Goal: Information Seeking & Learning: Learn about a topic

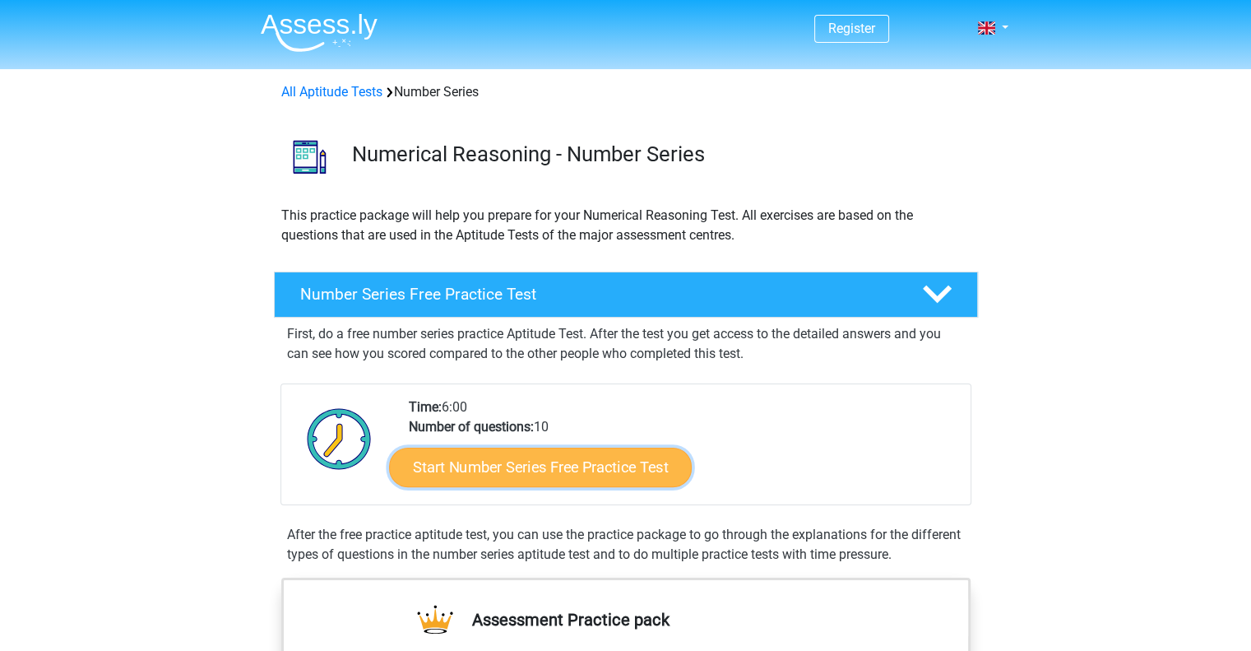
click at [606, 466] on link "Start Number Series Free Practice Test" at bounding box center [540, 466] width 303 height 39
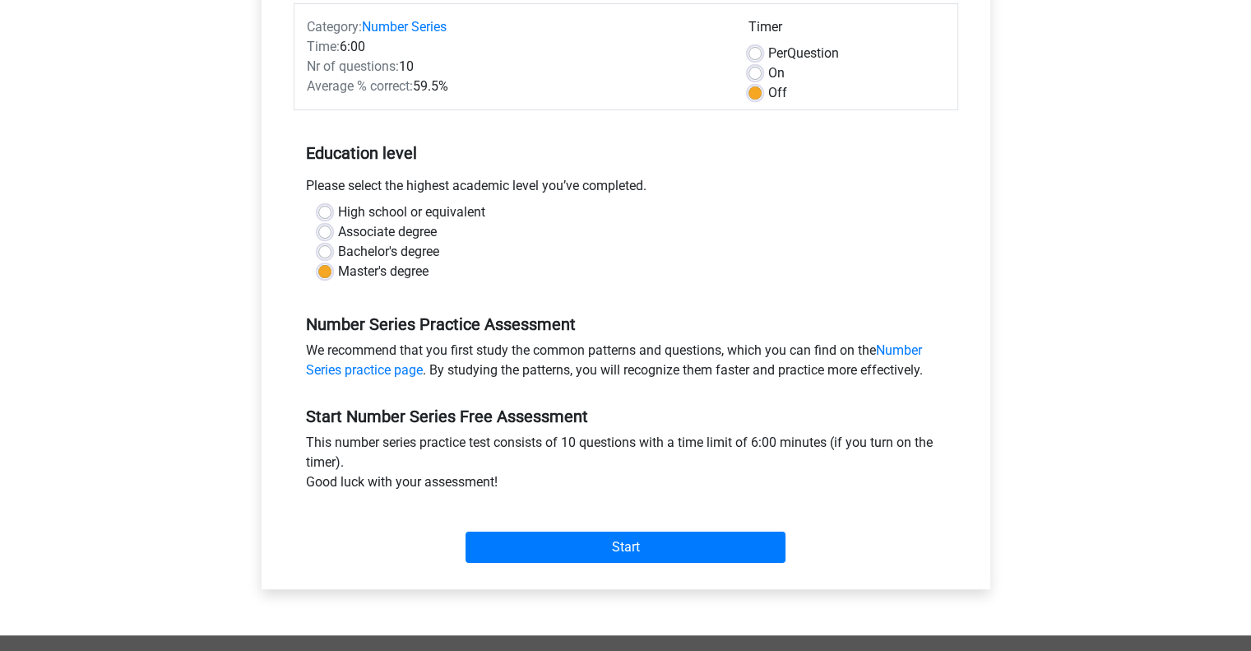
scroll to position [246, 0]
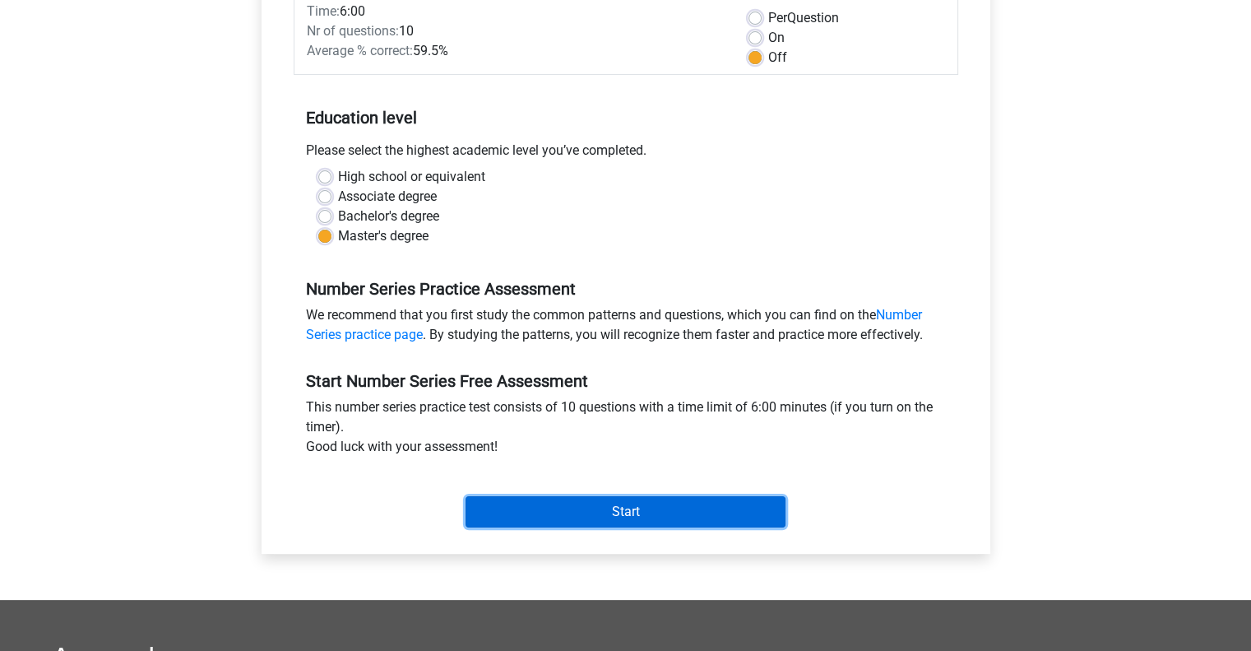
click at [740, 515] on input "Start" at bounding box center [626, 511] width 320 height 31
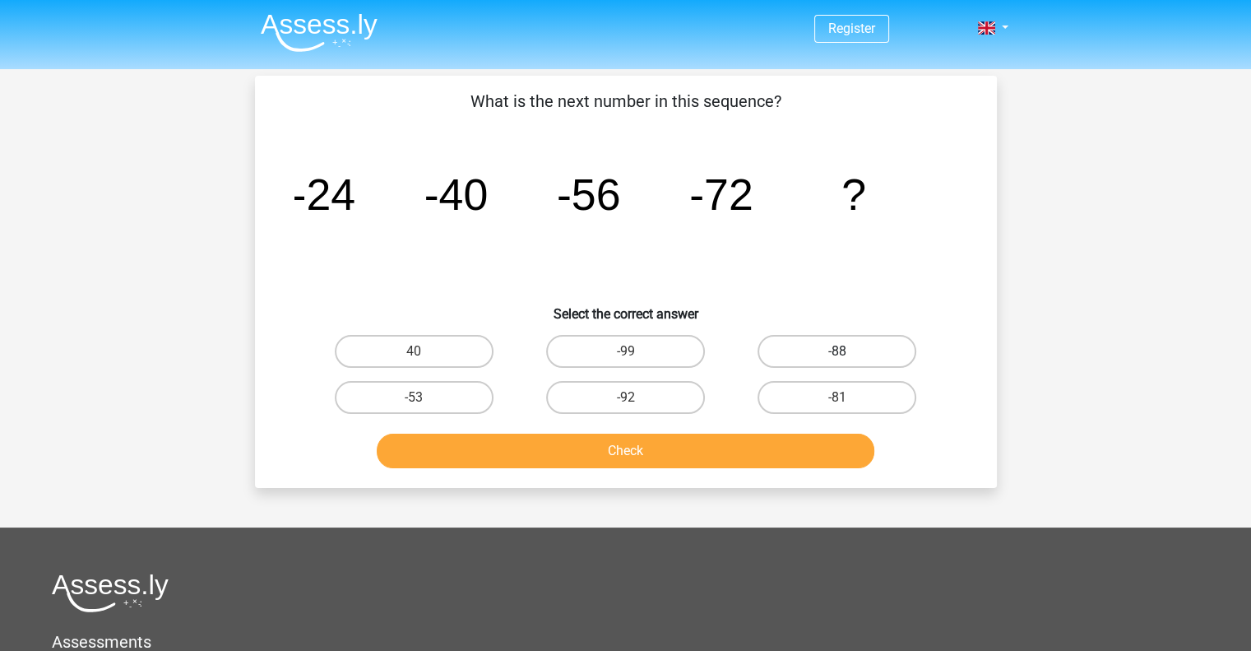
click at [867, 352] on label "-88" at bounding box center [837, 351] width 159 height 33
click at [848, 352] on input "-88" at bounding box center [842, 356] width 11 height 11
radio input "true"
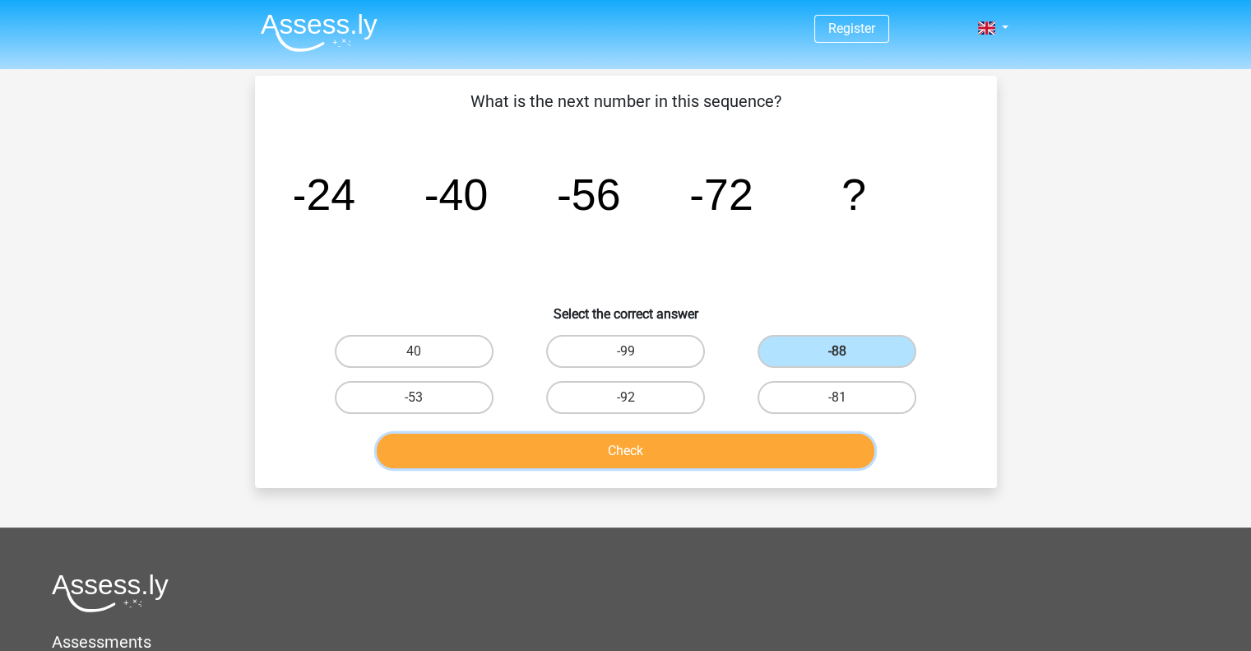
click at [768, 446] on button "Check" at bounding box center [626, 451] width 498 height 35
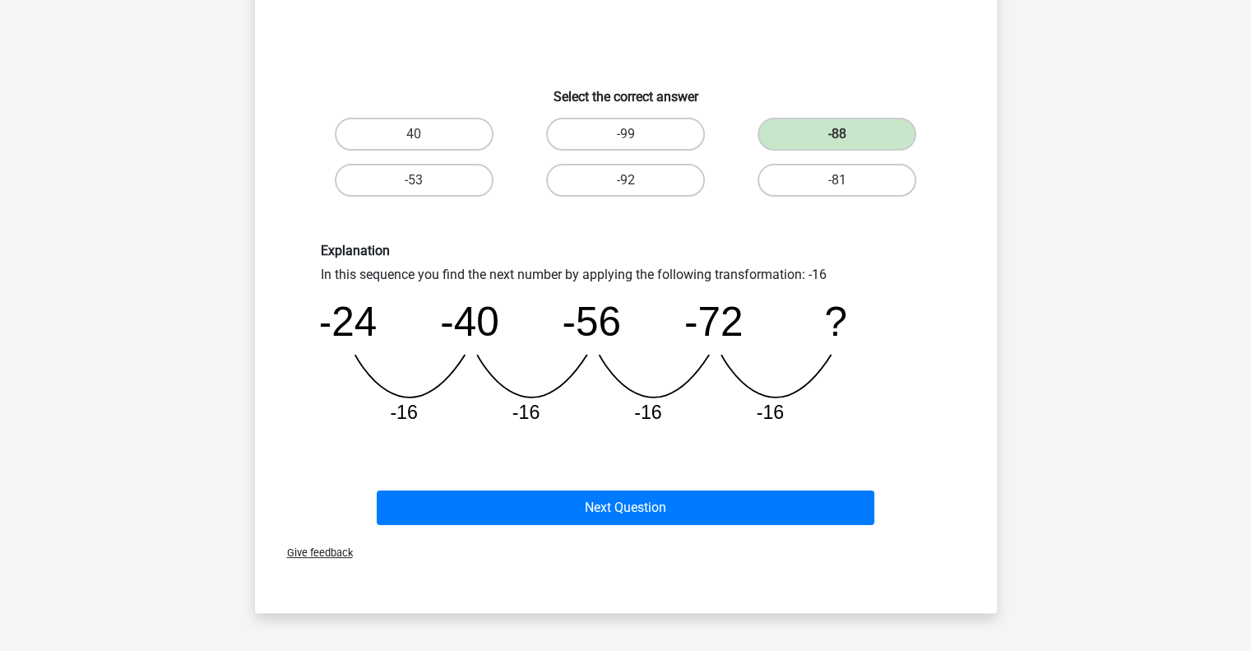
scroll to position [220, 0]
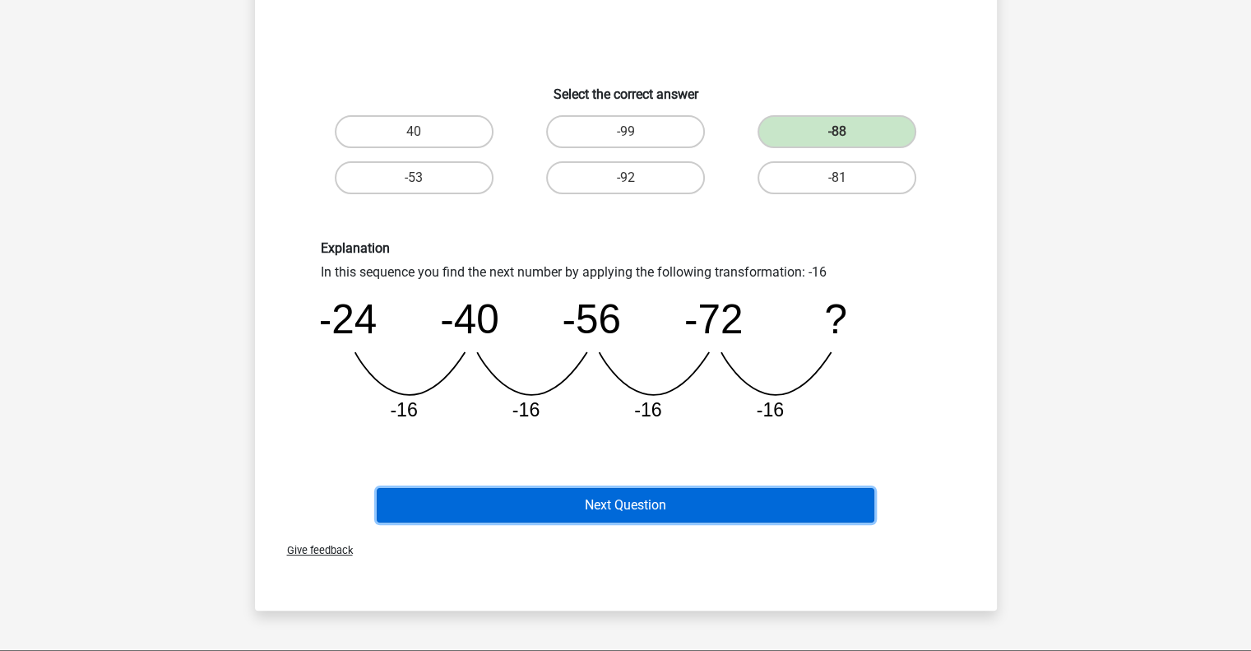
click at [795, 505] on button "Next Question" at bounding box center [626, 505] width 498 height 35
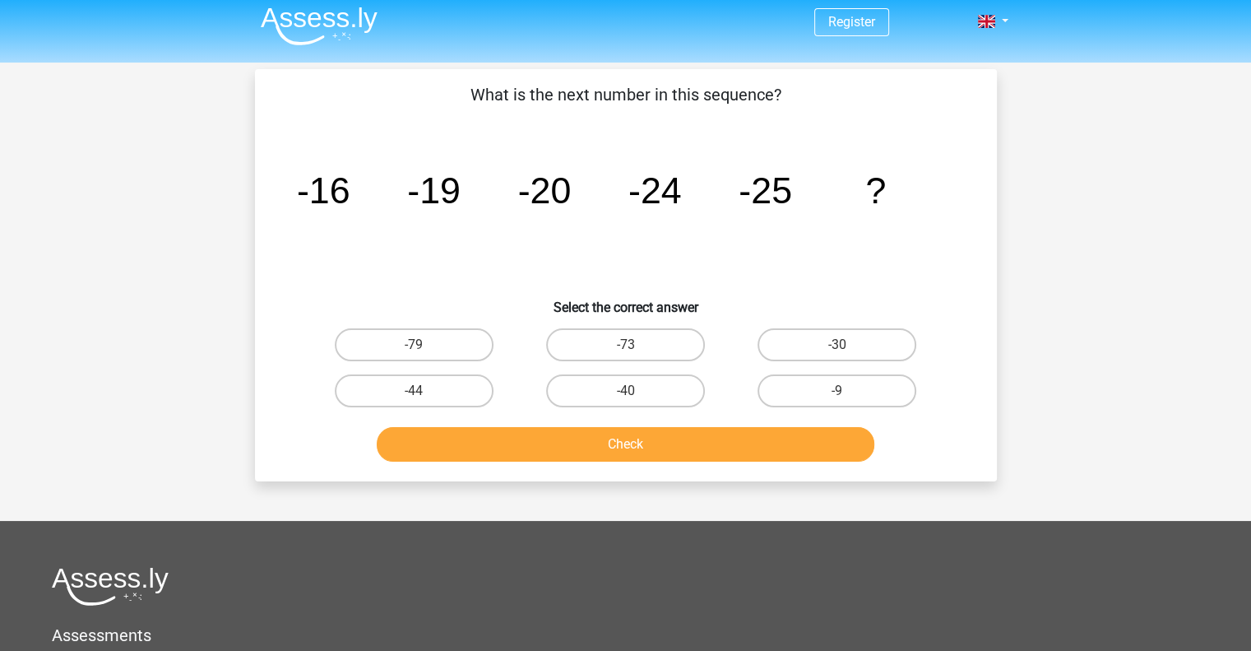
scroll to position [0, 0]
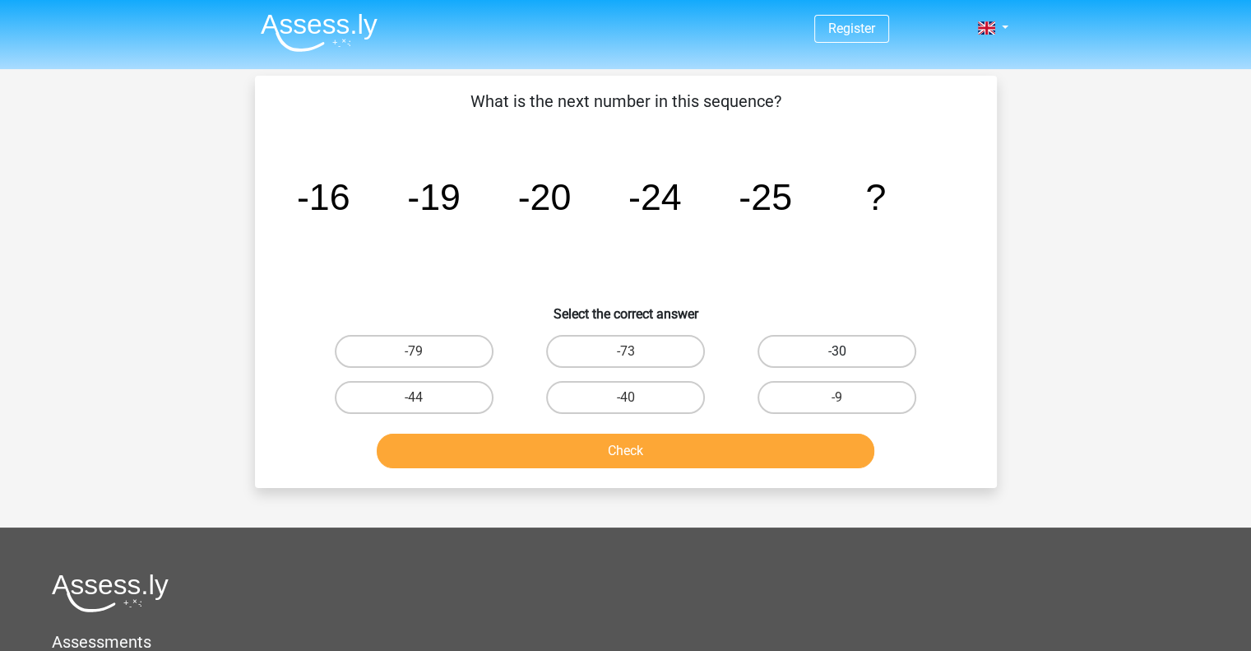
click at [885, 343] on label "-30" at bounding box center [837, 351] width 159 height 33
click at [848, 351] on input "-30" at bounding box center [842, 356] width 11 height 11
radio input "true"
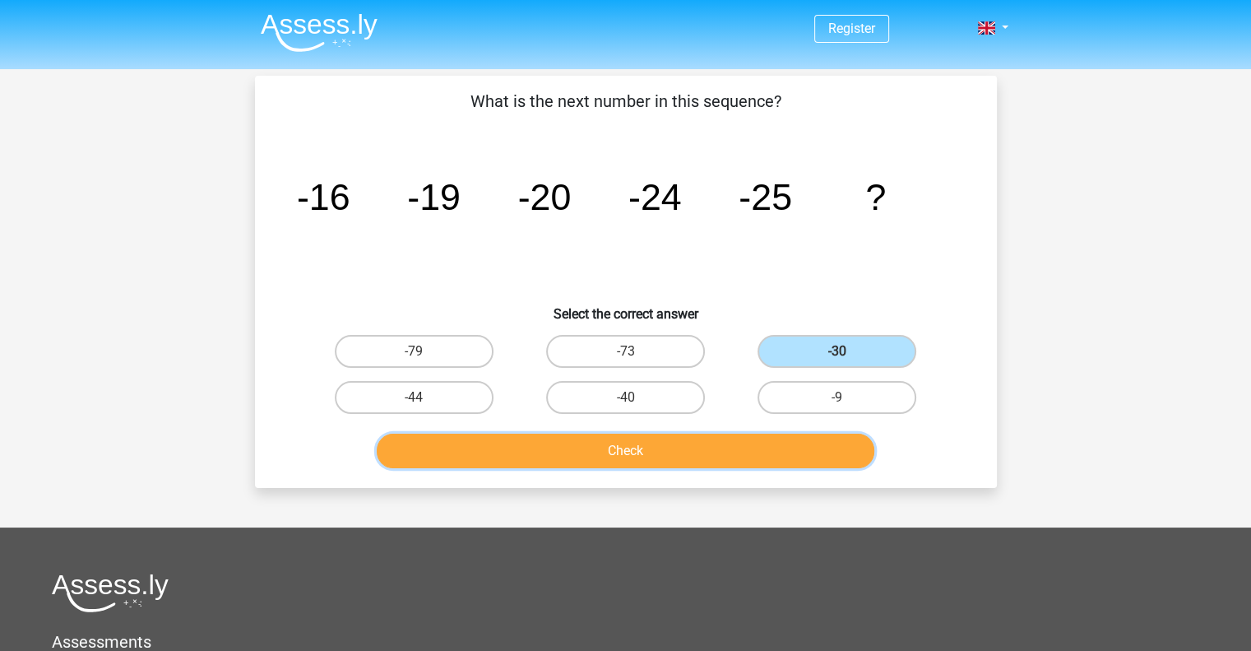
click at [715, 450] on button "Check" at bounding box center [626, 451] width 498 height 35
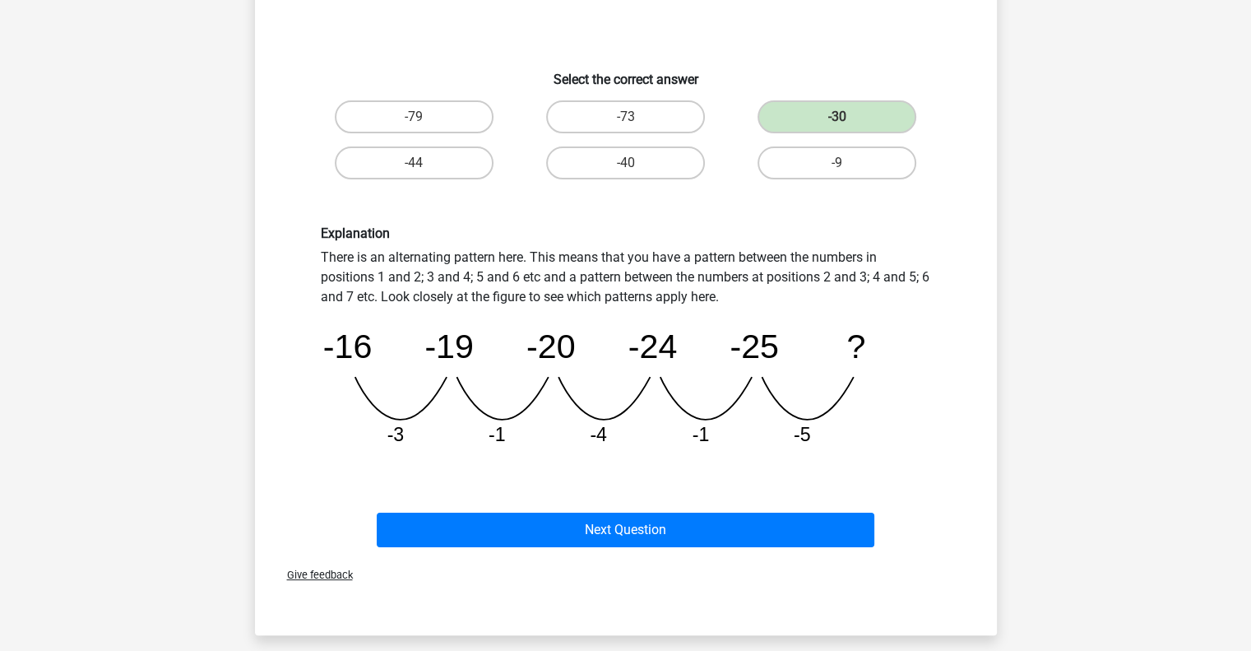
scroll to position [239, 0]
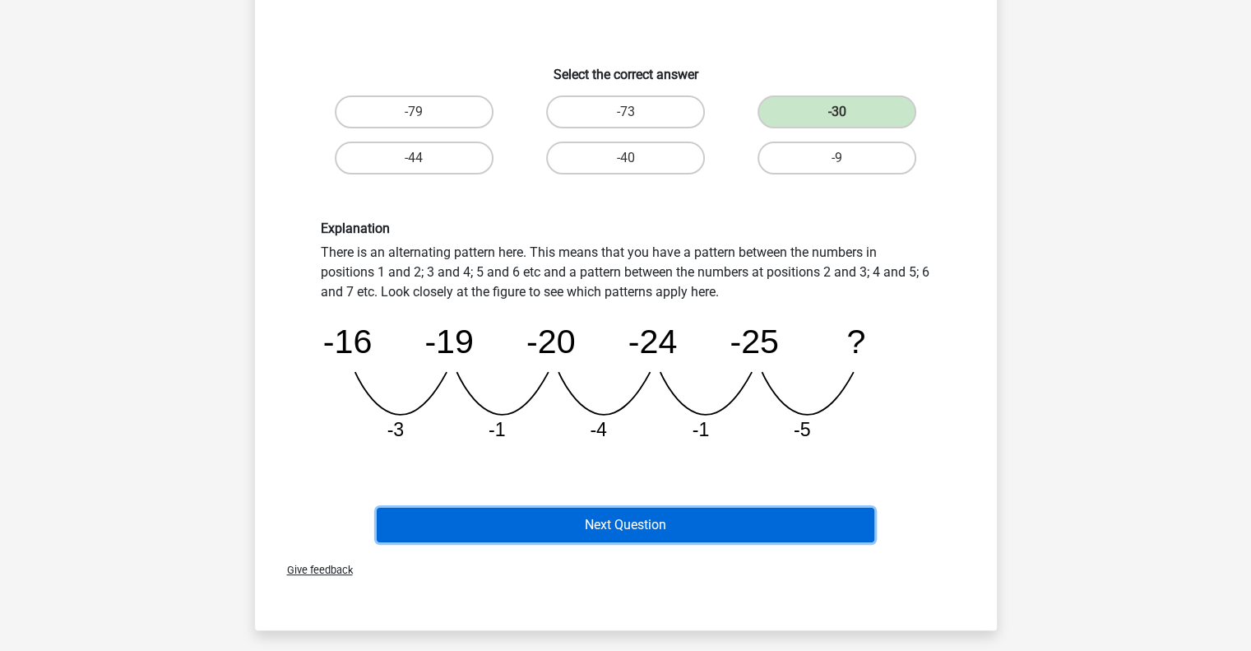
click at [652, 529] on button "Next Question" at bounding box center [626, 525] width 498 height 35
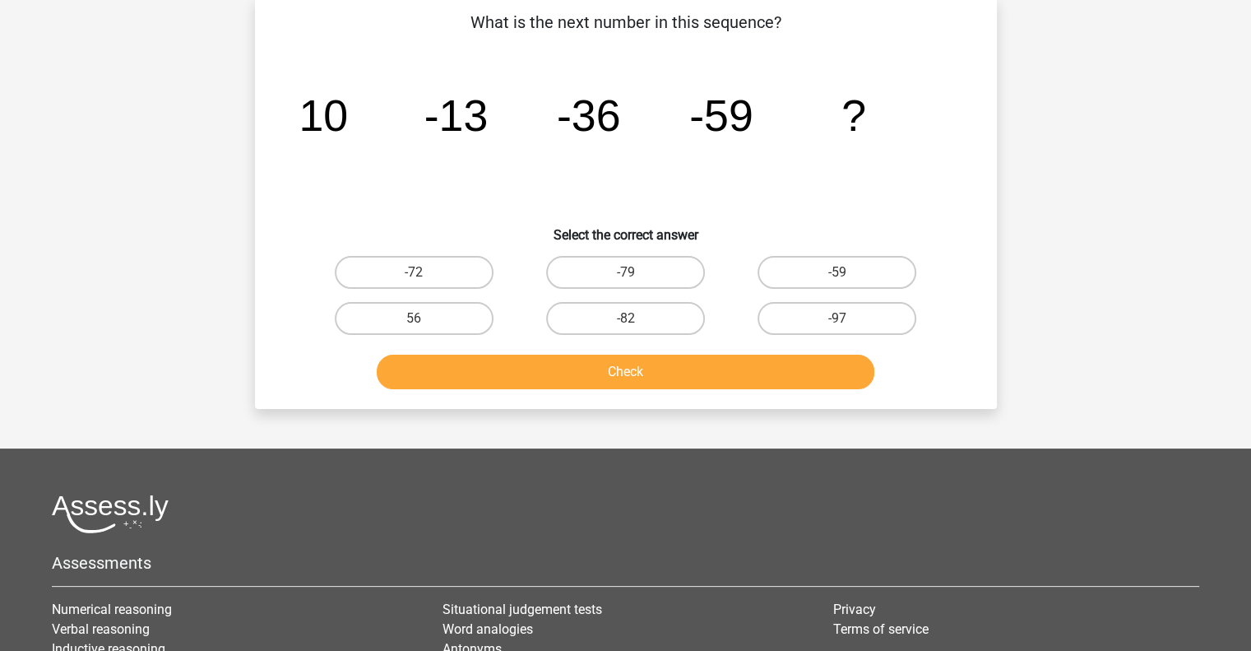
scroll to position [76, 0]
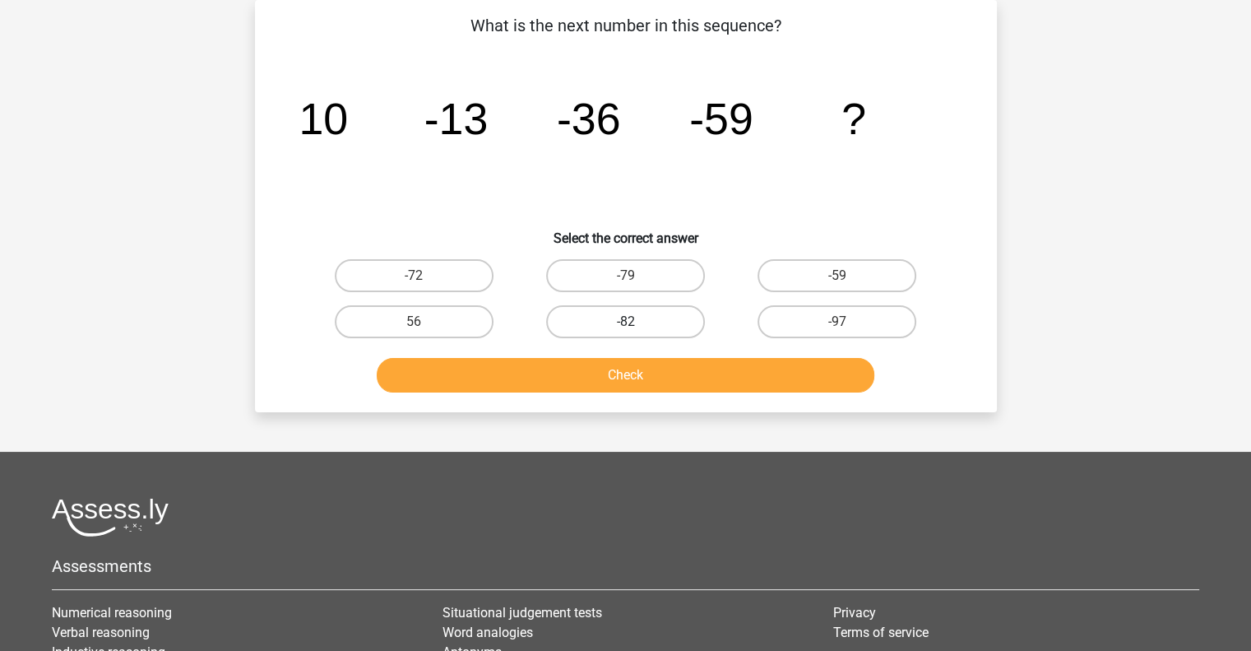
click at [656, 332] on label "-82" at bounding box center [625, 321] width 159 height 33
click at [636, 332] on input "-82" at bounding box center [630, 327] width 11 height 11
radio input "true"
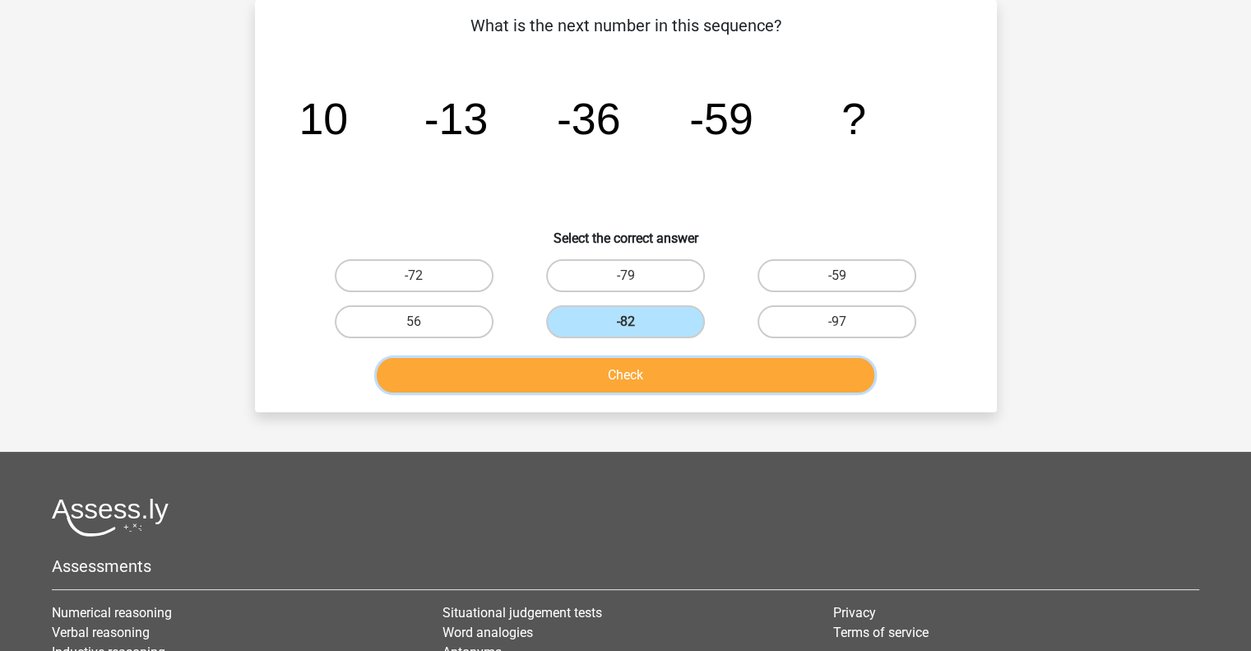
click at [661, 365] on button "Check" at bounding box center [626, 375] width 498 height 35
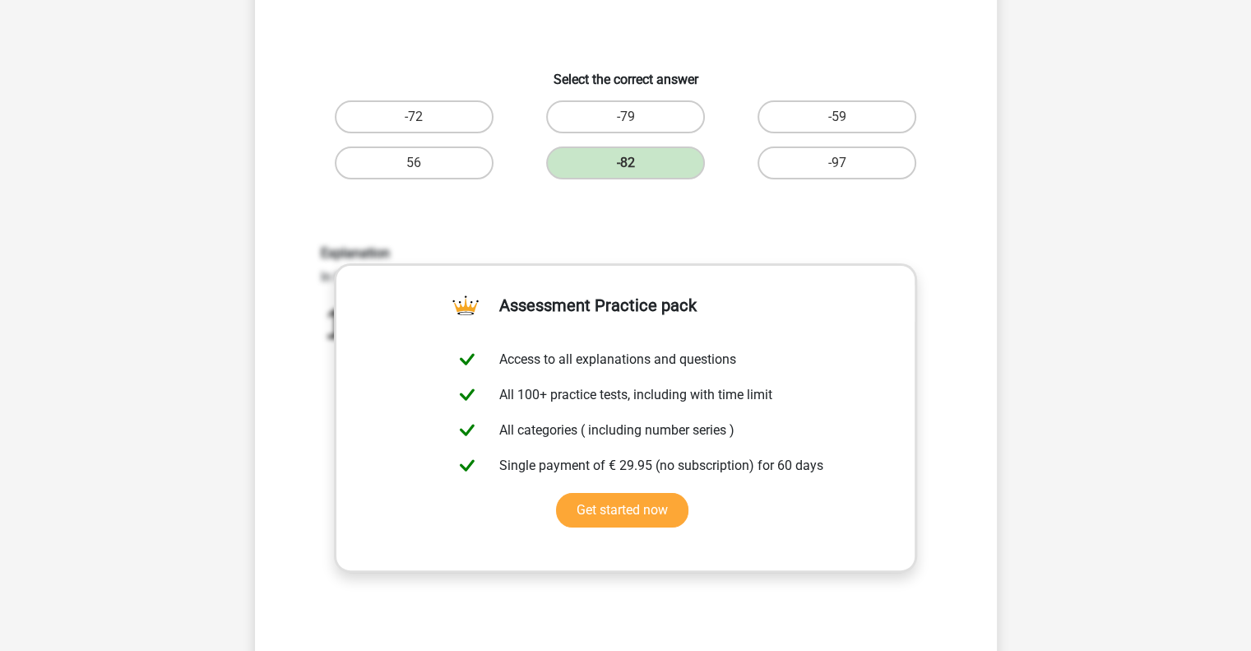
scroll to position [237, 0]
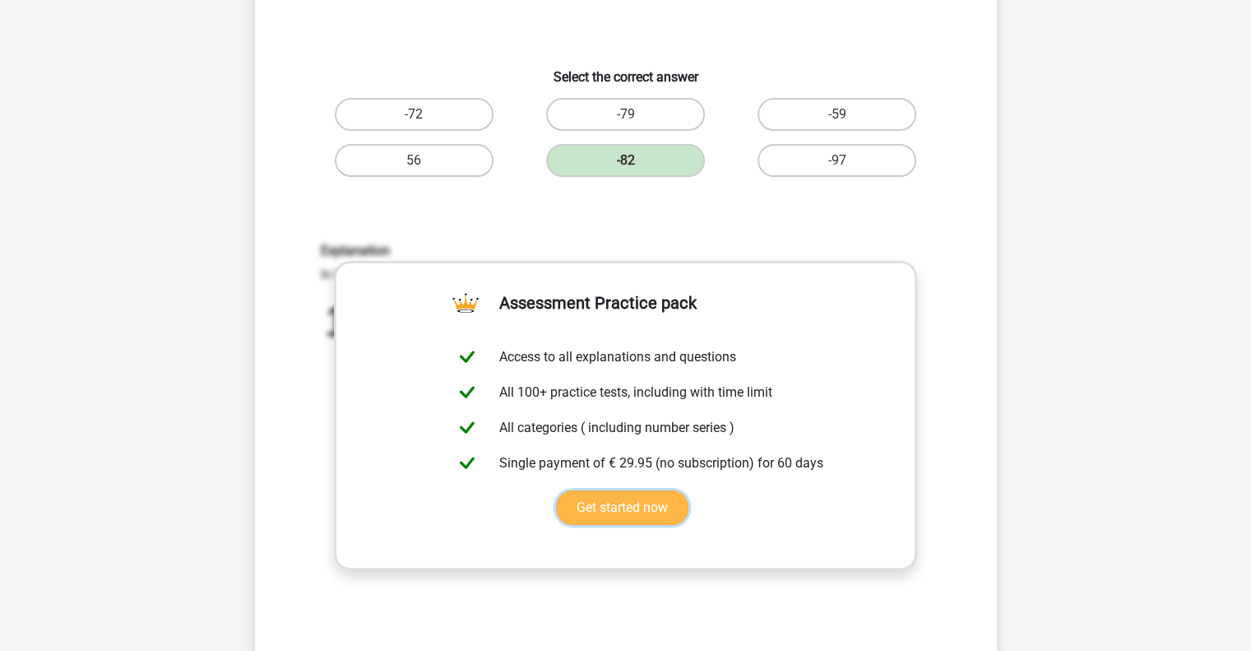
click at [647, 499] on link "Get started now" at bounding box center [622, 507] width 132 height 35
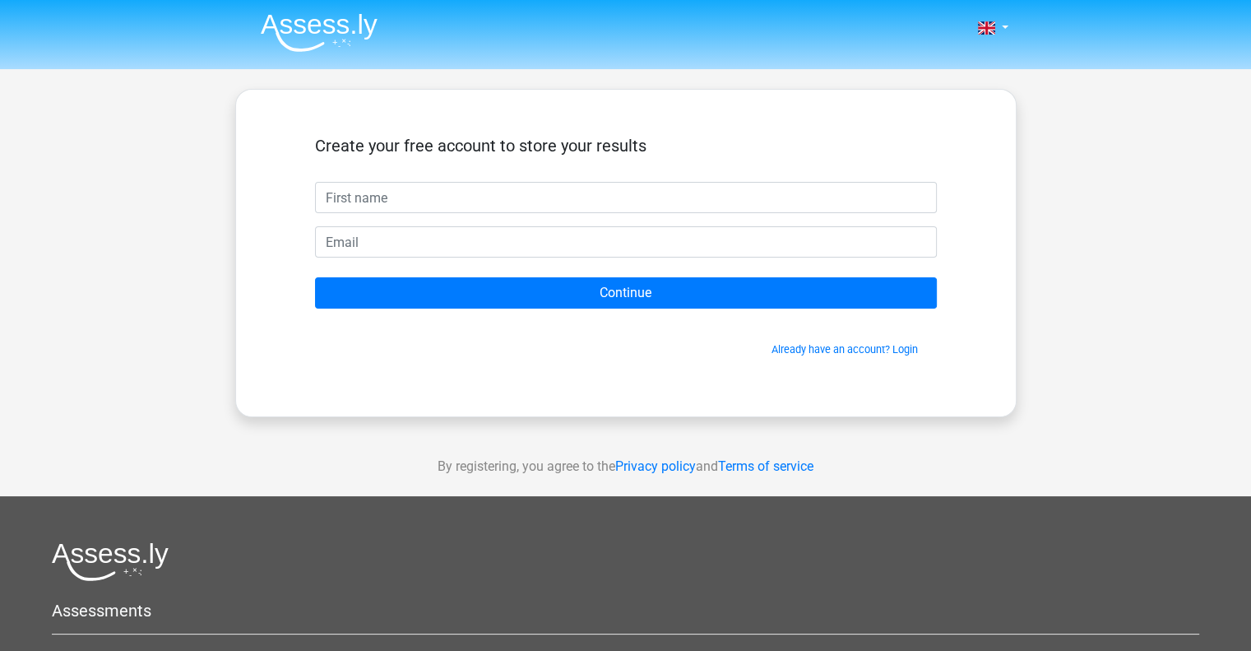
click at [523, 199] on input "text" at bounding box center [626, 197] width 622 height 31
type input "Mila"
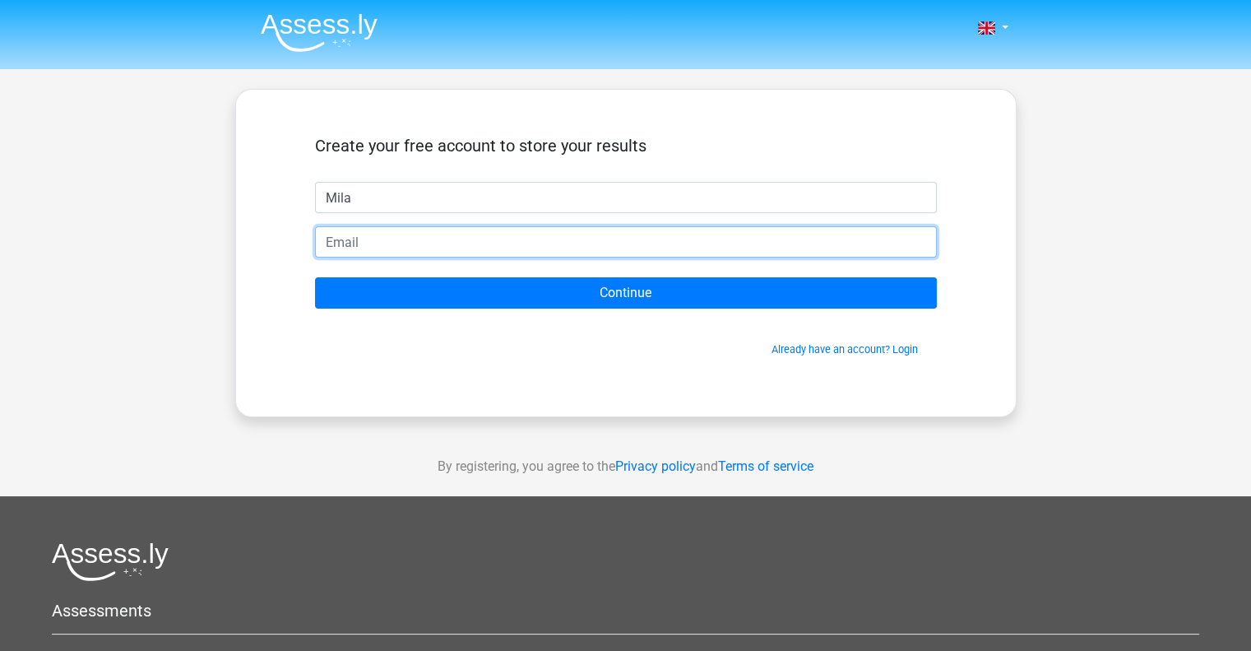
click at [460, 247] on input "email" at bounding box center [626, 241] width 622 height 31
type input "[EMAIL_ADDRESS][DOMAIN_NAME]"
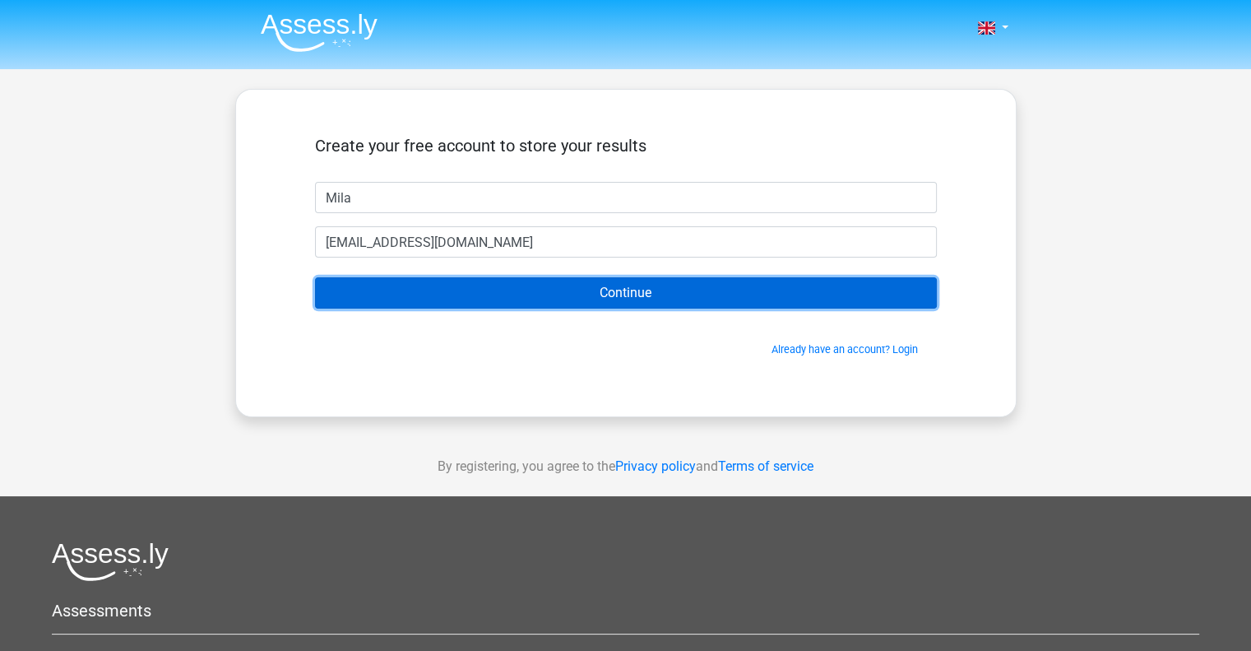
click at [650, 295] on input "Continue" at bounding box center [626, 292] width 622 height 31
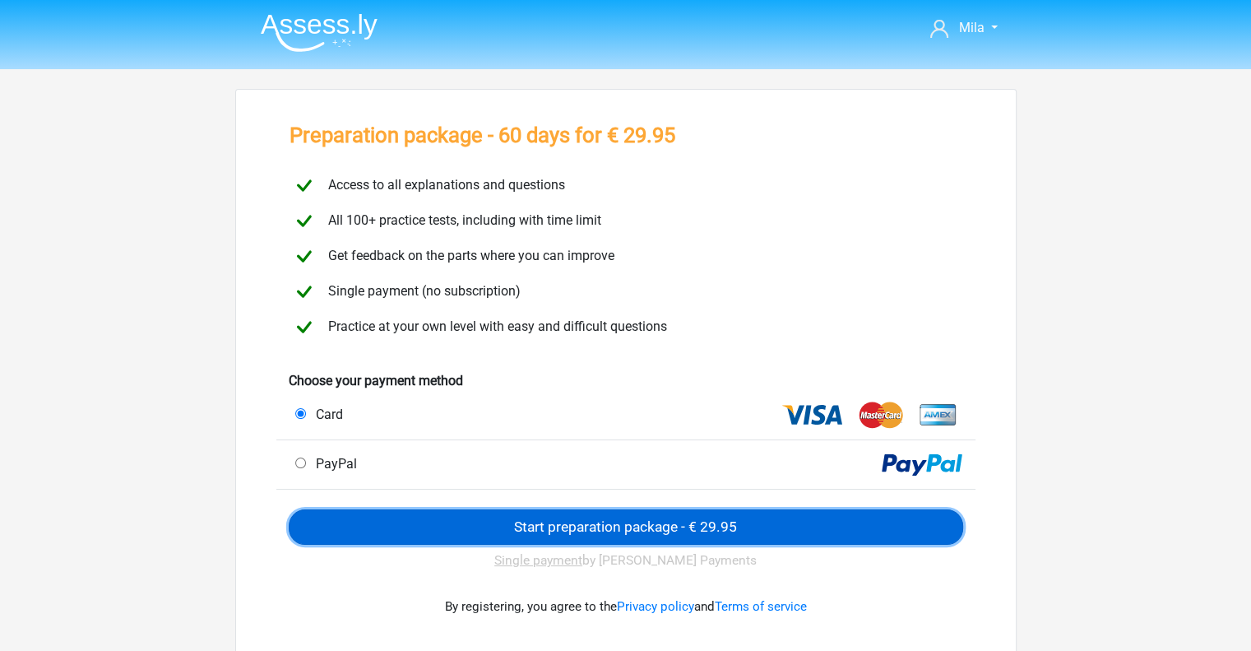
click at [660, 519] on input "Start preparation package - € 29.95" at bounding box center [626, 526] width 675 height 35
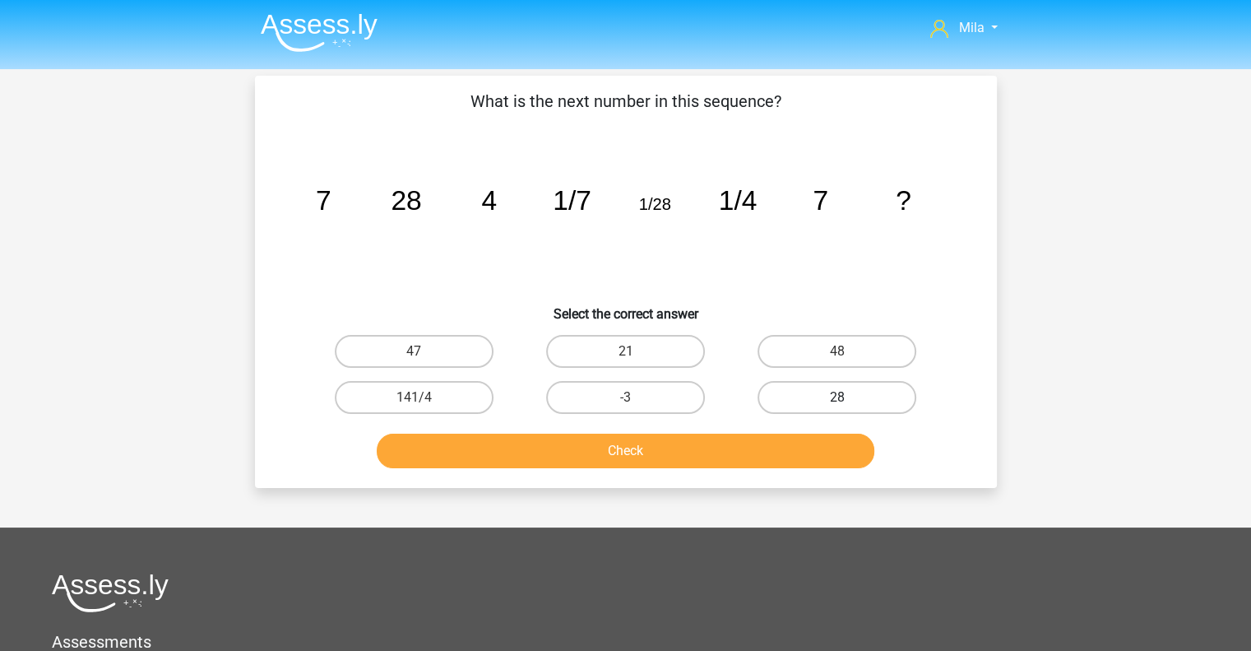
click at [865, 392] on label "28" at bounding box center [837, 397] width 159 height 33
click at [848, 397] on input "28" at bounding box center [842, 402] width 11 height 11
radio input "true"
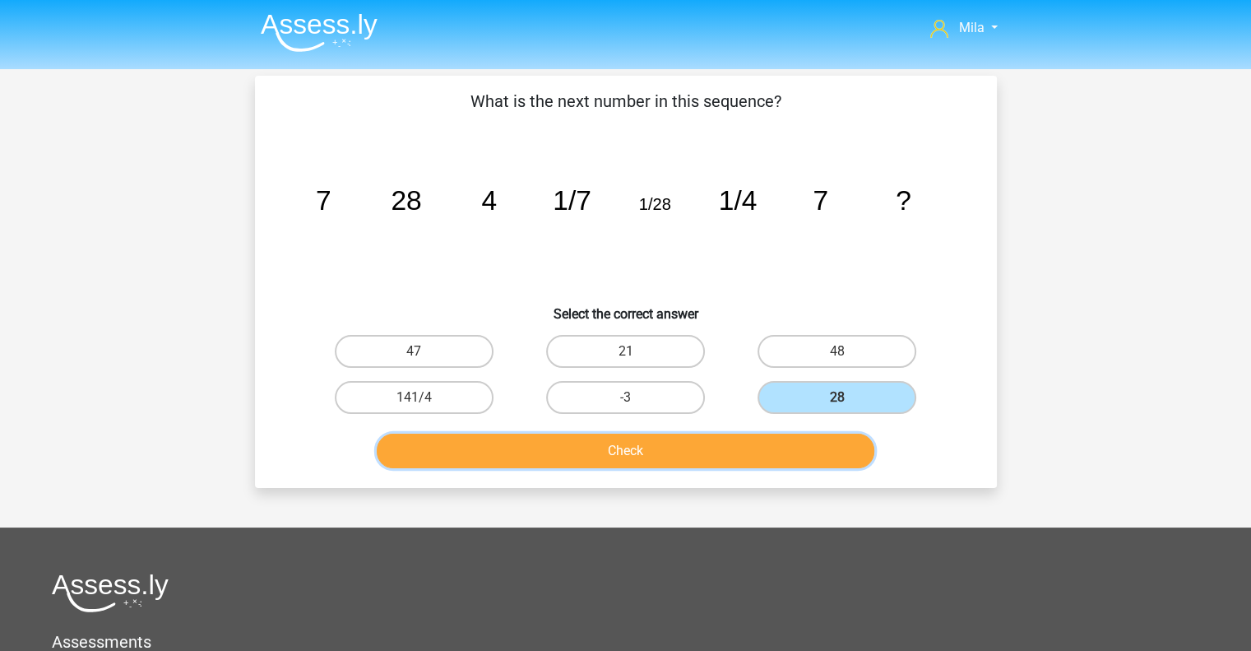
click at [684, 447] on button "Check" at bounding box center [626, 451] width 498 height 35
drag, startPoint x: 1259, startPoint y: 288, endPoint x: 1249, endPoint y: 372, distance: 84.5
click at [1249, 372] on div "Mila milaarsich@gmail.com Nederlands English" at bounding box center [625, 481] width 1251 height 962
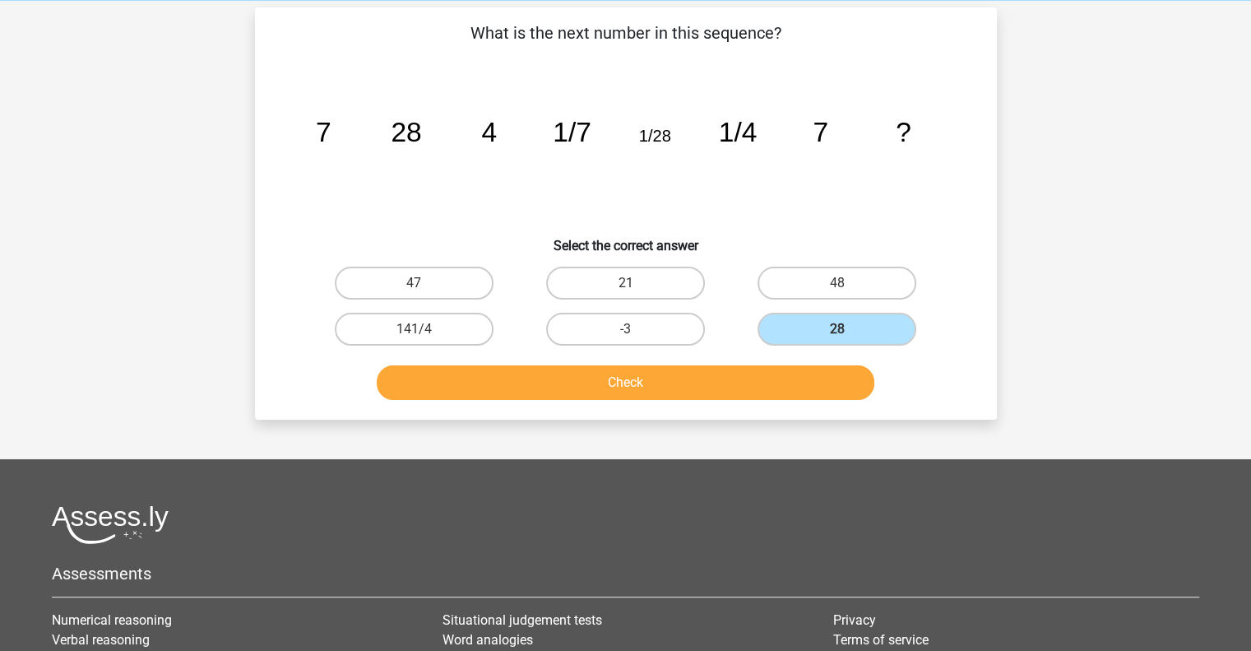
scroll to position [65, 0]
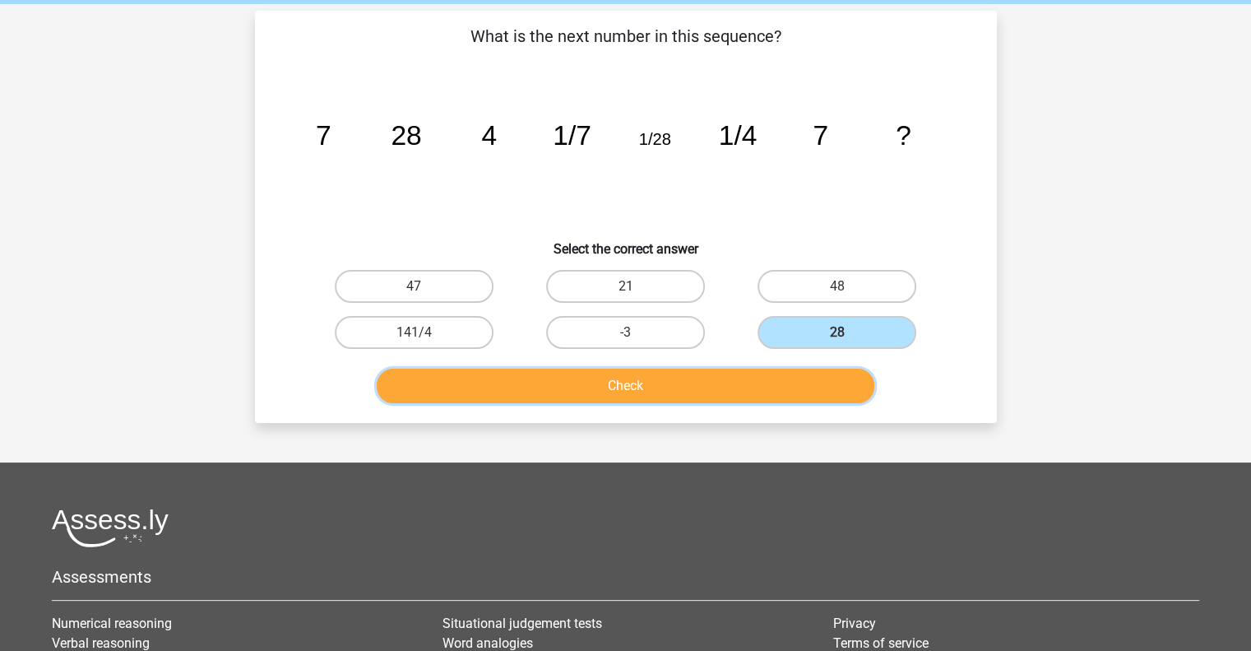
click at [795, 392] on button "Check" at bounding box center [626, 386] width 498 height 35
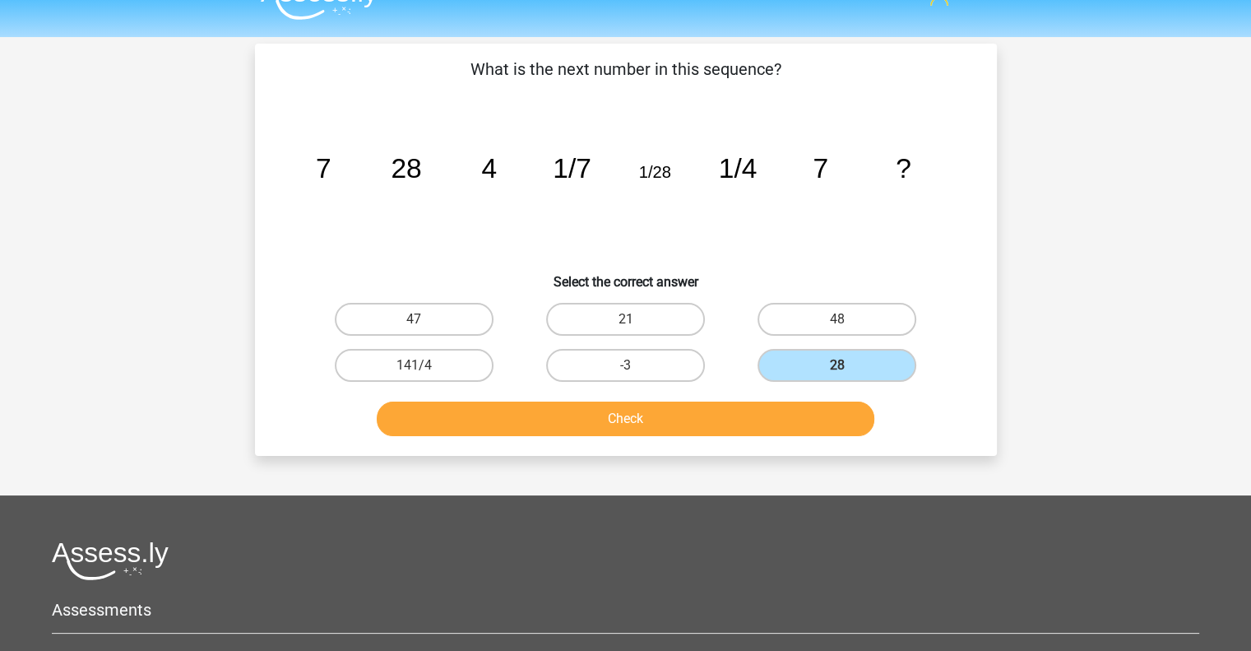
scroll to position [0, 0]
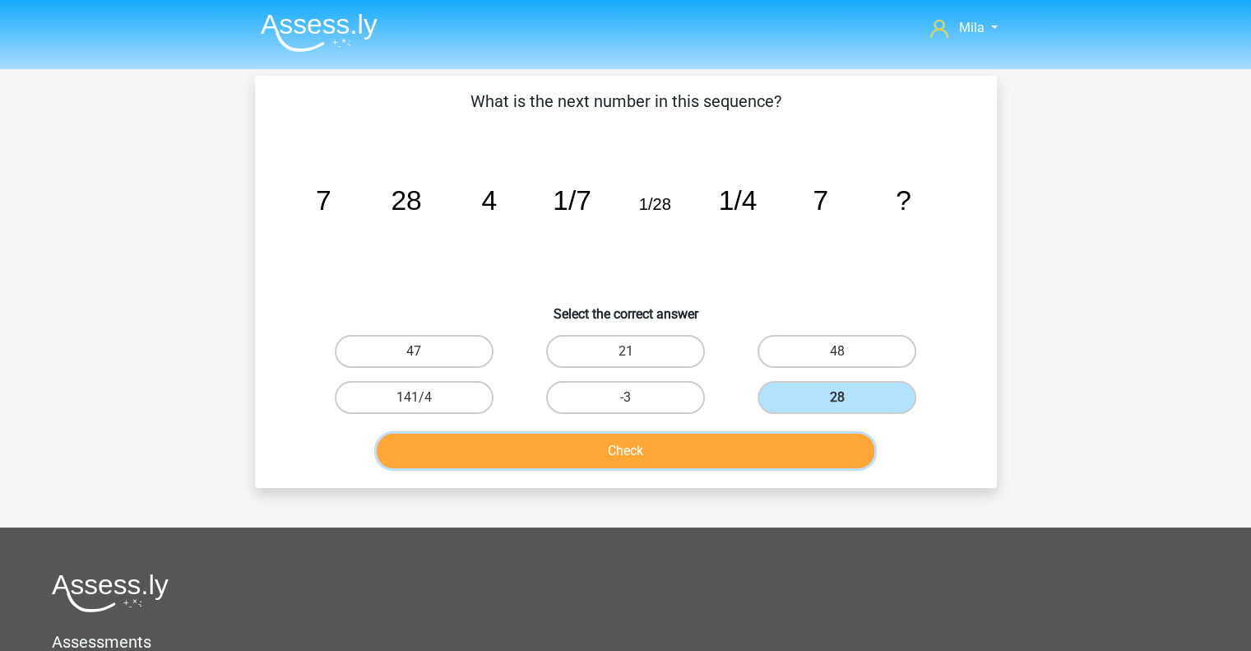
click at [767, 449] on button "Check" at bounding box center [626, 451] width 498 height 35
click at [845, 451] on button "Check" at bounding box center [626, 451] width 498 height 35
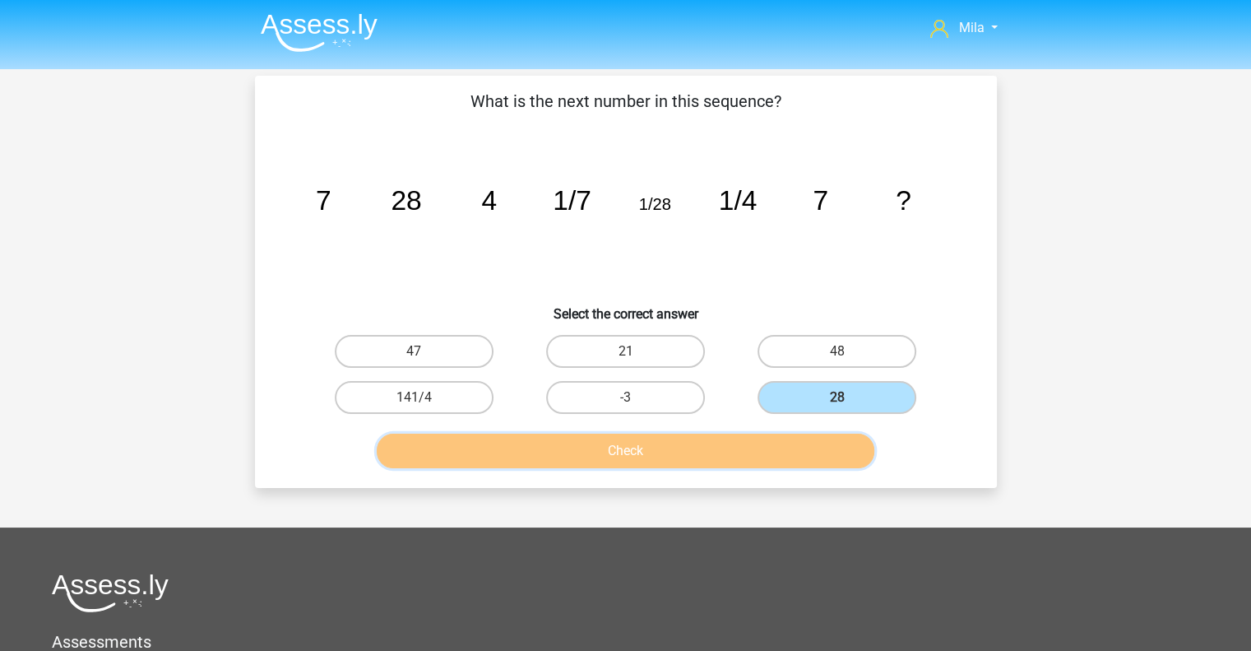
click at [845, 451] on button "Check" at bounding box center [626, 451] width 498 height 35
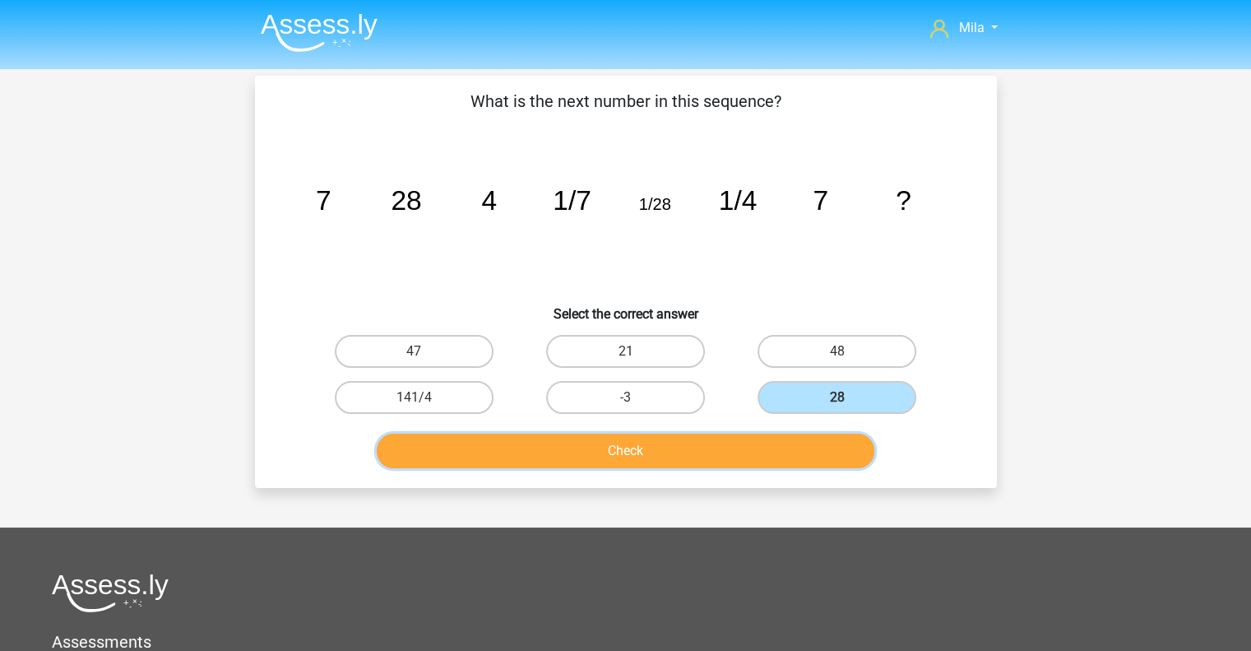
click at [845, 451] on button "Check" at bounding box center [626, 451] width 498 height 35
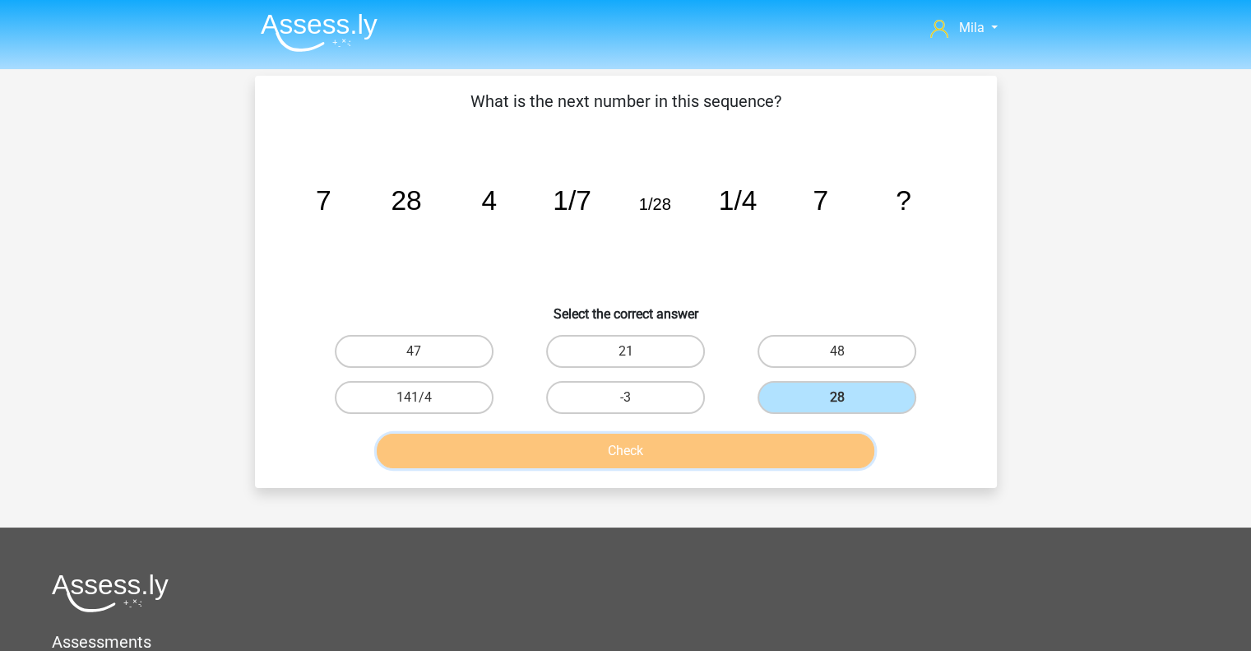
click at [845, 451] on button "Check" at bounding box center [626, 451] width 498 height 35
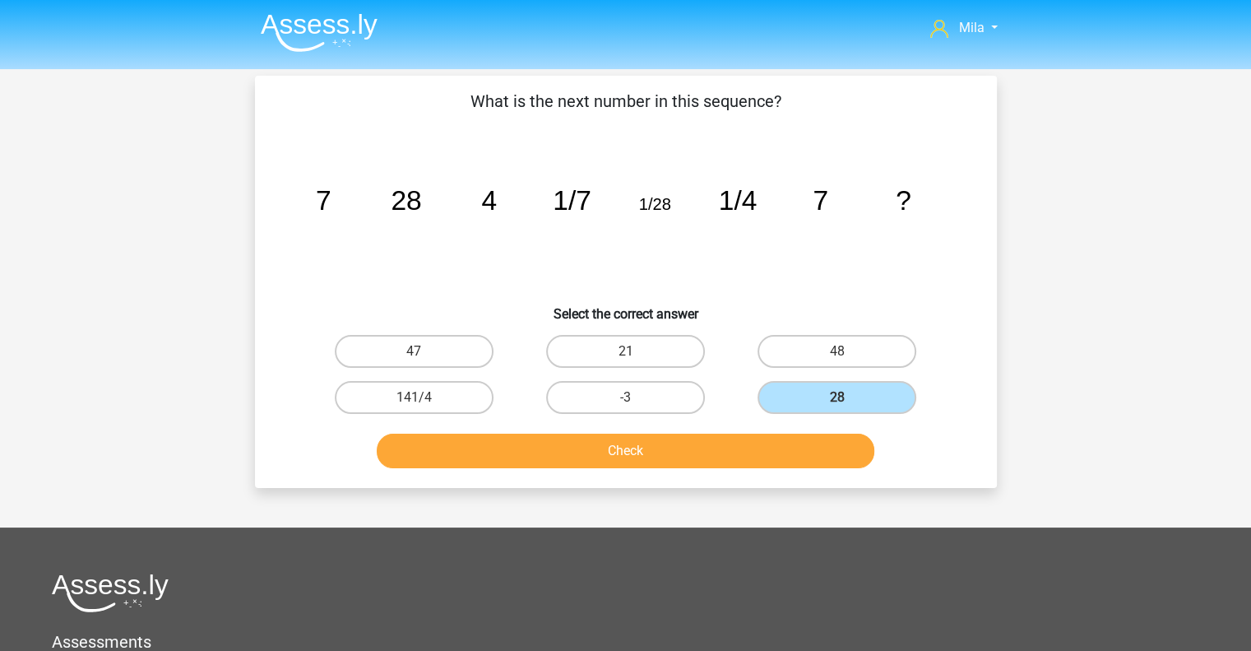
click at [318, 28] on img at bounding box center [319, 32] width 117 height 39
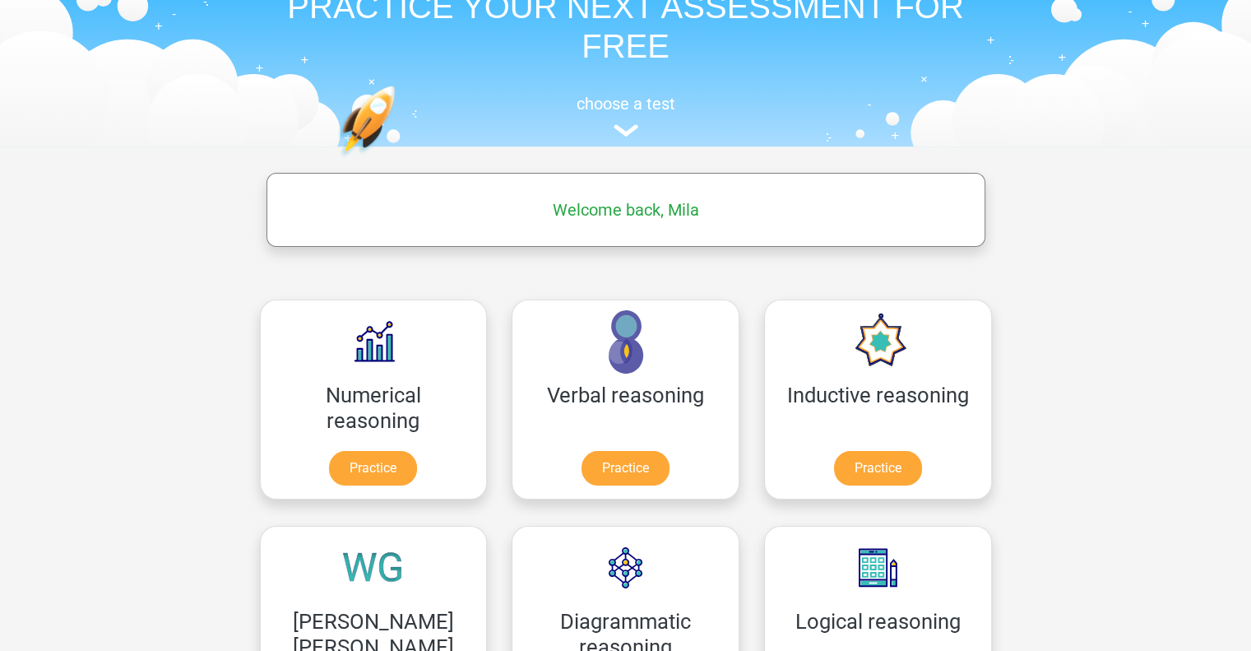
scroll to position [80, 0]
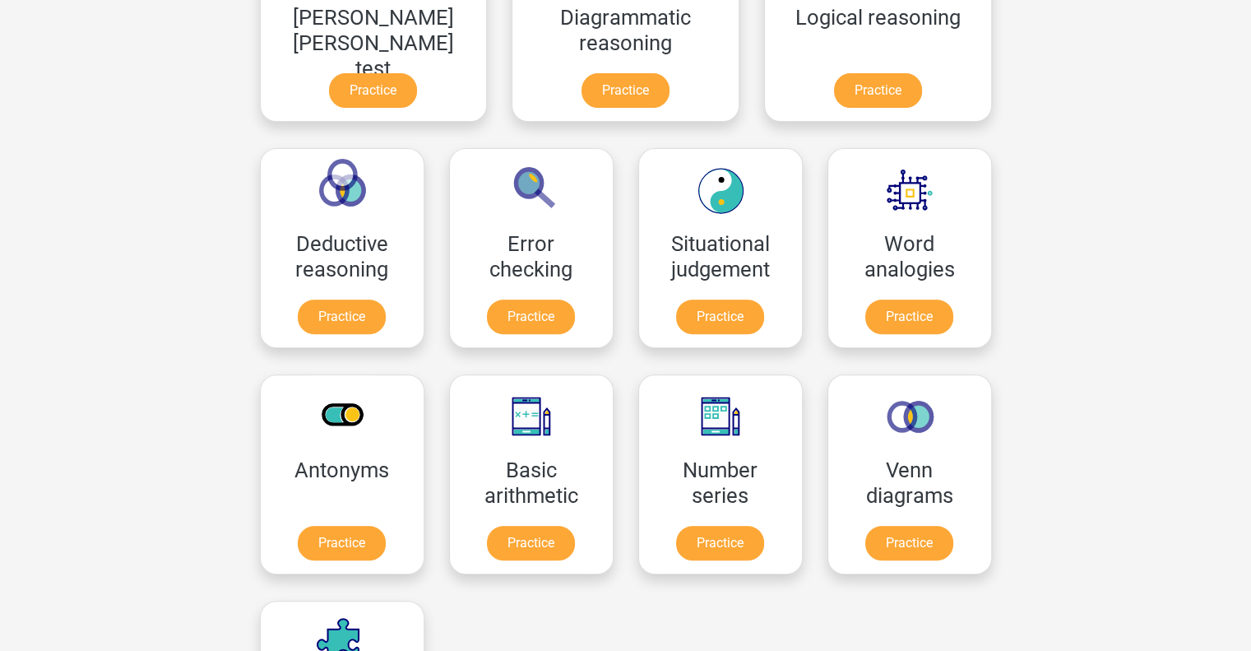
scroll to position [583, 0]
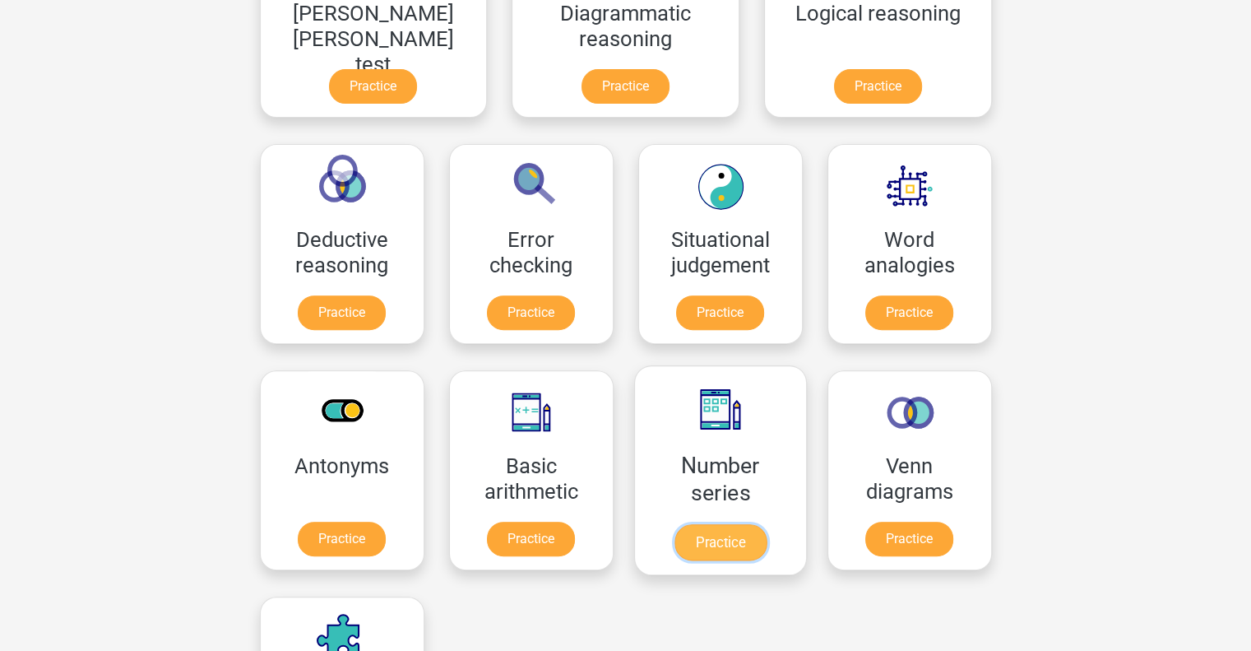
click at [674, 531] on link "Practice" at bounding box center [720, 542] width 92 height 36
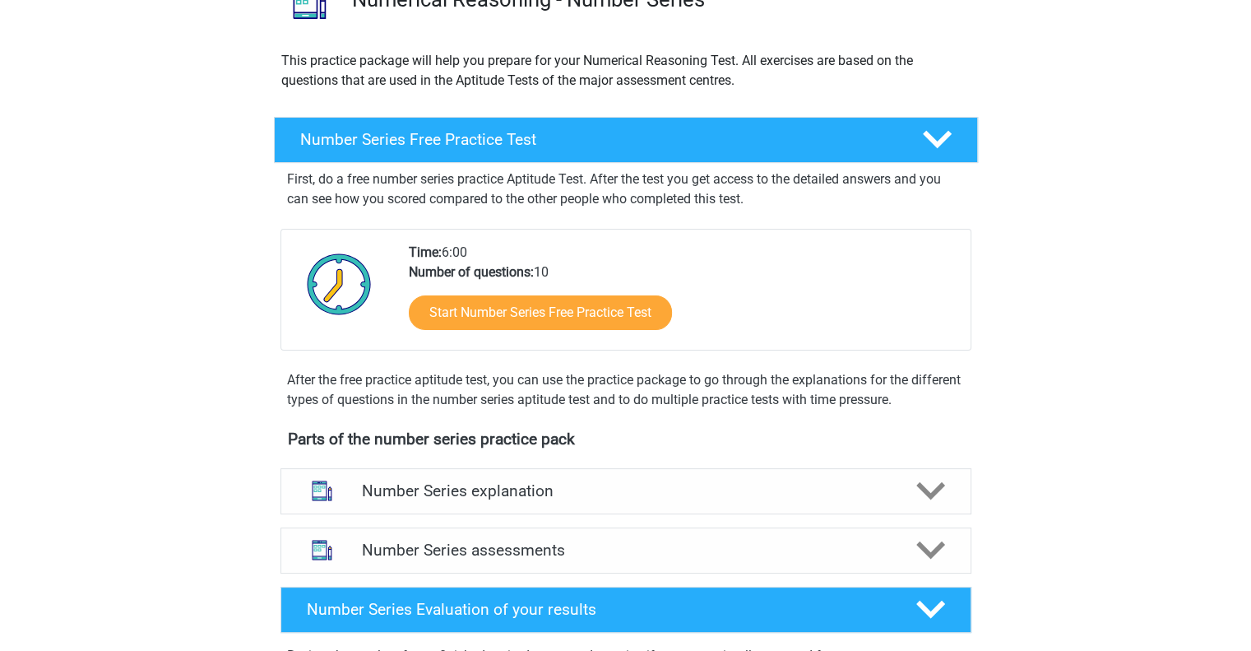
scroll to position [237, 0]
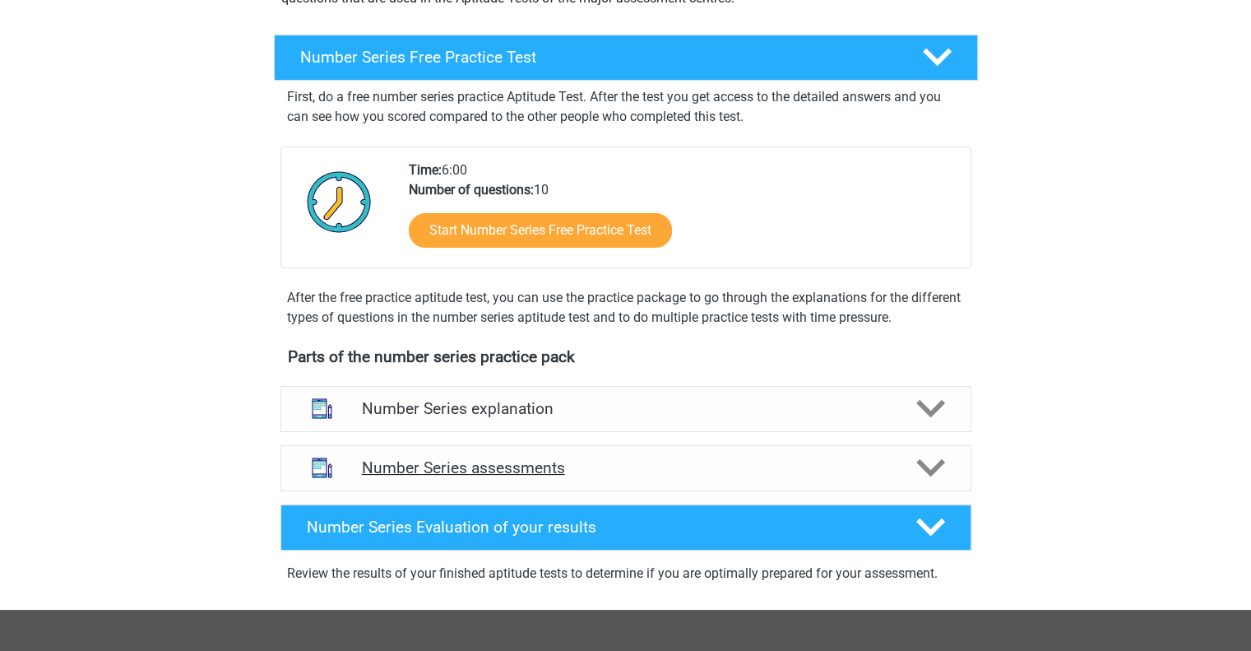
click at [930, 466] on icon at bounding box center [930, 467] width 29 height 29
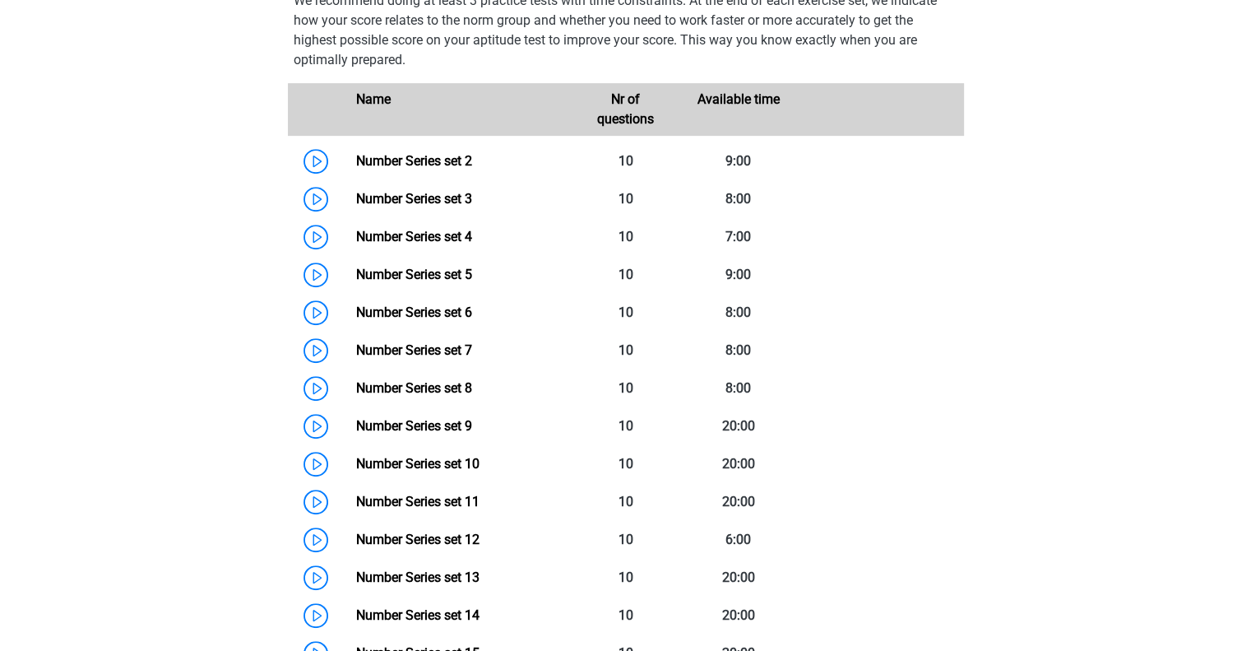
scroll to position [793, 0]
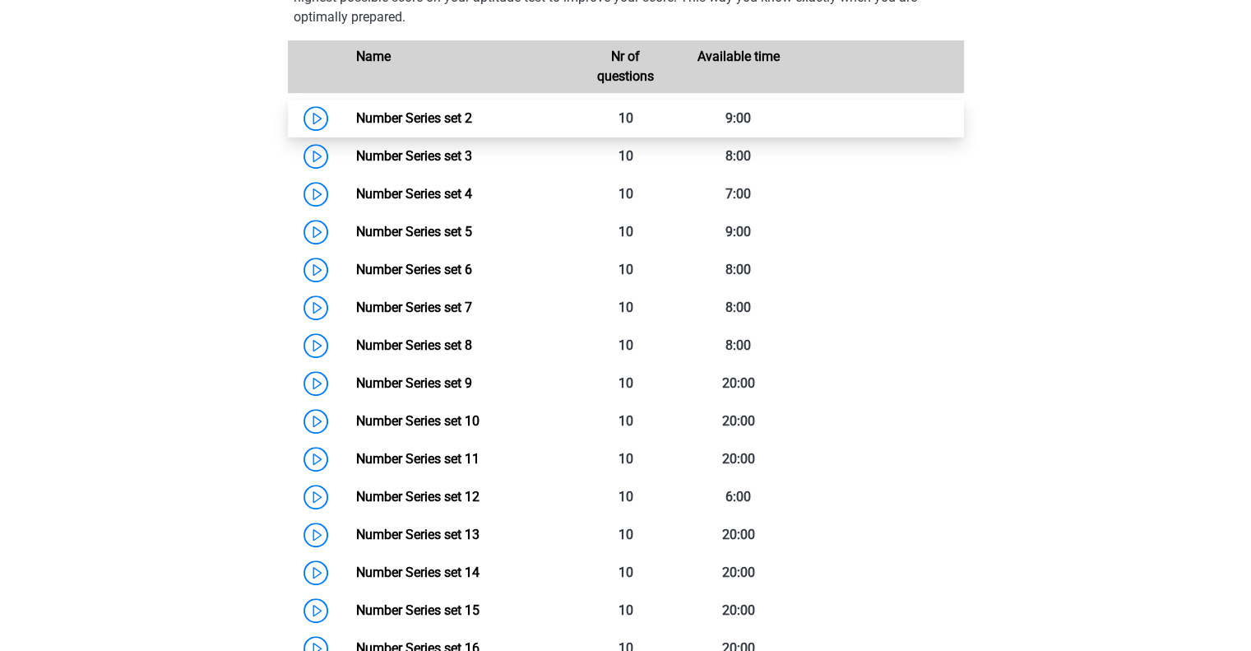
click at [449, 120] on link "Number Series set 2" at bounding box center [414, 118] width 116 height 16
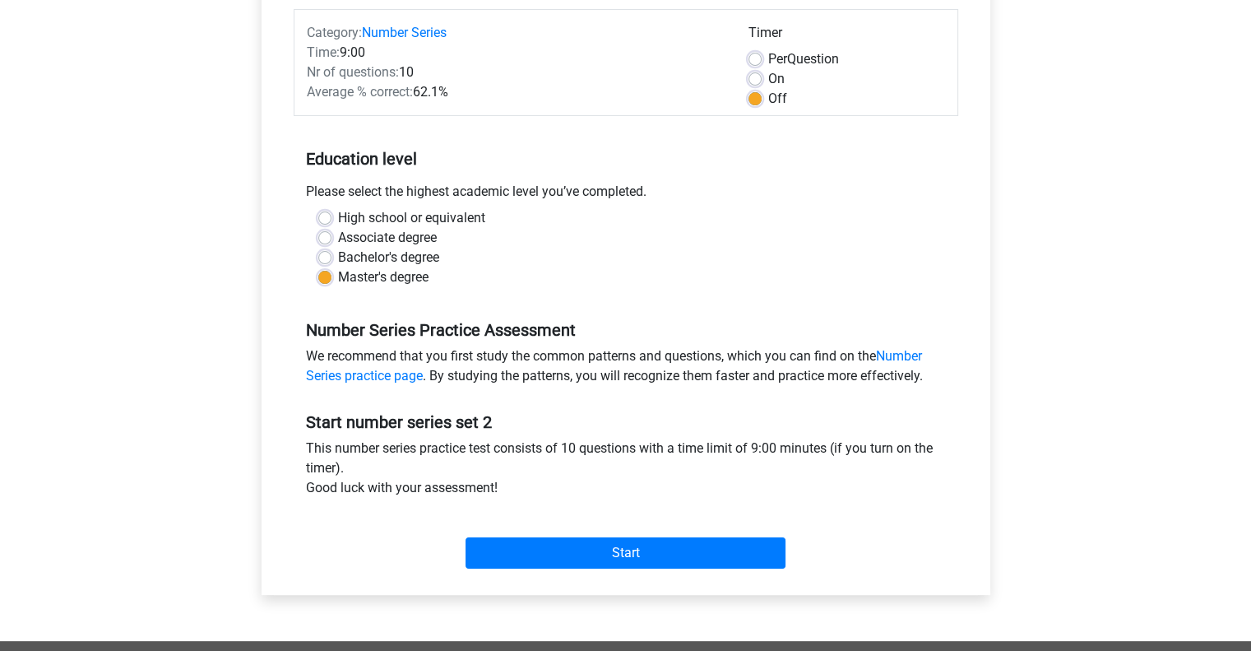
scroll to position [220, 0]
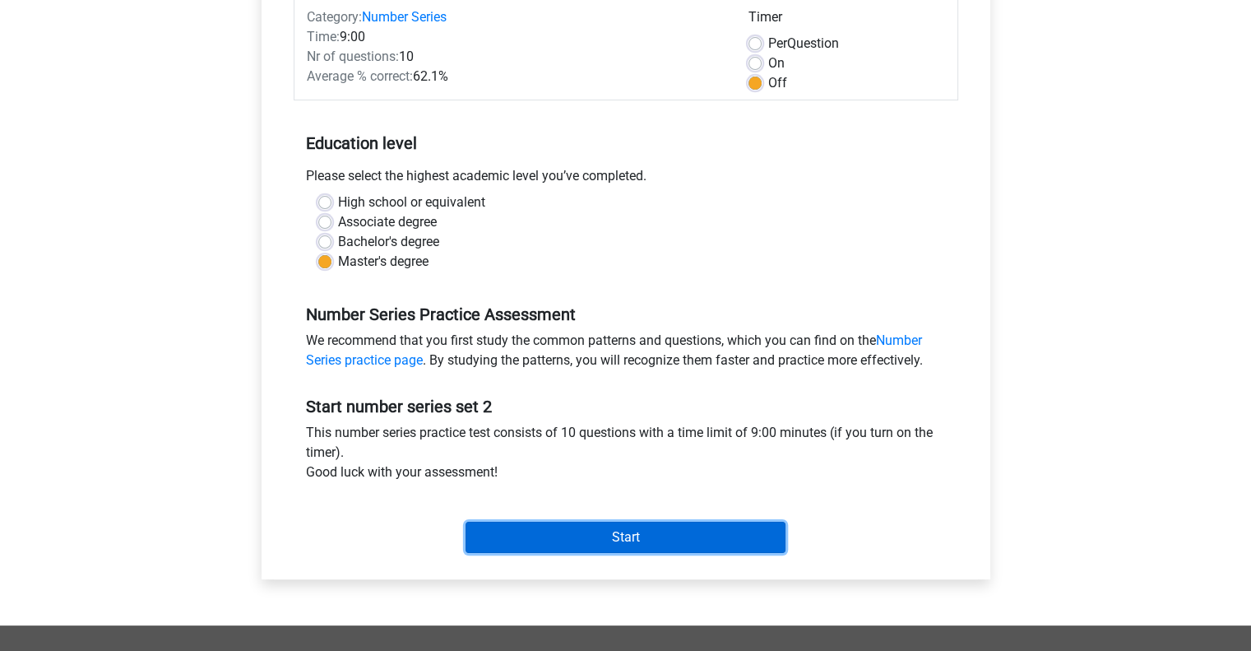
click at [703, 536] on input "Start" at bounding box center [626, 537] width 320 height 31
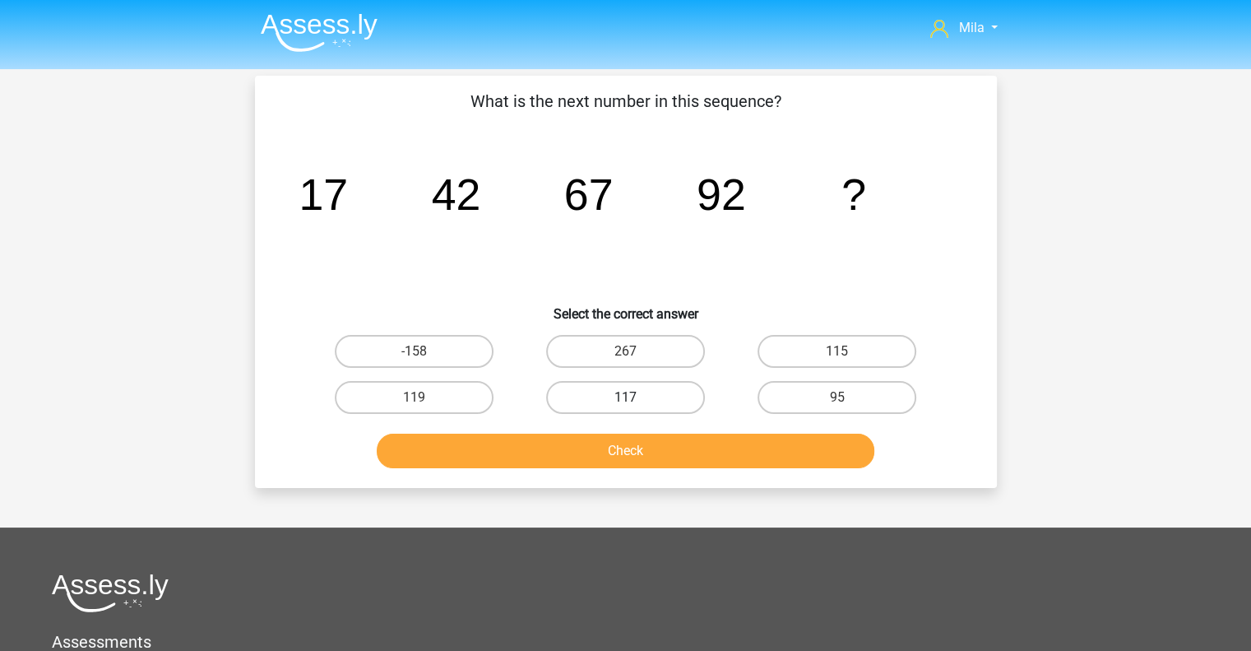
click at [651, 396] on label "117" at bounding box center [625, 397] width 159 height 33
click at [636, 397] on input "117" at bounding box center [630, 402] width 11 height 11
radio input "true"
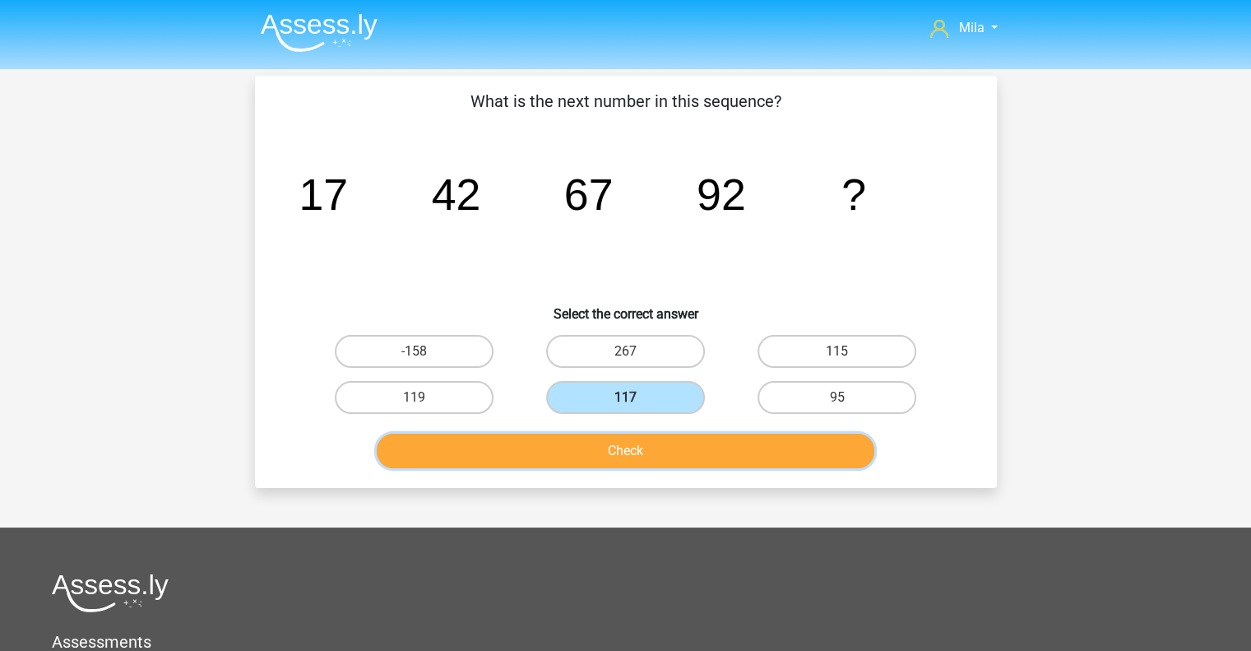
click at [640, 456] on button "Check" at bounding box center [626, 451] width 498 height 35
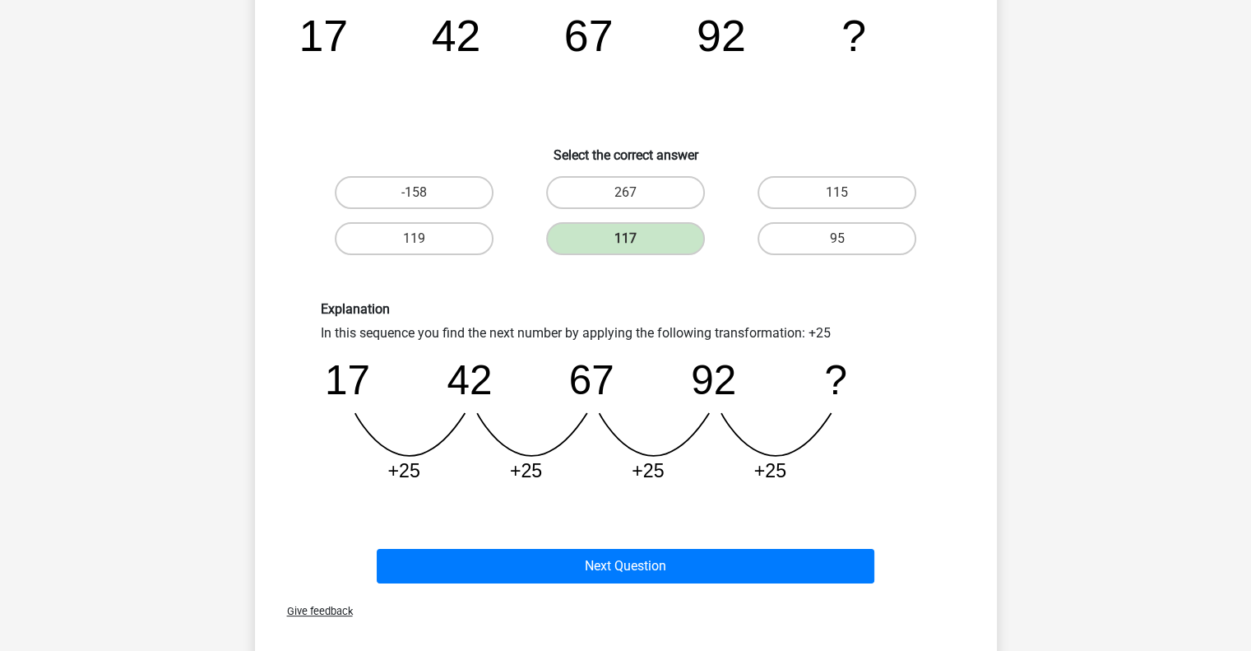
scroll to position [171, 0]
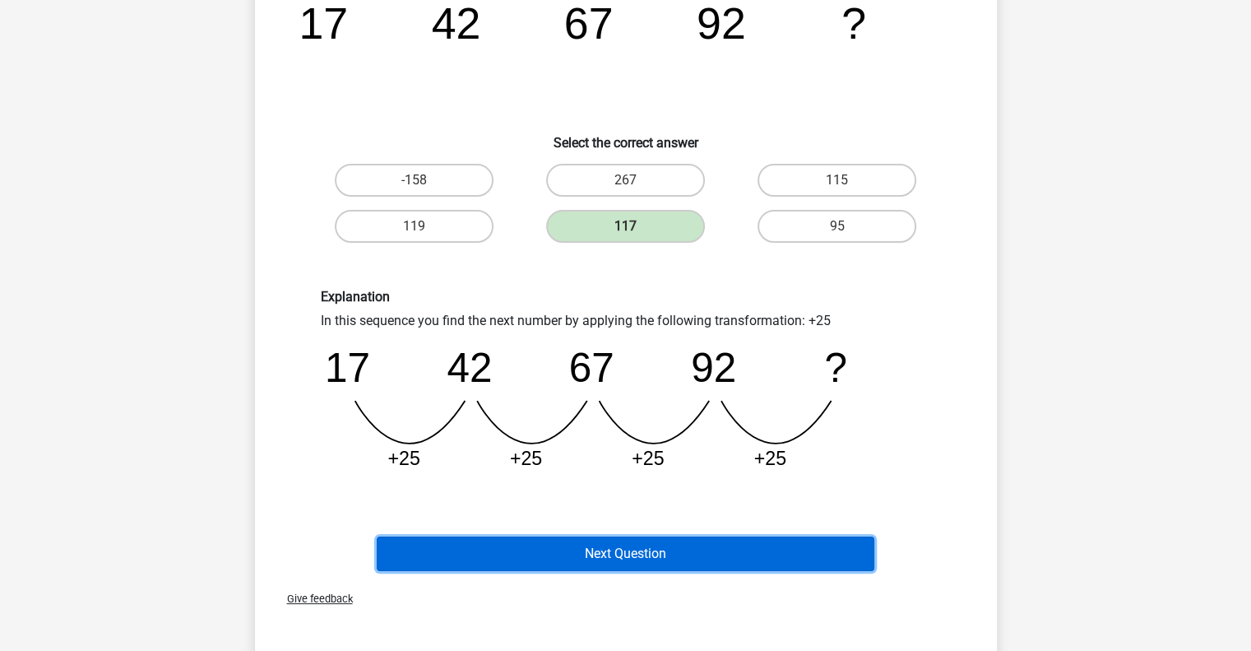
click at [671, 546] on button "Next Question" at bounding box center [626, 553] width 498 height 35
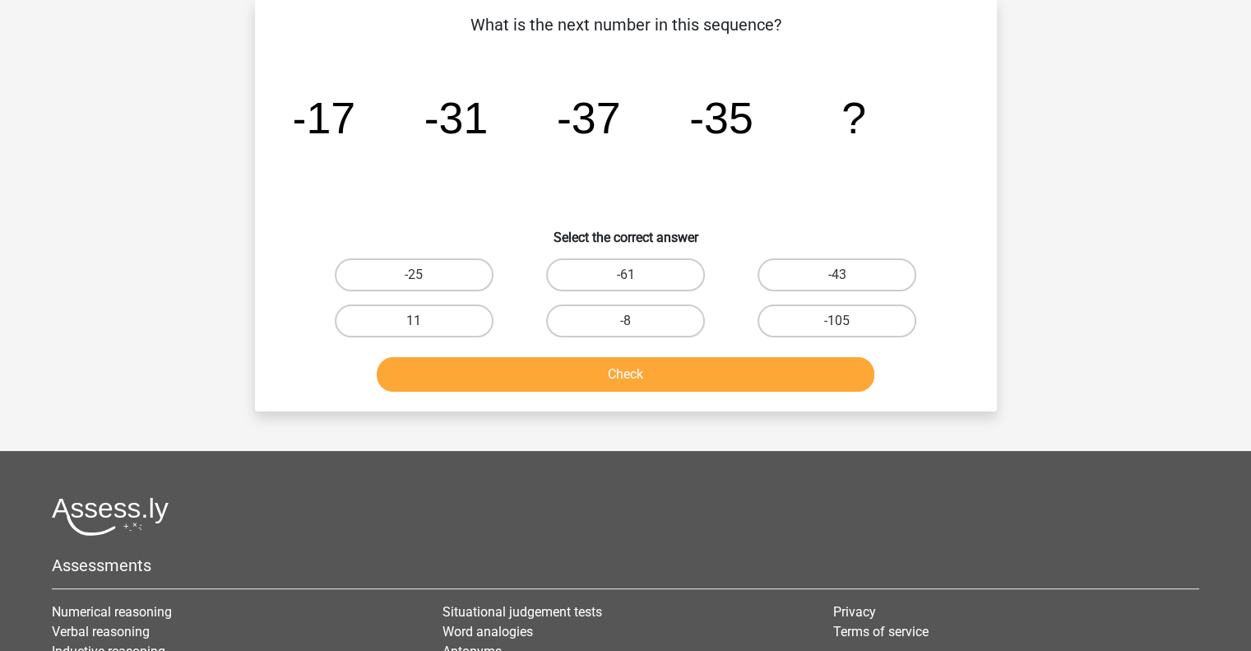
scroll to position [76, 0]
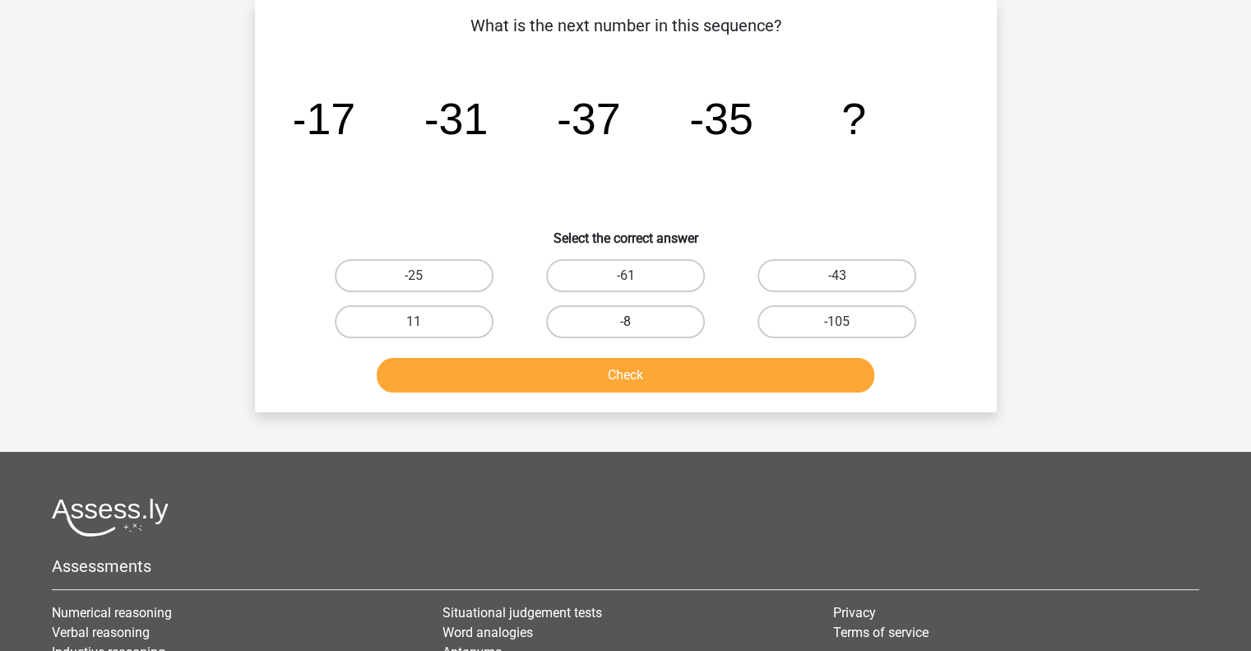
click at [642, 322] on label "-8" at bounding box center [625, 321] width 159 height 33
click at [636, 322] on input "-8" at bounding box center [630, 327] width 11 height 11
radio input "true"
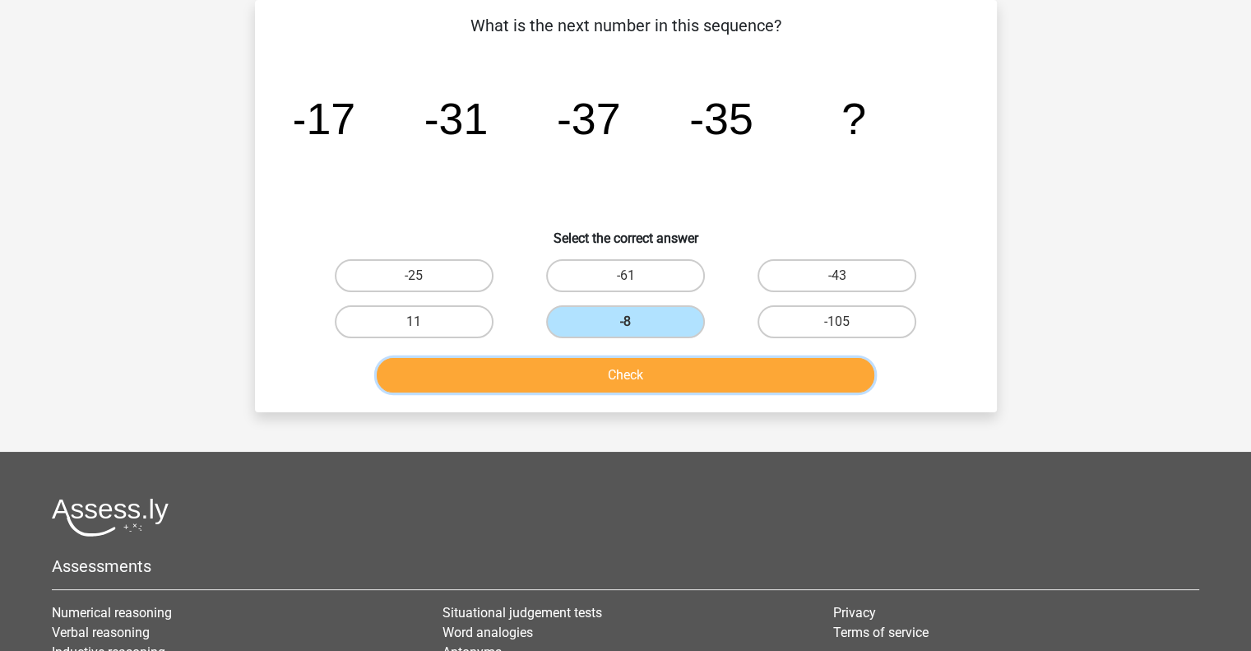
click at [627, 376] on button "Check" at bounding box center [626, 375] width 498 height 35
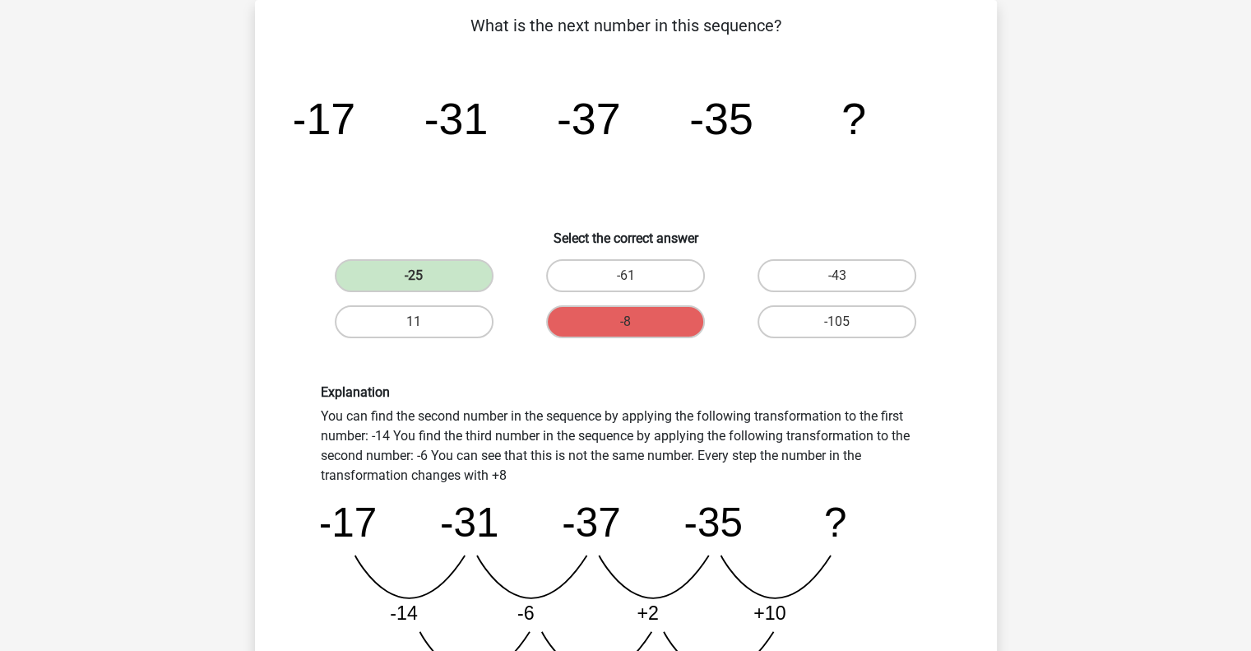
click at [627, 376] on div "Explanation You can find the second number in the sequence by applying the foll…" at bounding box center [625, 549] width 689 height 409
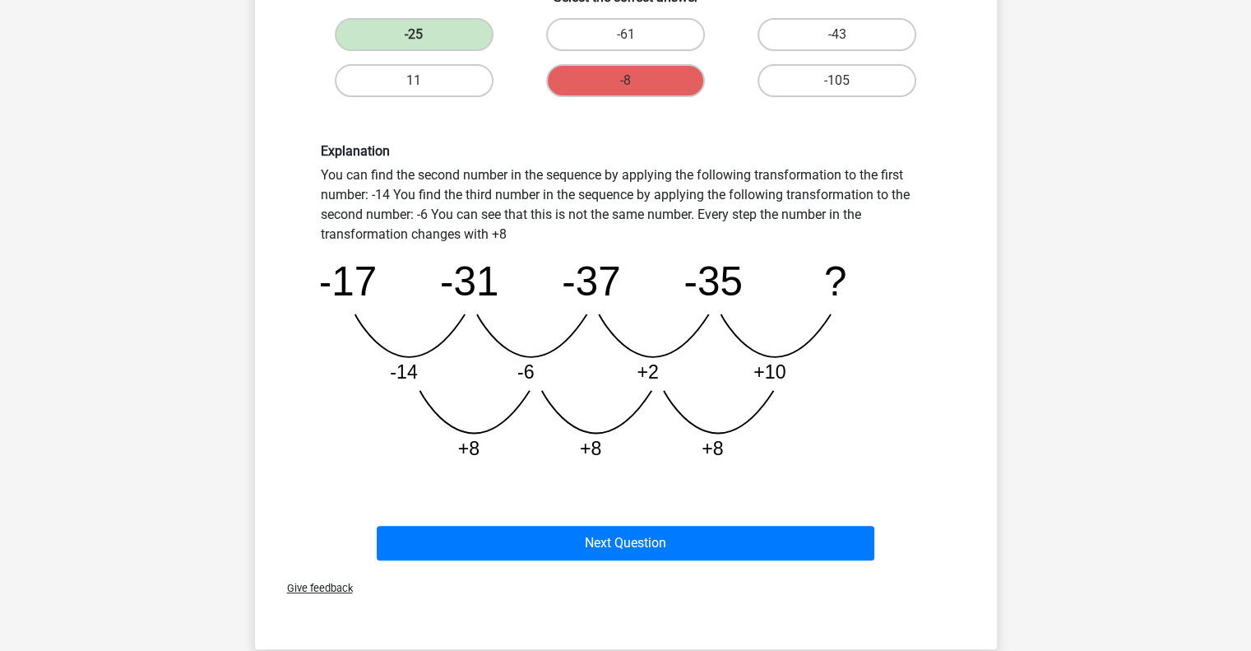
scroll to position [418, 0]
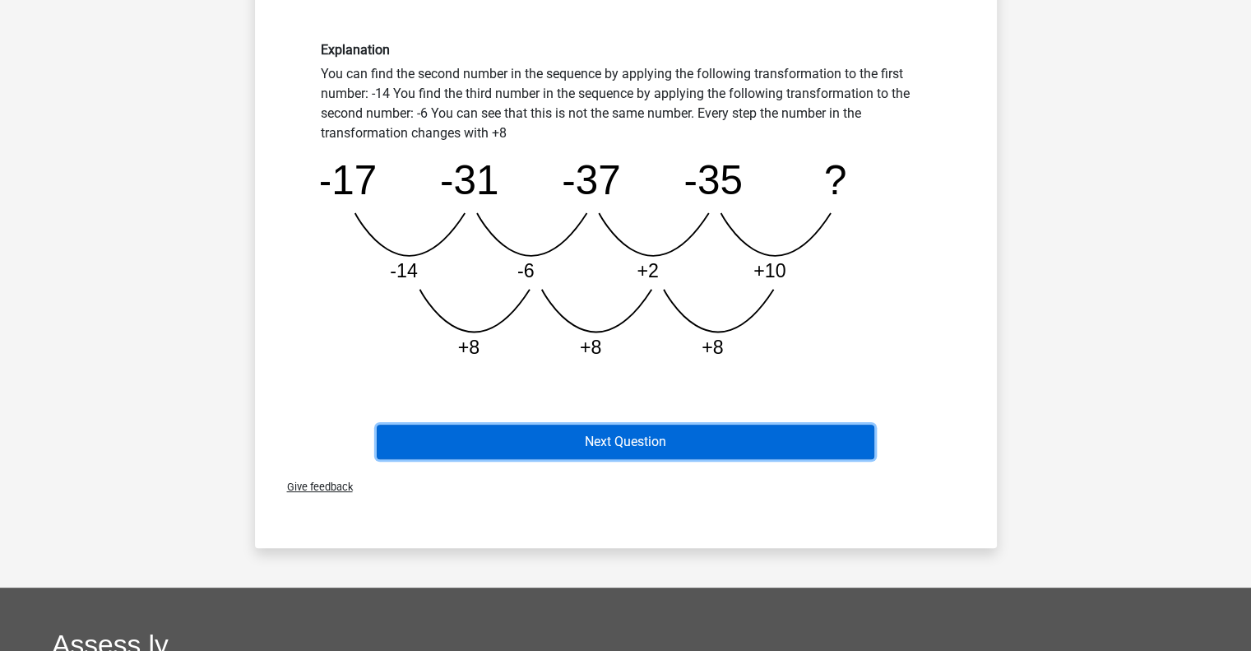
click at [699, 443] on button "Next Question" at bounding box center [626, 442] width 498 height 35
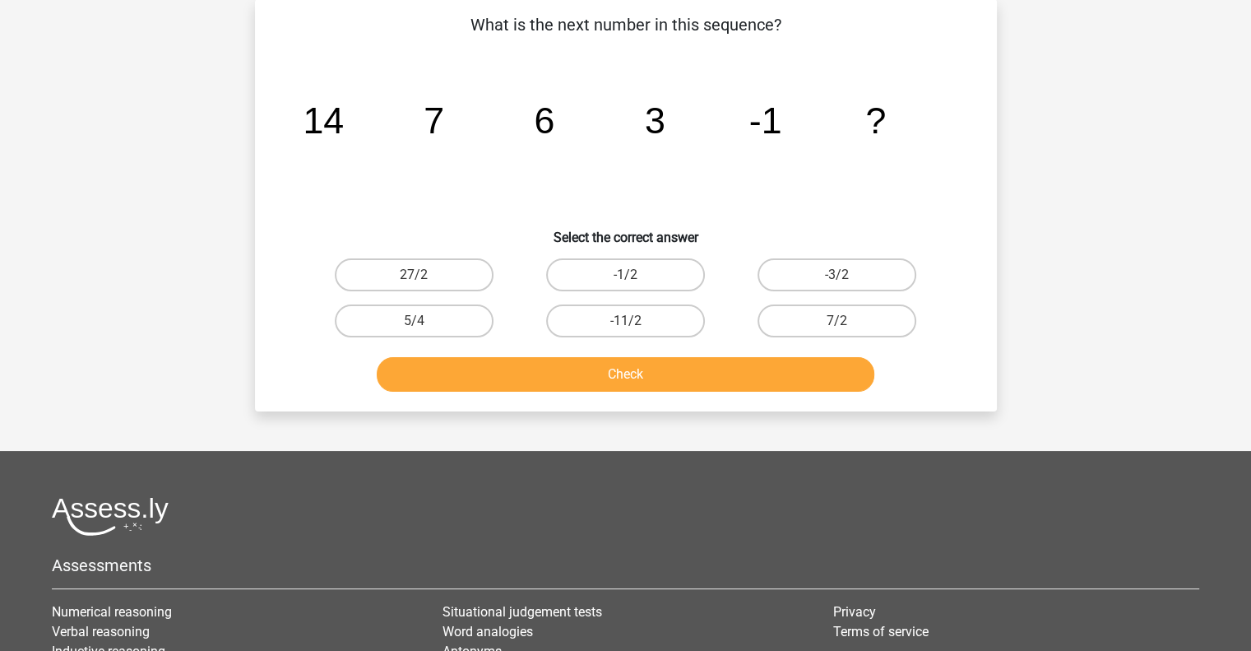
scroll to position [76, 0]
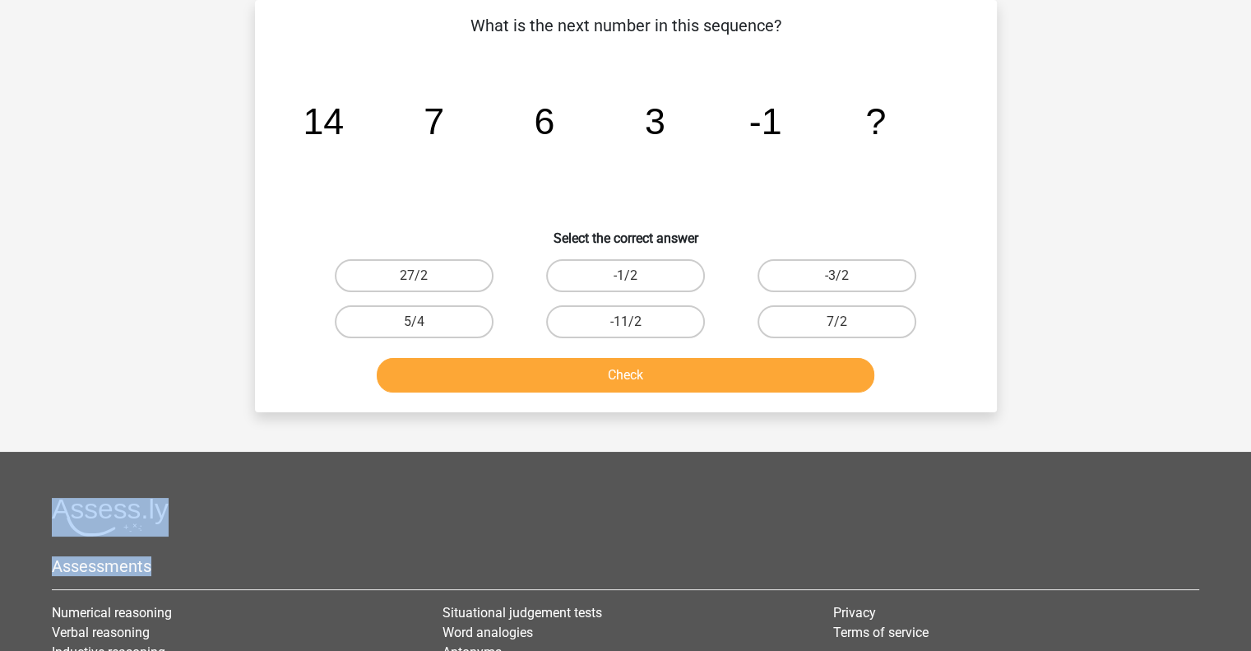
drag, startPoint x: 699, startPoint y: 443, endPoint x: 791, endPoint y: 567, distance: 154.2
click at [791, 567] on div "Mila milaarsich@gmail.com Nederlands English" at bounding box center [625, 405] width 1251 height 962
click at [801, 322] on label "7/2" at bounding box center [837, 321] width 159 height 33
click at [837, 322] on input "7/2" at bounding box center [842, 327] width 11 height 11
radio input "true"
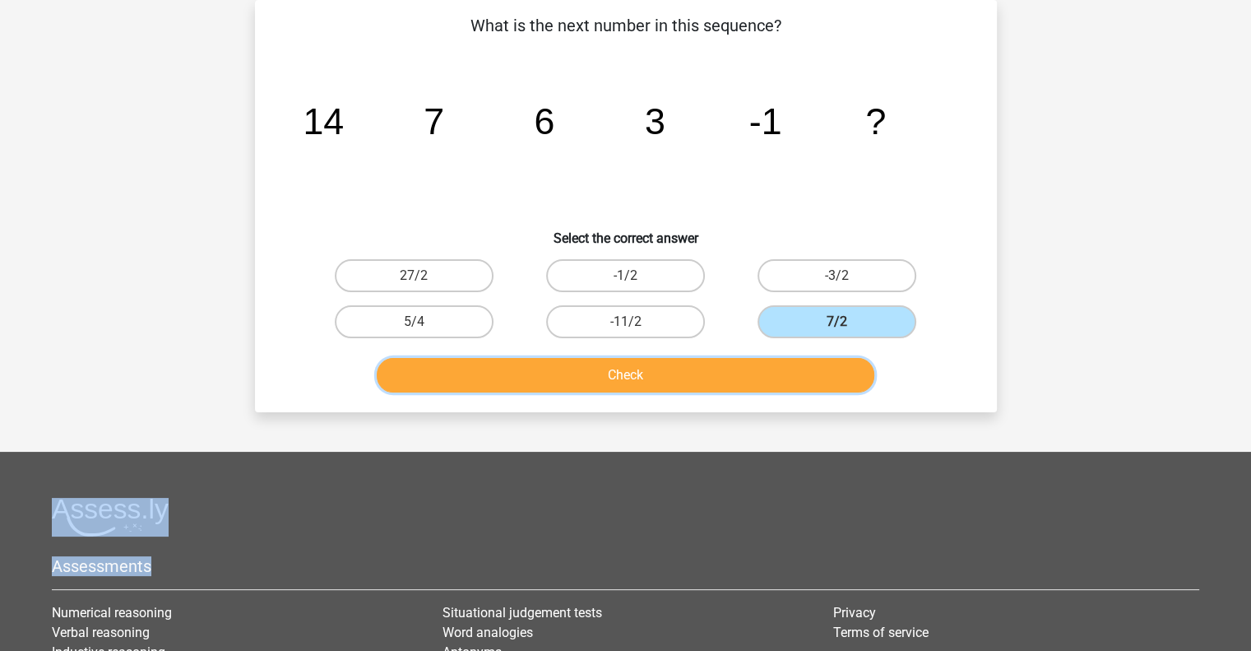
click at [783, 383] on button "Check" at bounding box center [626, 375] width 498 height 35
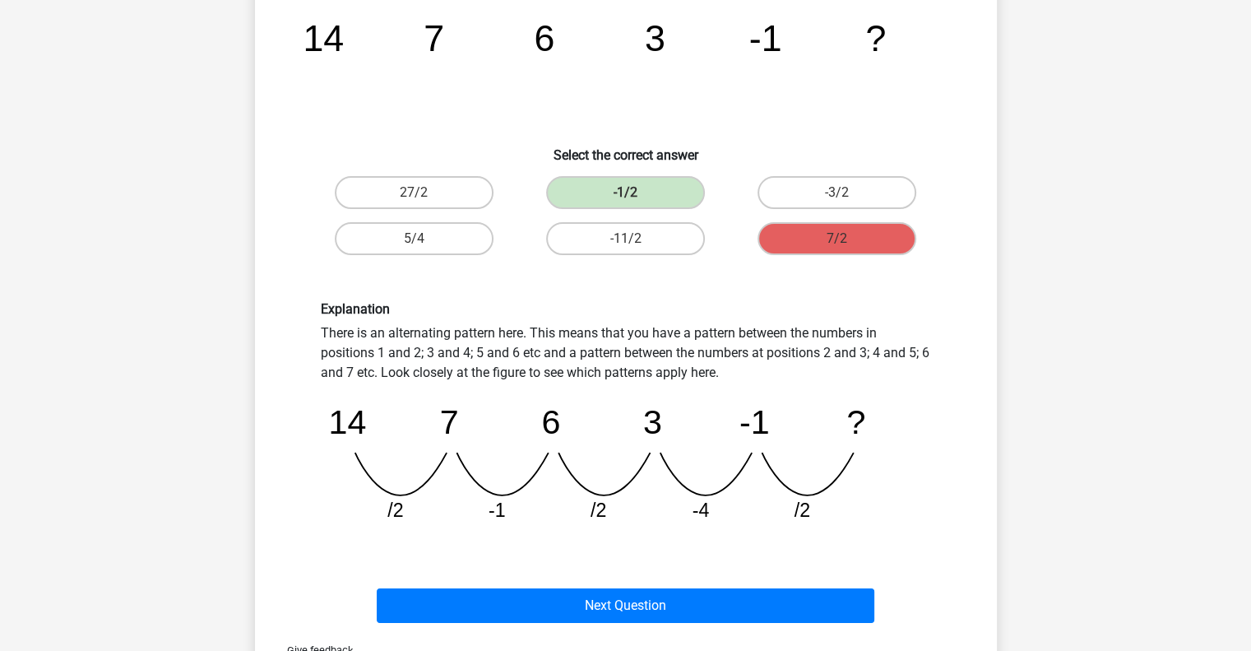
scroll to position [155, 0]
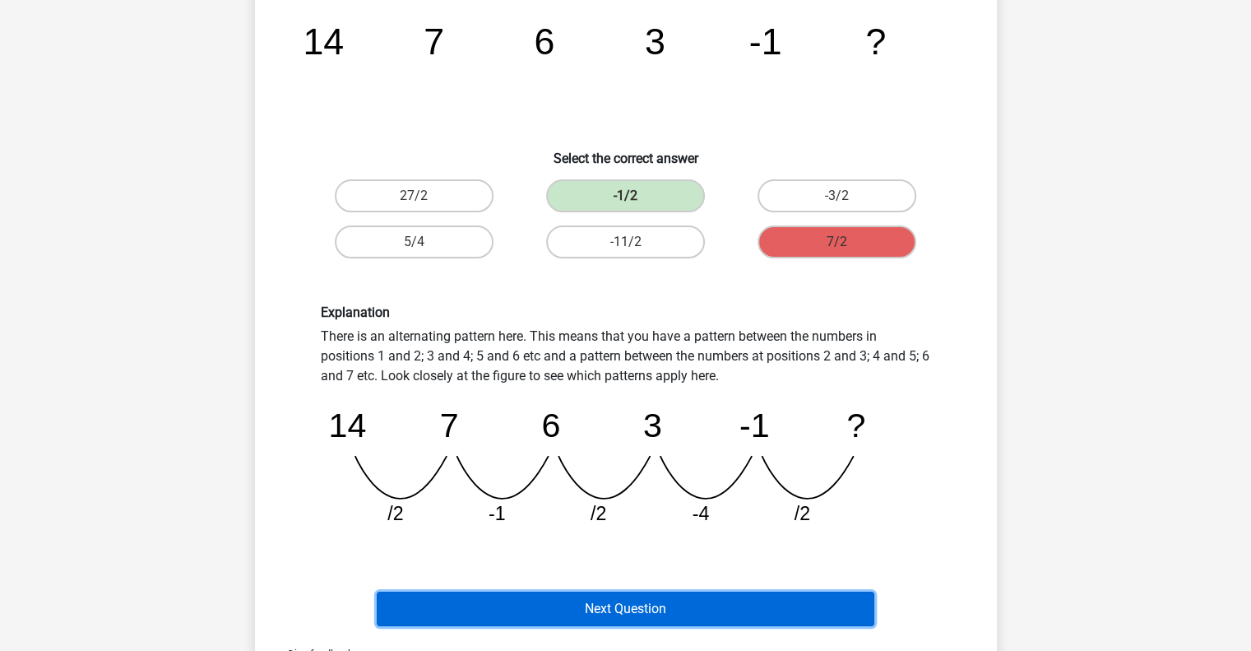
click at [842, 596] on button "Next Question" at bounding box center [626, 609] width 498 height 35
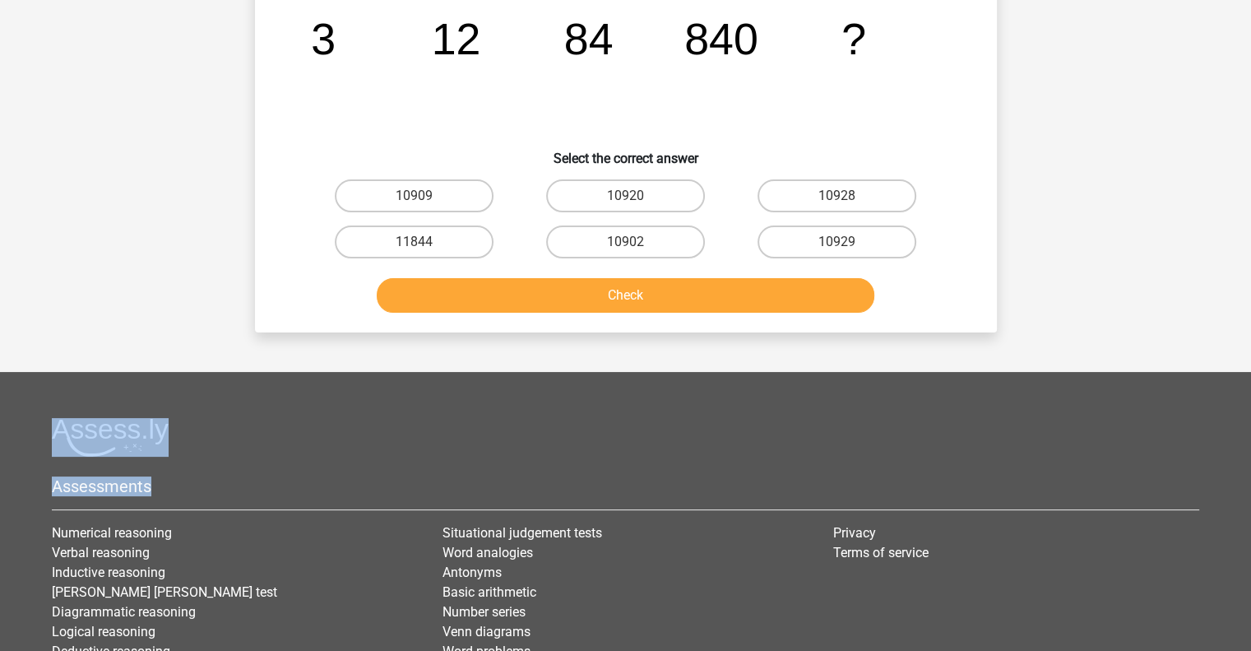
scroll to position [76, 0]
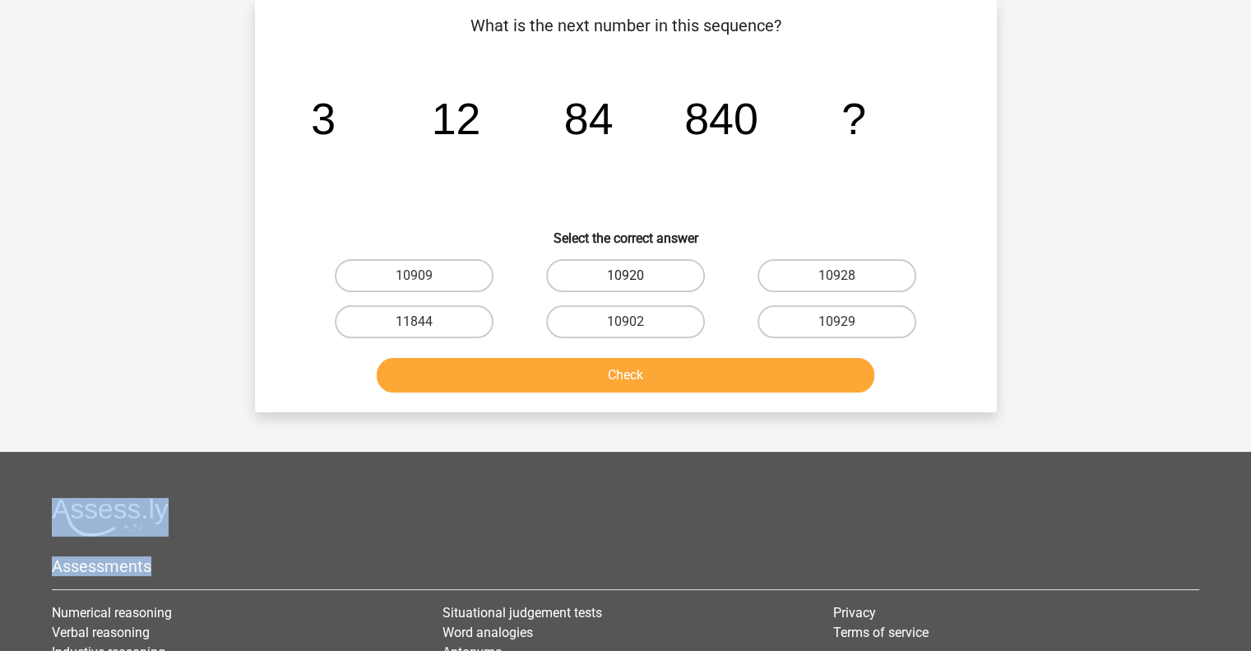
click at [691, 261] on label "10920" at bounding box center [625, 275] width 159 height 33
click at [636, 276] on input "10920" at bounding box center [630, 281] width 11 height 11
radio input "true"
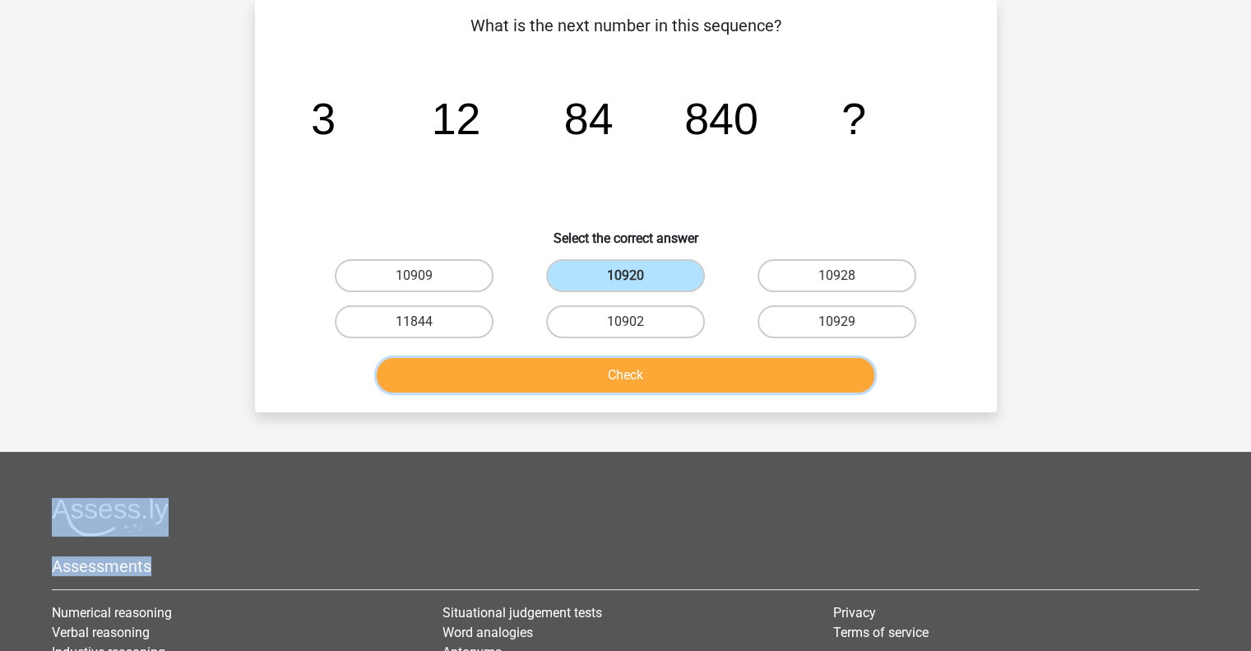
click at [648, 373] on button "Check" at bounding box center [626, 375] width 498 height 35
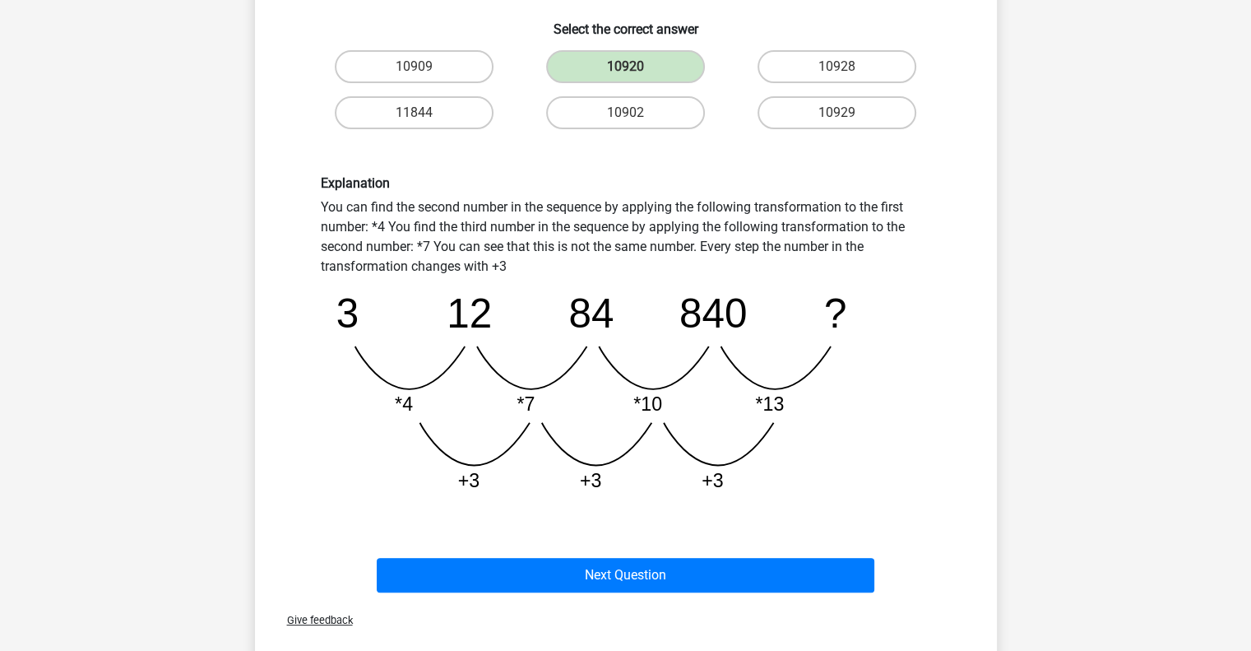
scroll to position [379, 0]
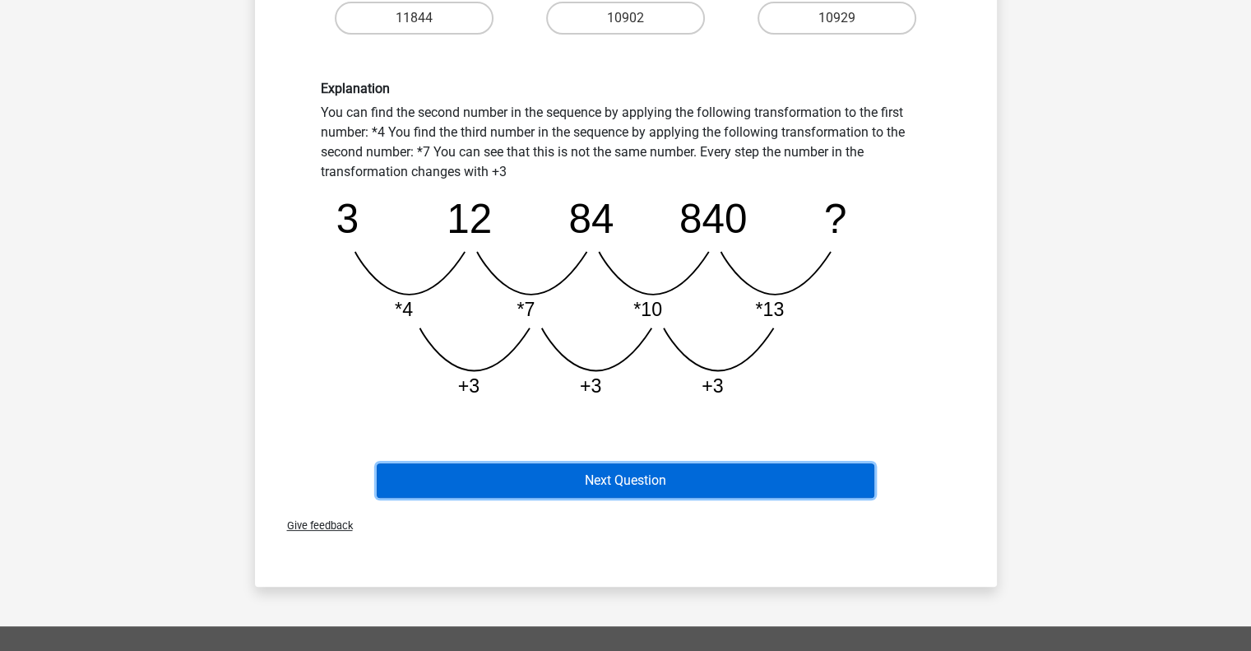
click at [678, 480] on button "Next Question" at bounding box center [626, 480] width 498 height 35
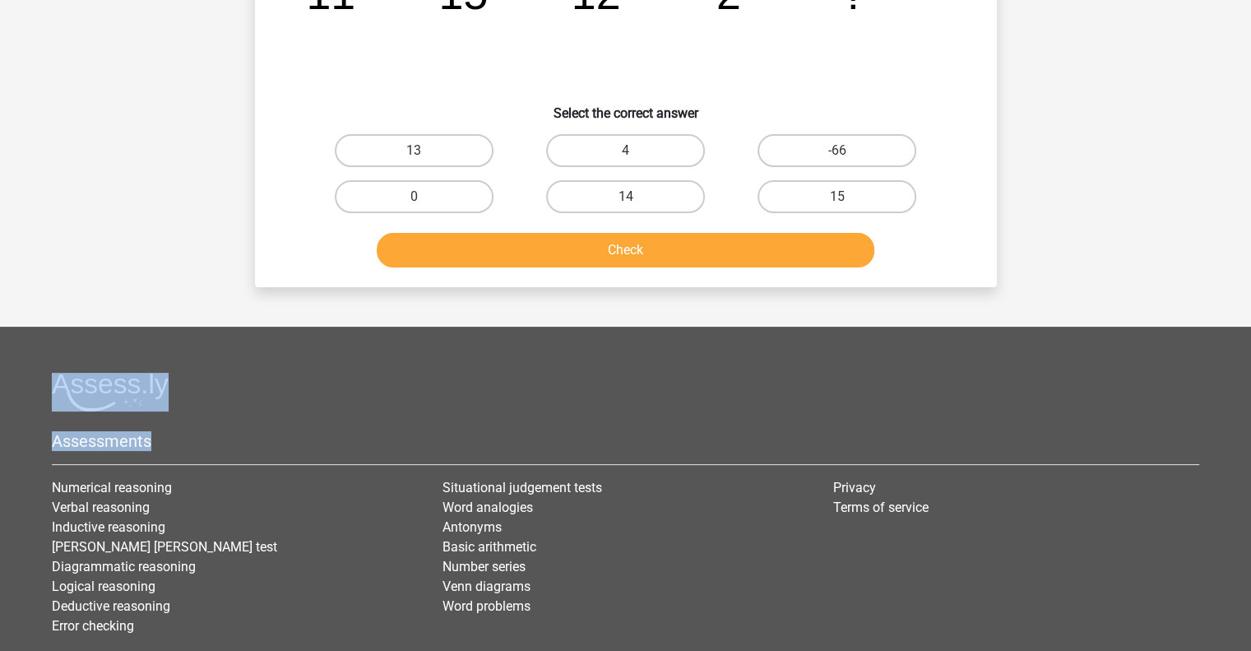
scroll to position [76, 0]
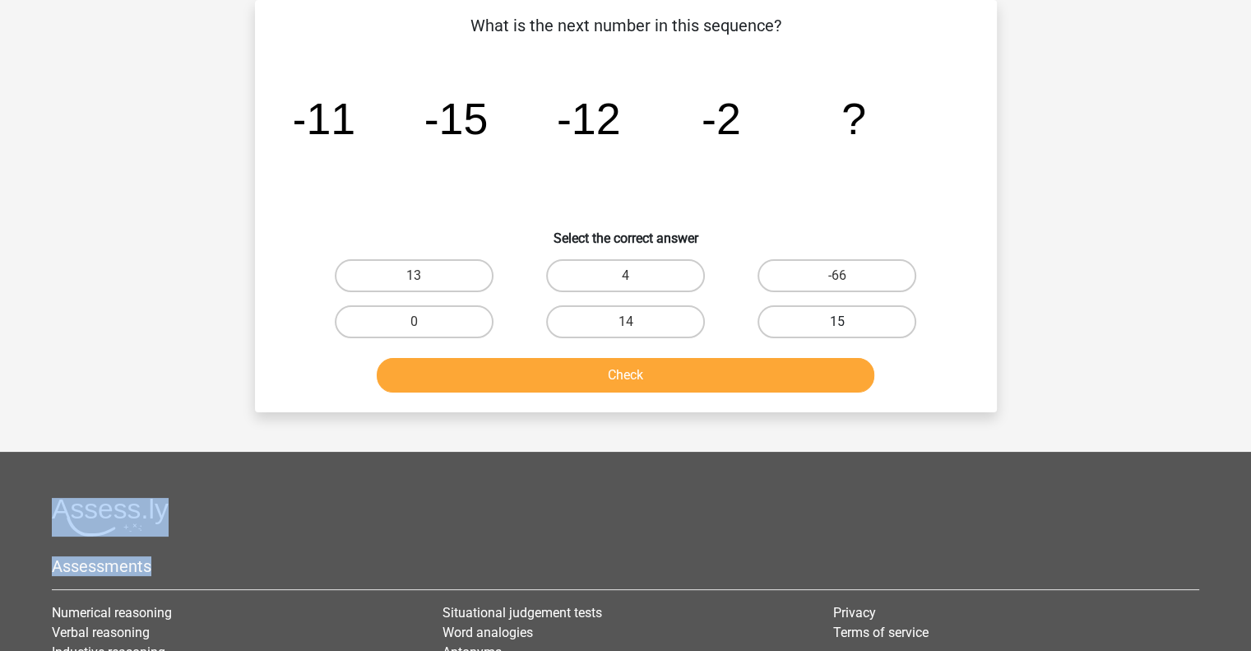
click at [889, 324] on label "15" at bounding box center [837, 321] width 159 height 33
click at [848, 324] on input "15" at bounding box center [842, 327] width 11 height 11
radio input "true"
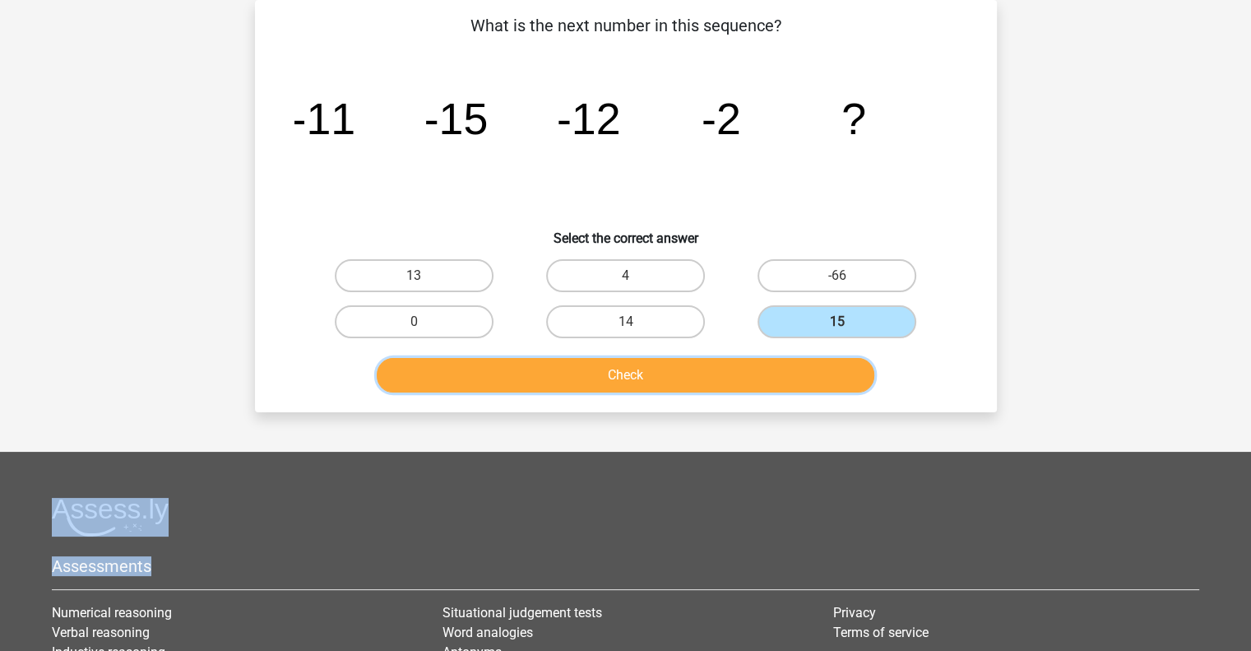
click at [823, 369] on button "Check" at bounding box center [626, 375] width 498 height 35
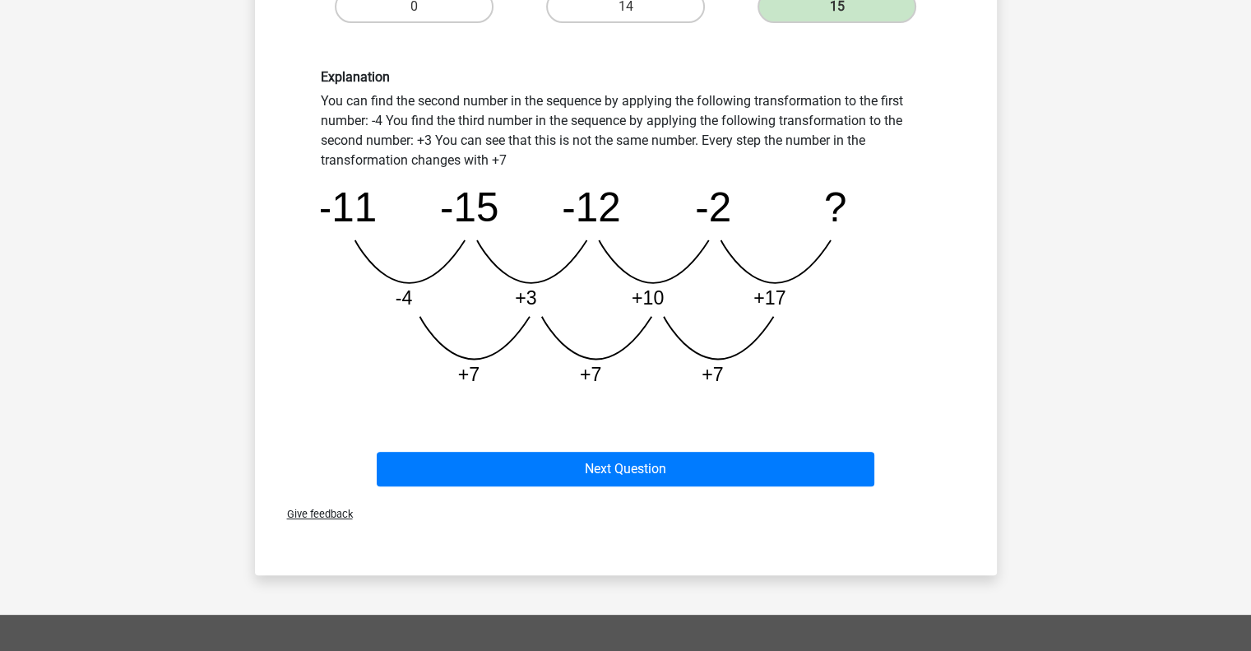
scroll to position [392, 0]
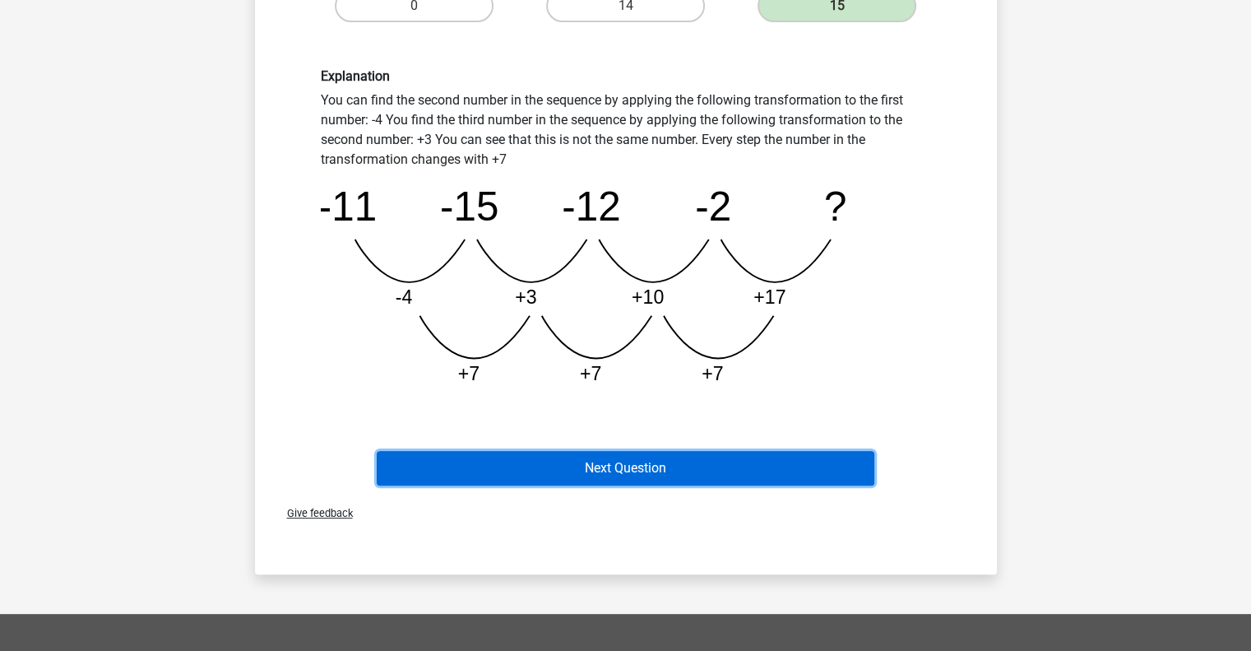
click at [727, 463] on button "Next Question" at bounding box center [626, 468] width 498 height 35
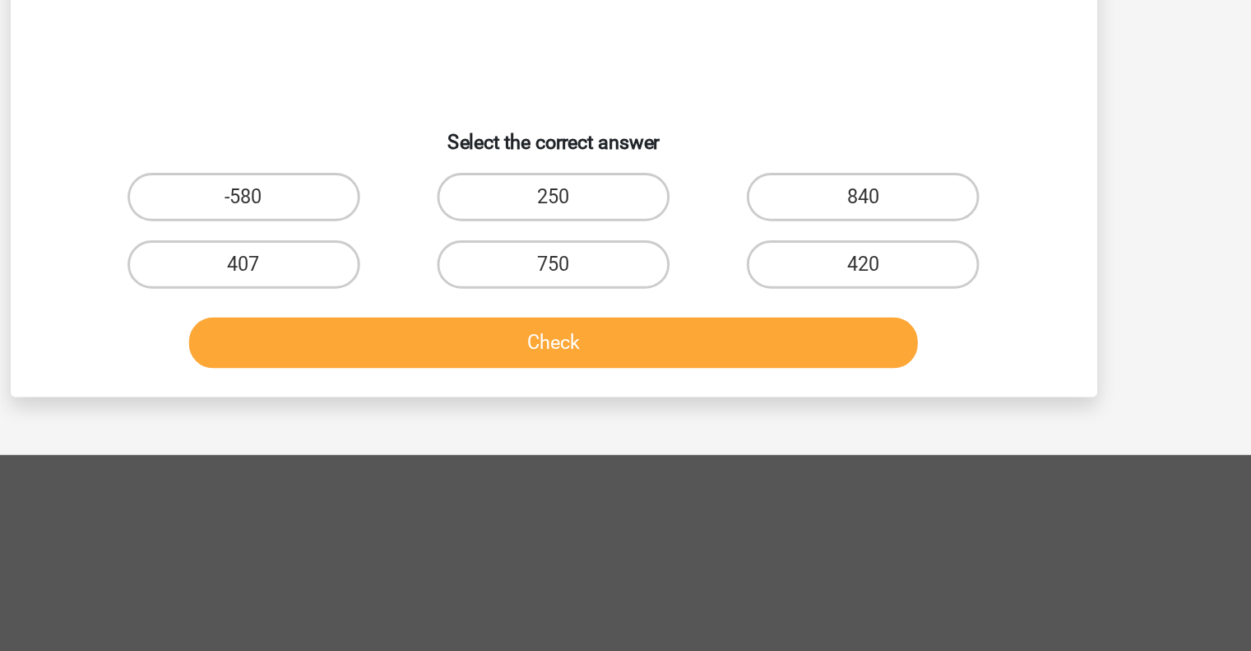
scroll to position [11, 0]
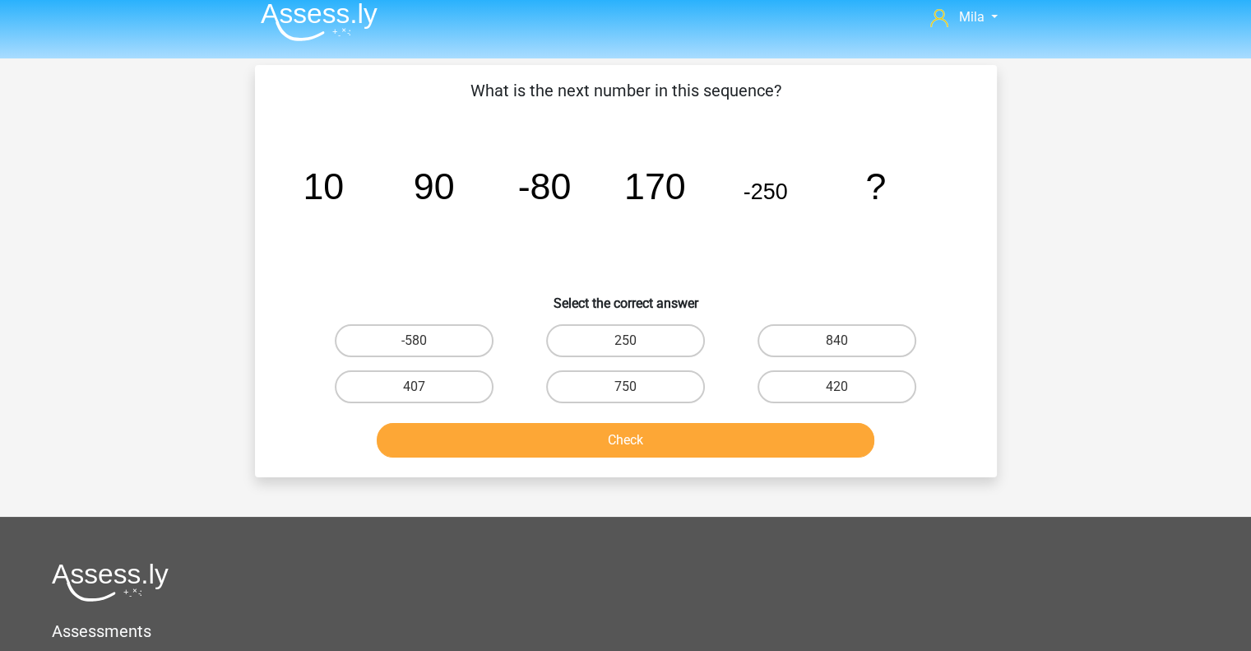
click at [789, 188] on icon "image/svg+xml 10 90 -80 170 -250 ?" at bounding box center [626, 199] width 663 height 166
click at [831, 387] on label "420" at bounding box center [837, 386] width 159 height 33
click at [837, 387] on input "420" at bounding box center [842, 392] width 11 height 11
radio input "true"
click at [831, 387] on label "420" at bounding box center [837, 386] width 159 height 33
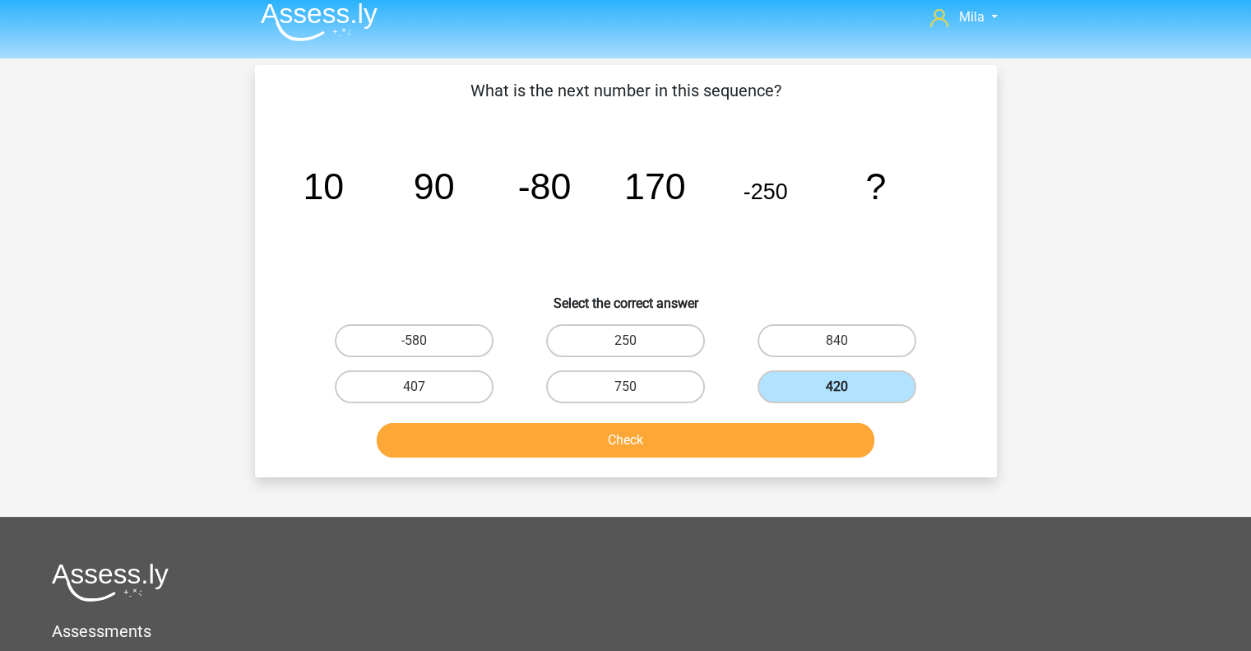
click at [837, 387] on input "420" at bounding box center [842, 392] width 11 height 11
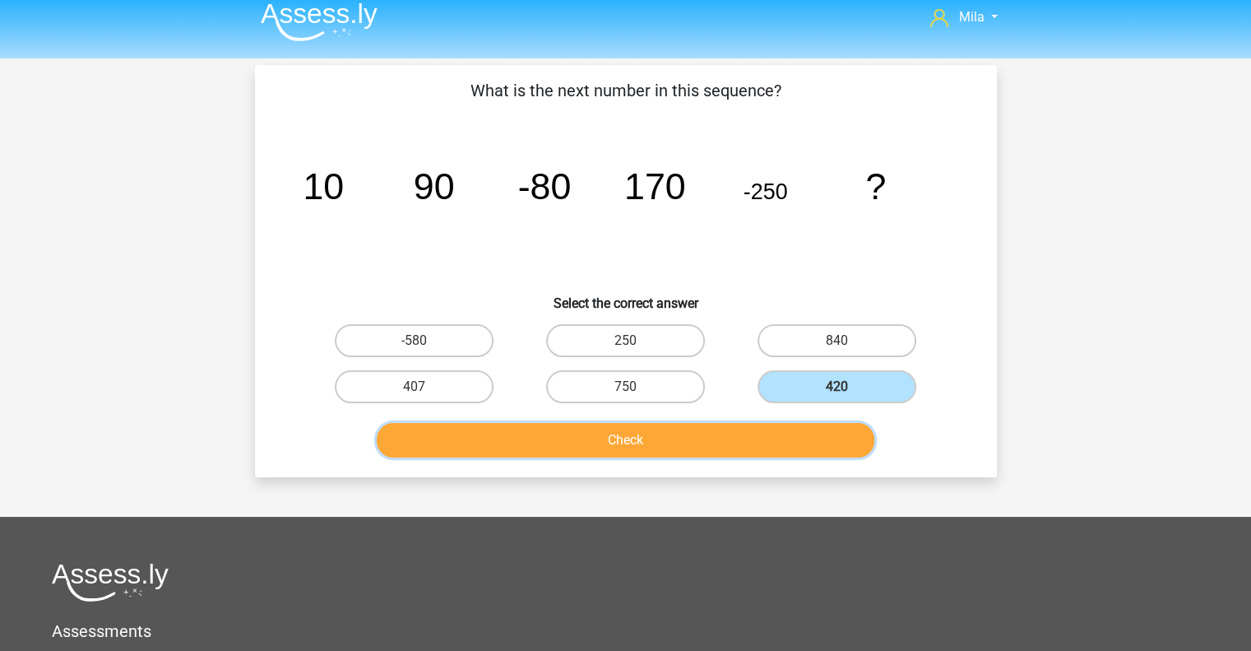
click at [780, 431] on button "Check" at bounding box center [626, 440] width 498 height 35
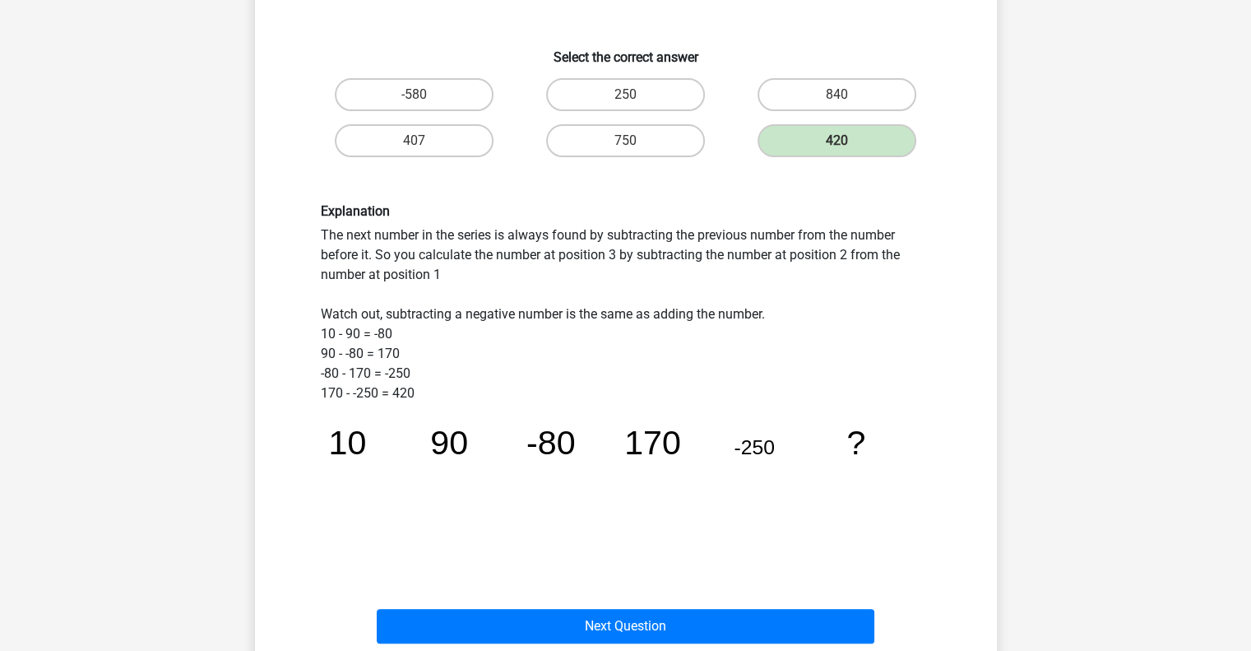
scroll to position [333, 0]
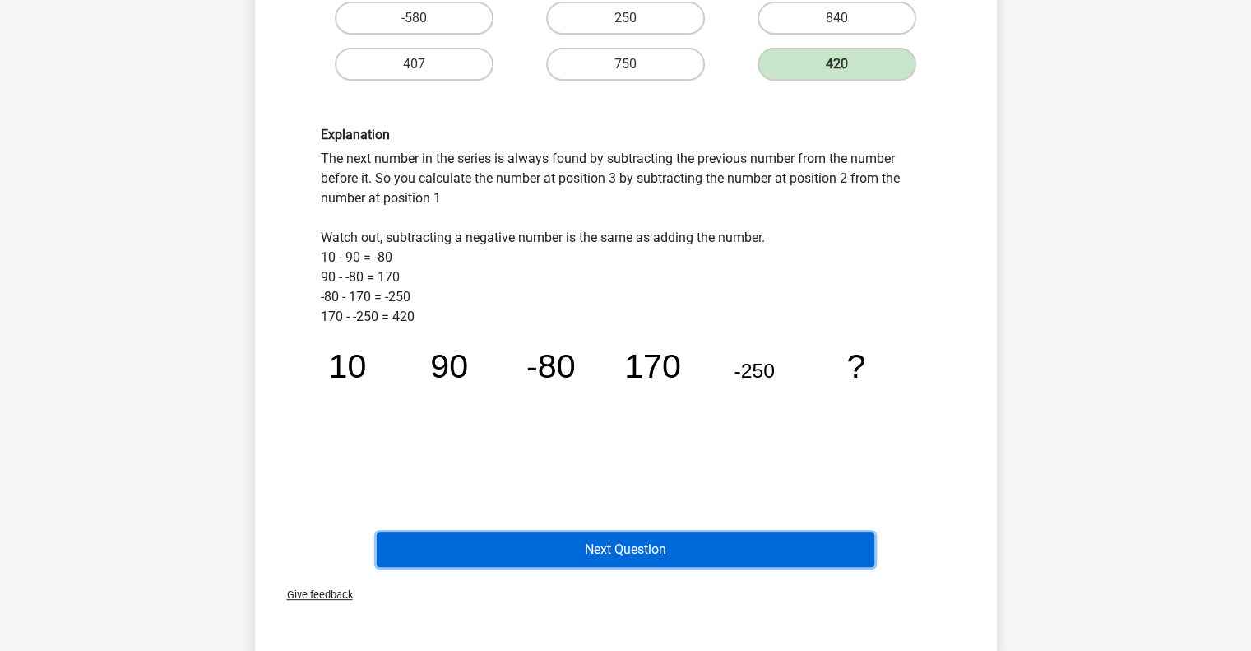
click at [621, 545] on button "Next Question" at bounding box center [626, 549] width 498 height 35
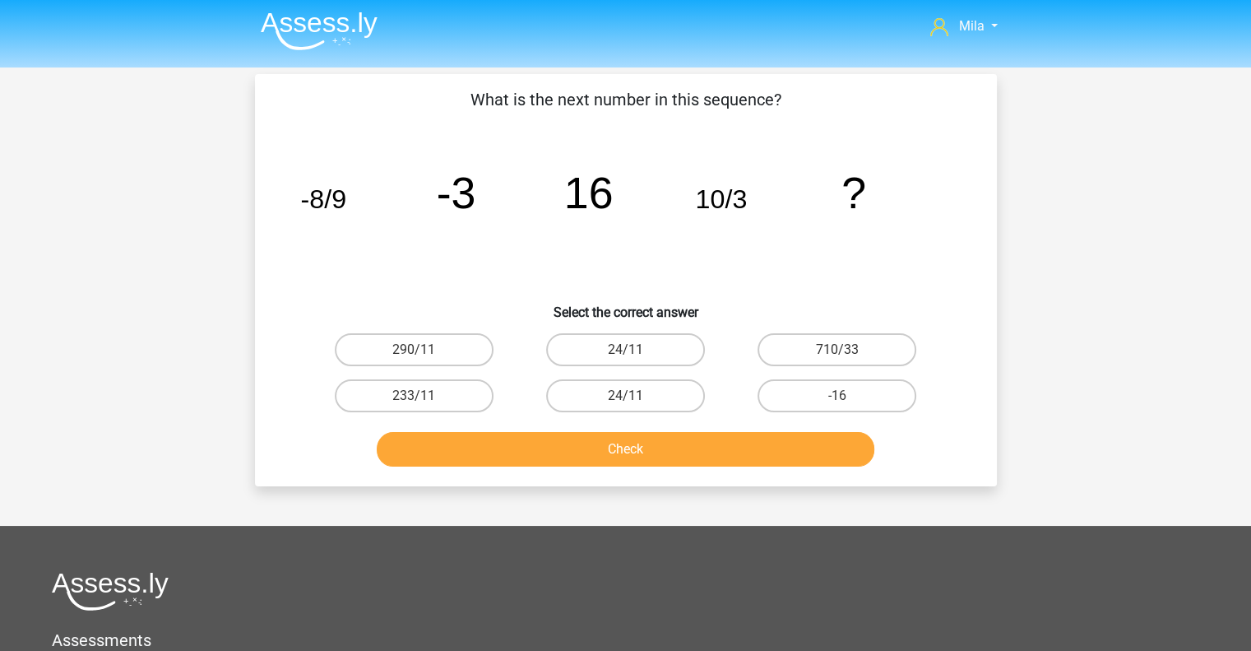
scroll to position [0, 0]
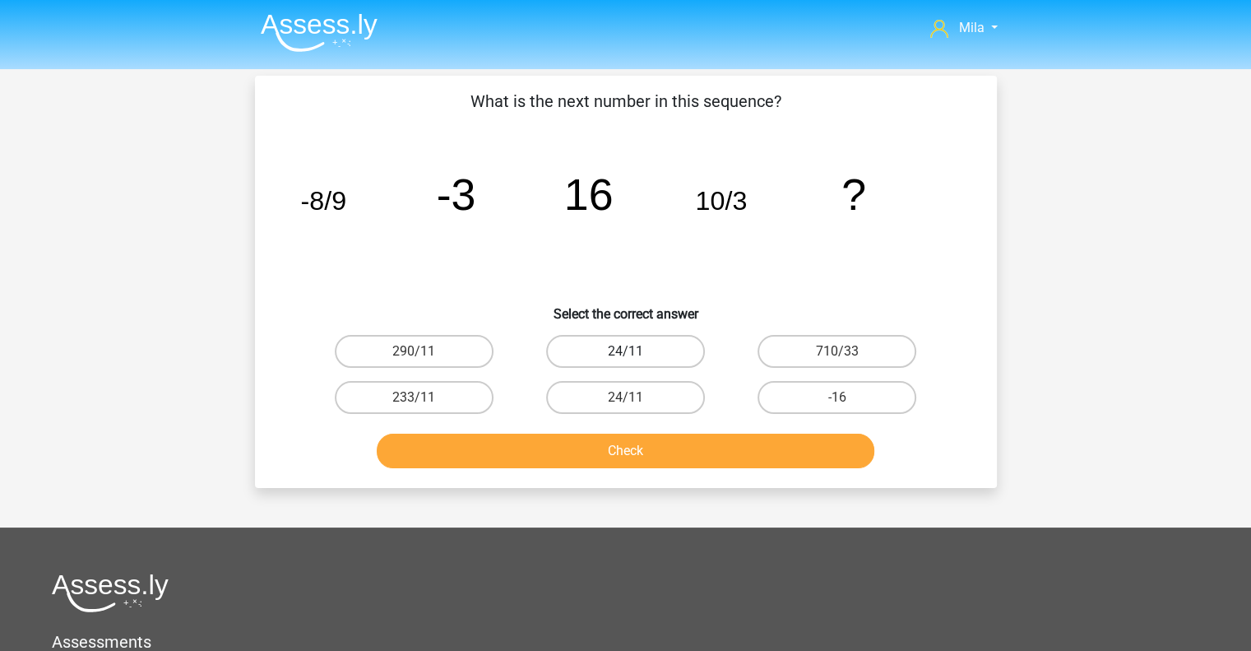
click at [655, 353] on label "24/11" at bounding box center [625, 351] width 159 height 33
click at [636, 353] on input "24/11" at bounding box center [630, 356] width 11 height 11
radio input "true"
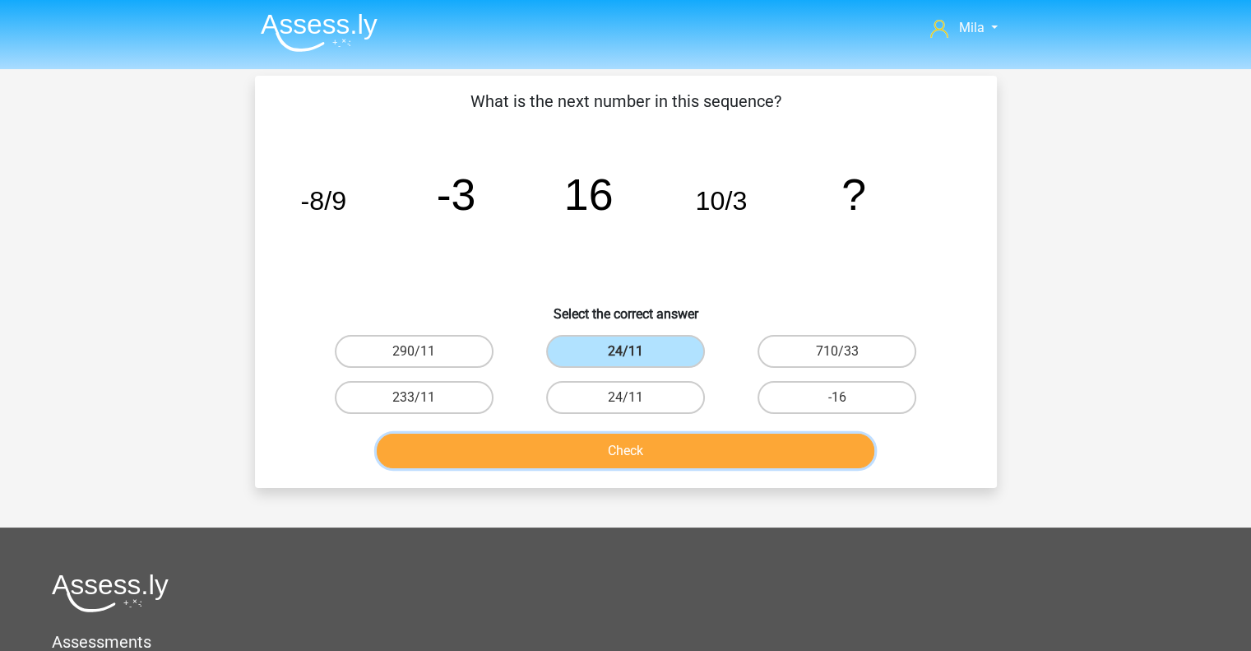
click at [633, 456] on button "Check" at bounding box center [626, 451] width 498 height 35
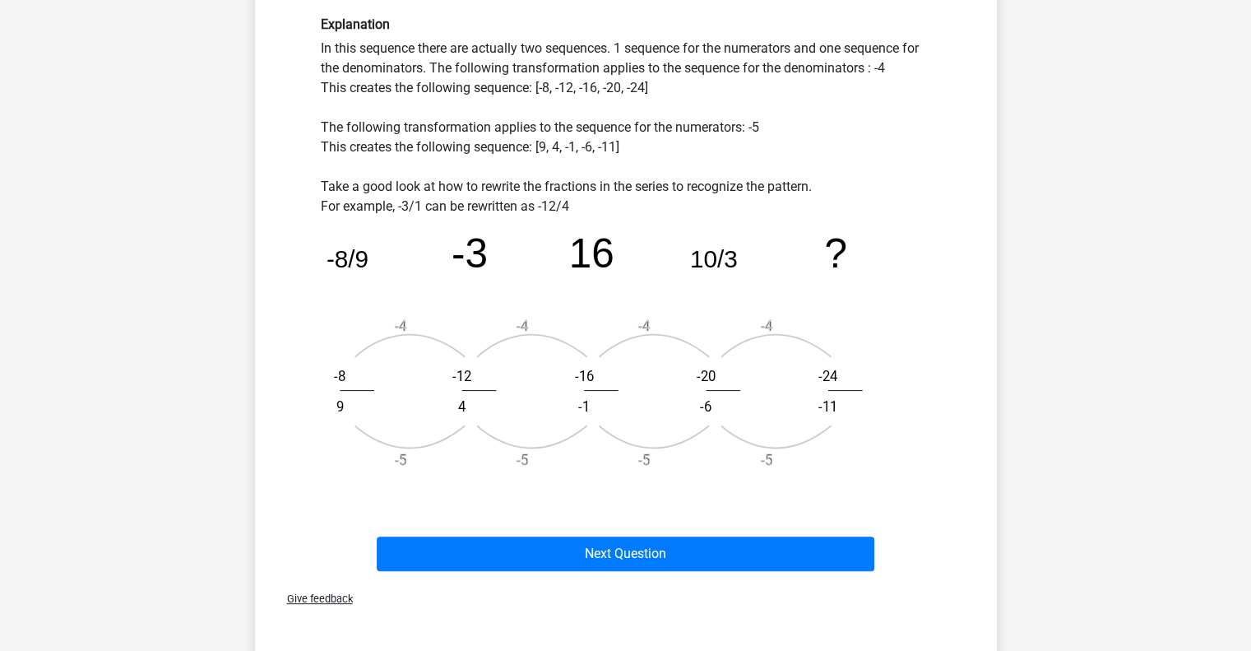
scroll to position [441, 0]
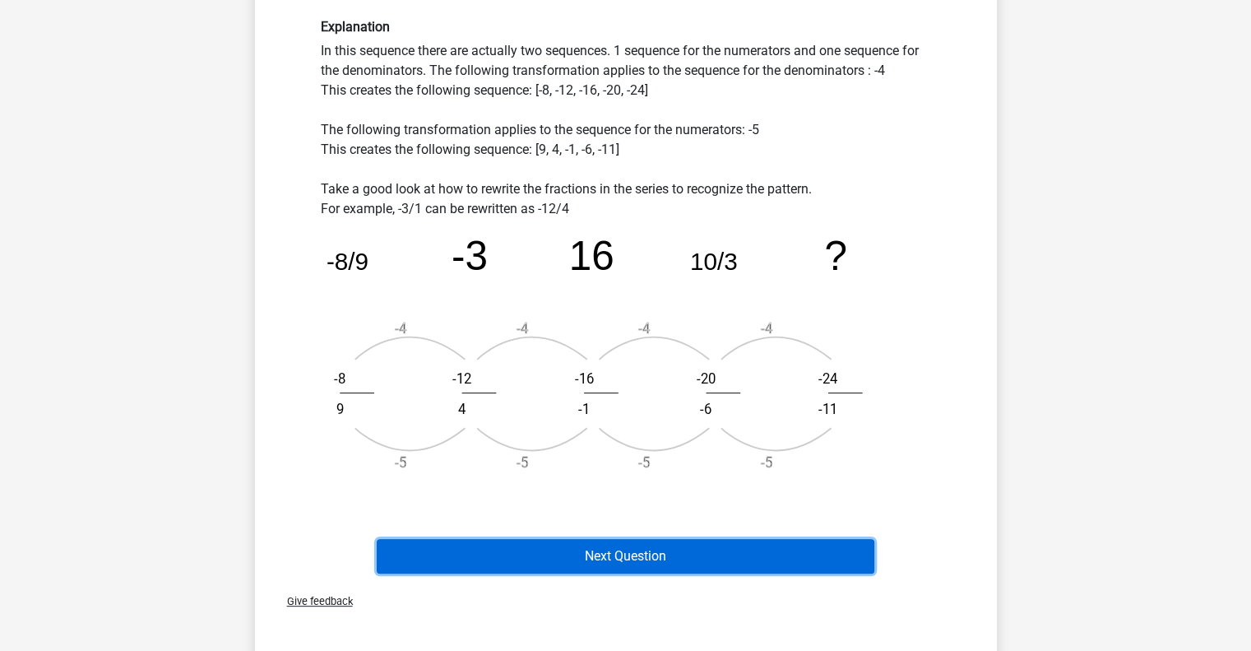
click at [735, 556] on button "Next Question" at bounding box center [626, 556] width 498 height 35
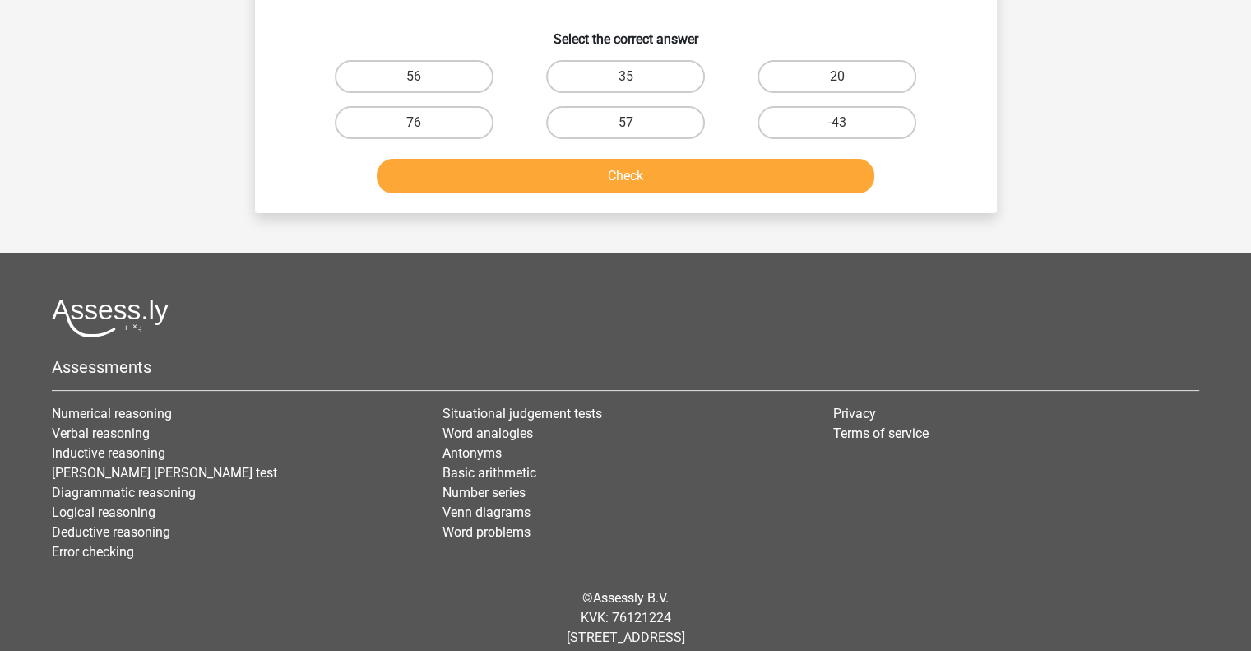
scroll to position [76, 0]
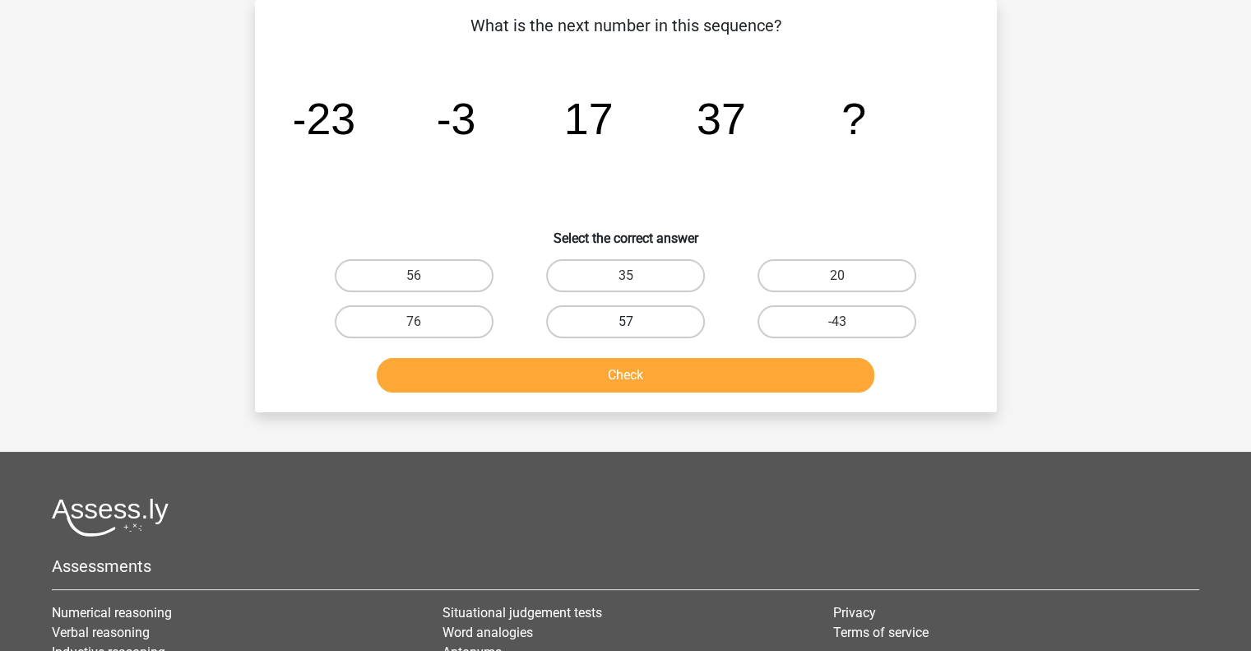
click at [646, 323] on label "57" at bounding box center [625, 321] width 159 height 33
click at [636, 323] on input "57" at bounding box center [630, 327] width 11 height 11
radio input "true"
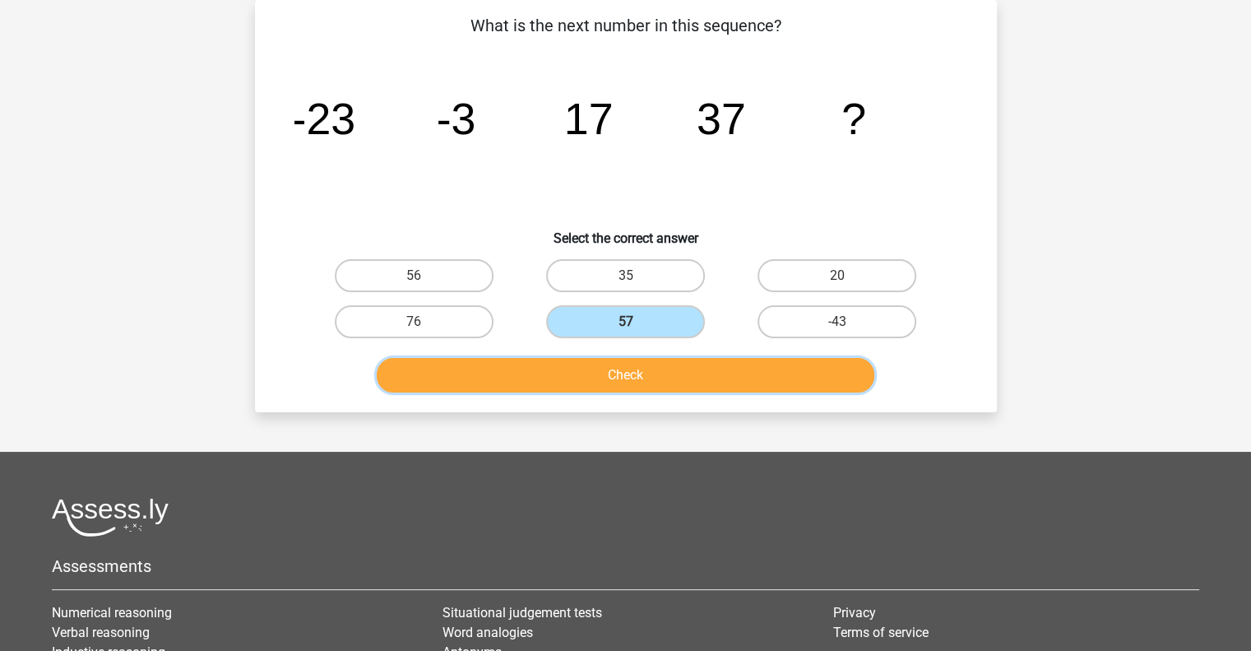
click at [642, 377] on button "Check" at bounding box center [626, 375] width 498 height 35
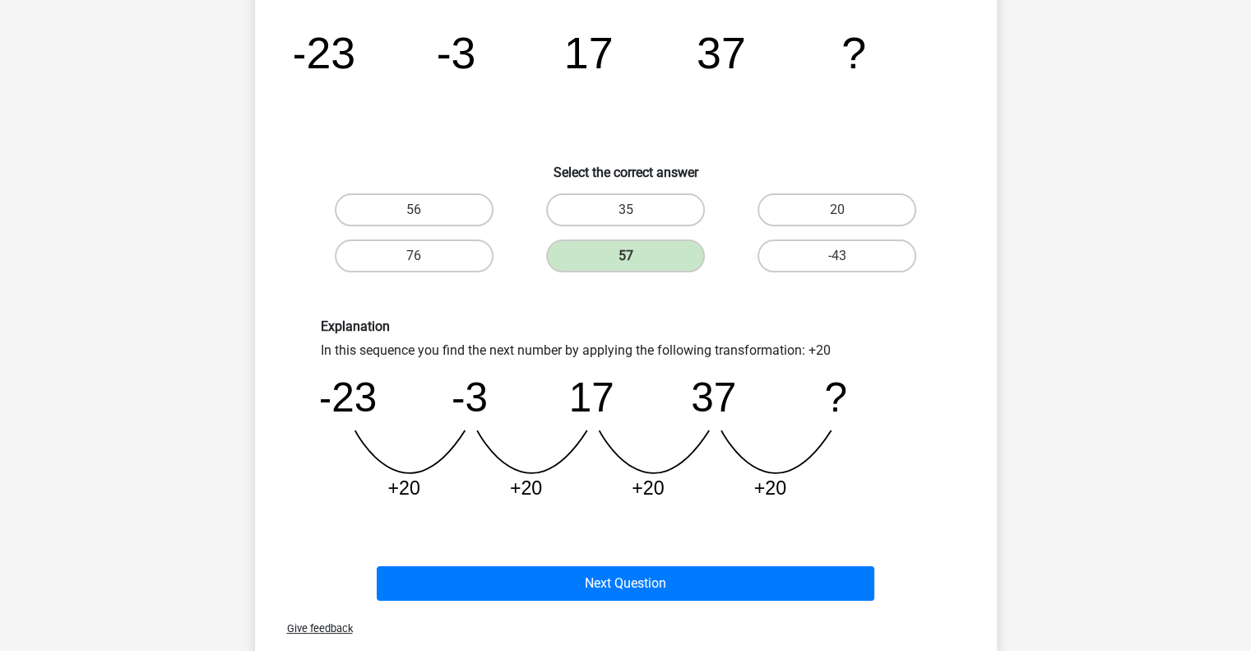
scroll to position [146, 0]
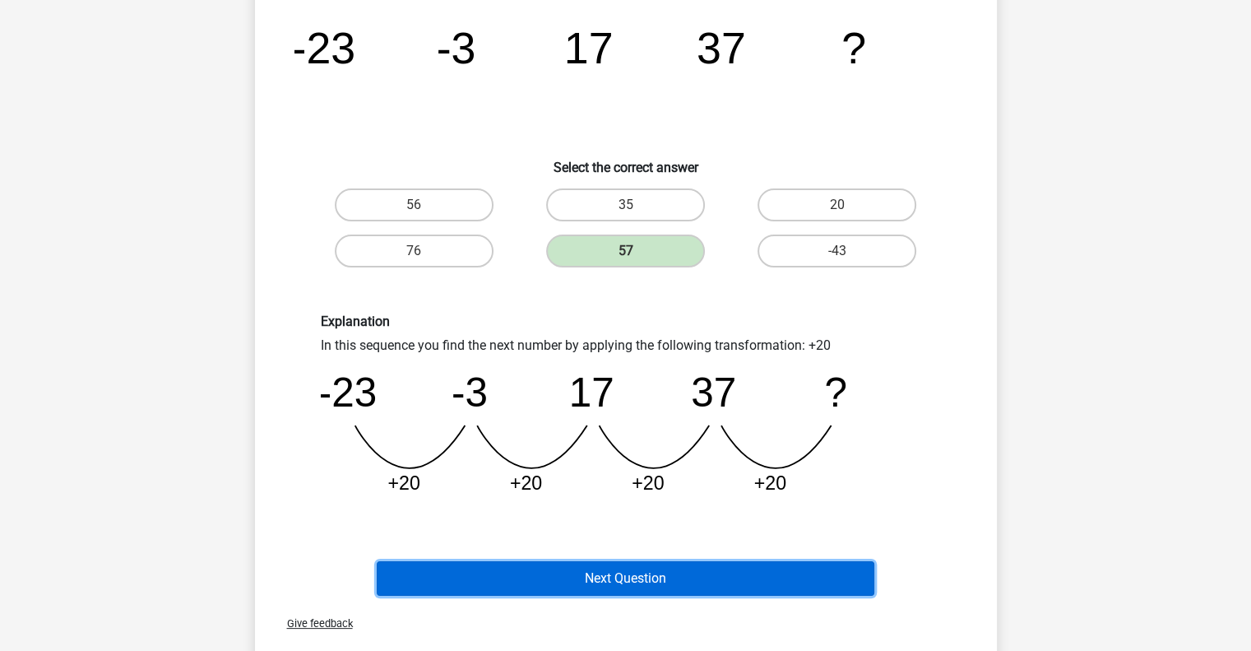
click at [704, 575] on button "Next Question" at bounding box center [626, 578] width 498 height 35
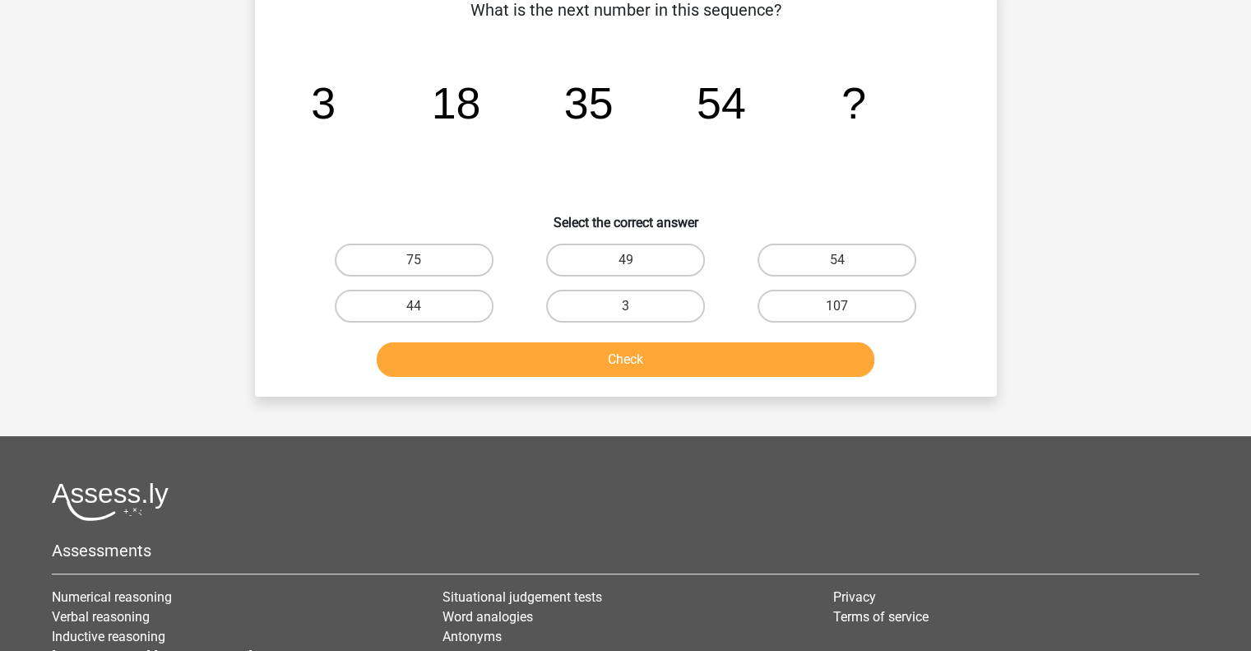
scroll to position [76, 0]
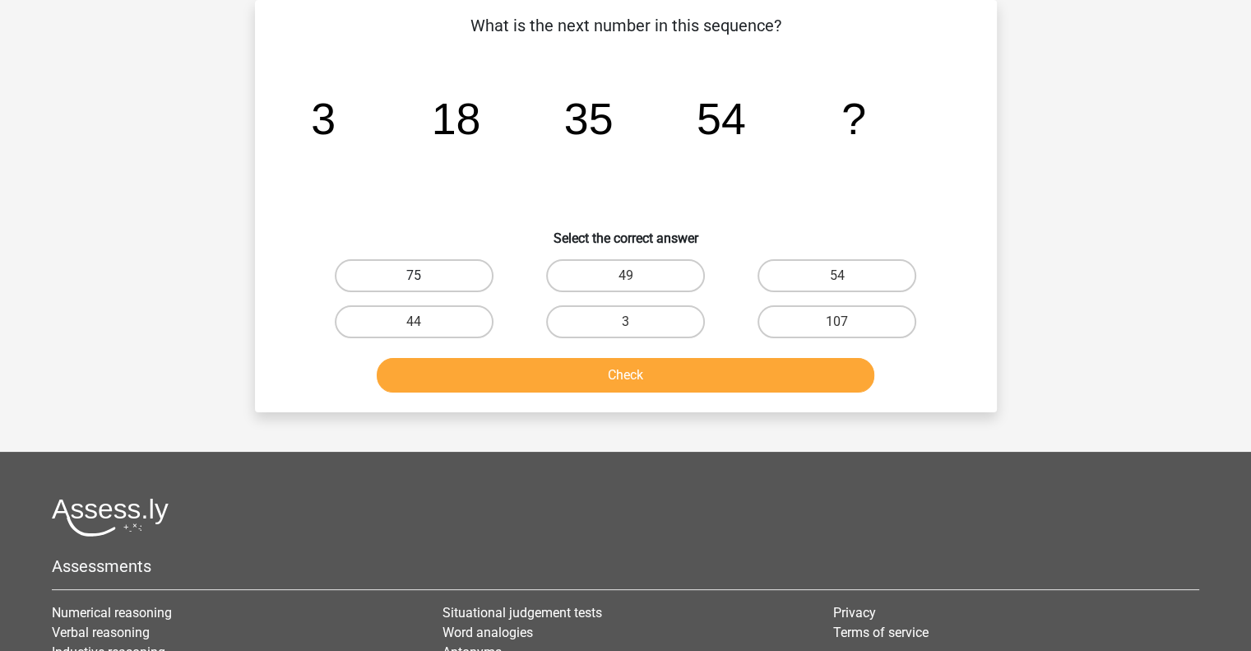
click at [458, 271] on label "75" at bounding box center [414, 275] width 159 height 33
click at [425, 276] on input "75" at bounding box center [419, 281] width 11 height 11
radio input "true"
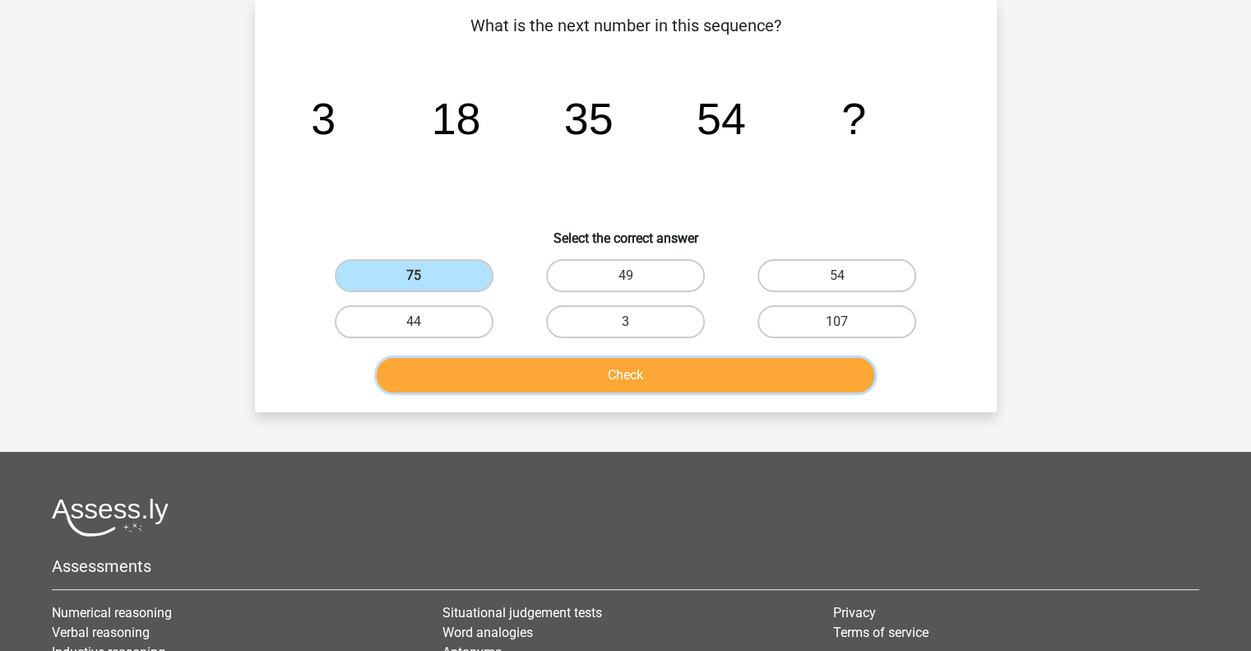
click at [710, 382] on button "Check" at bounding box center [626, 375] width 498 height 35
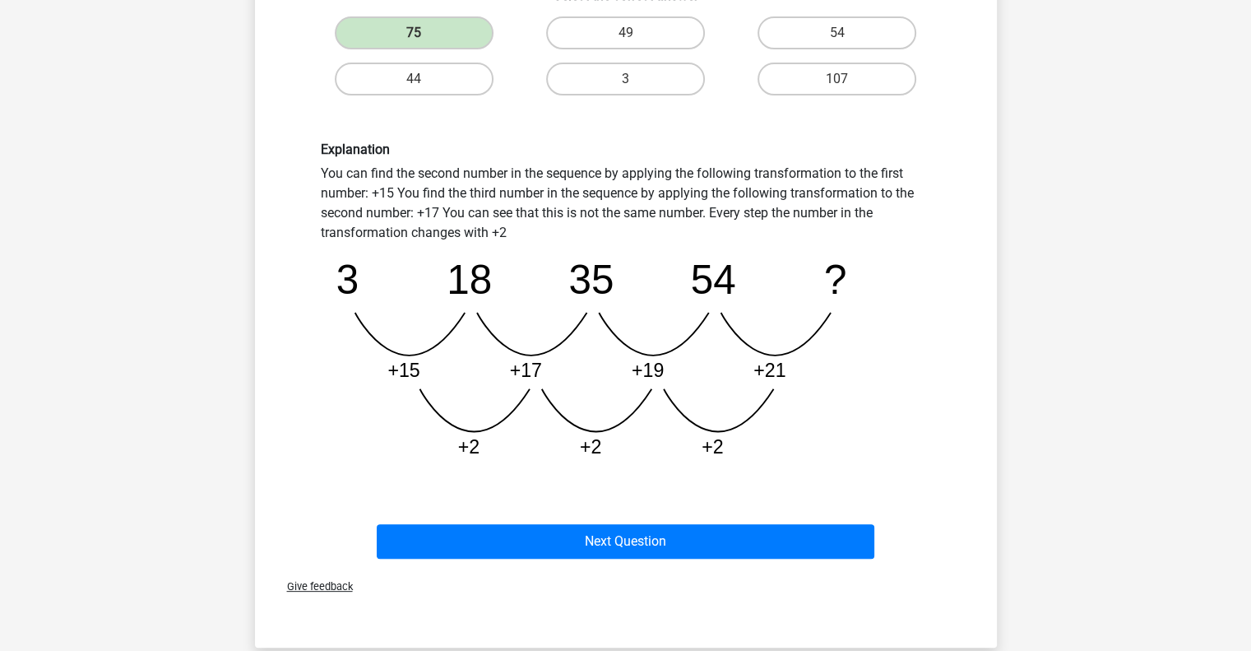
scroll to position [322, 0]
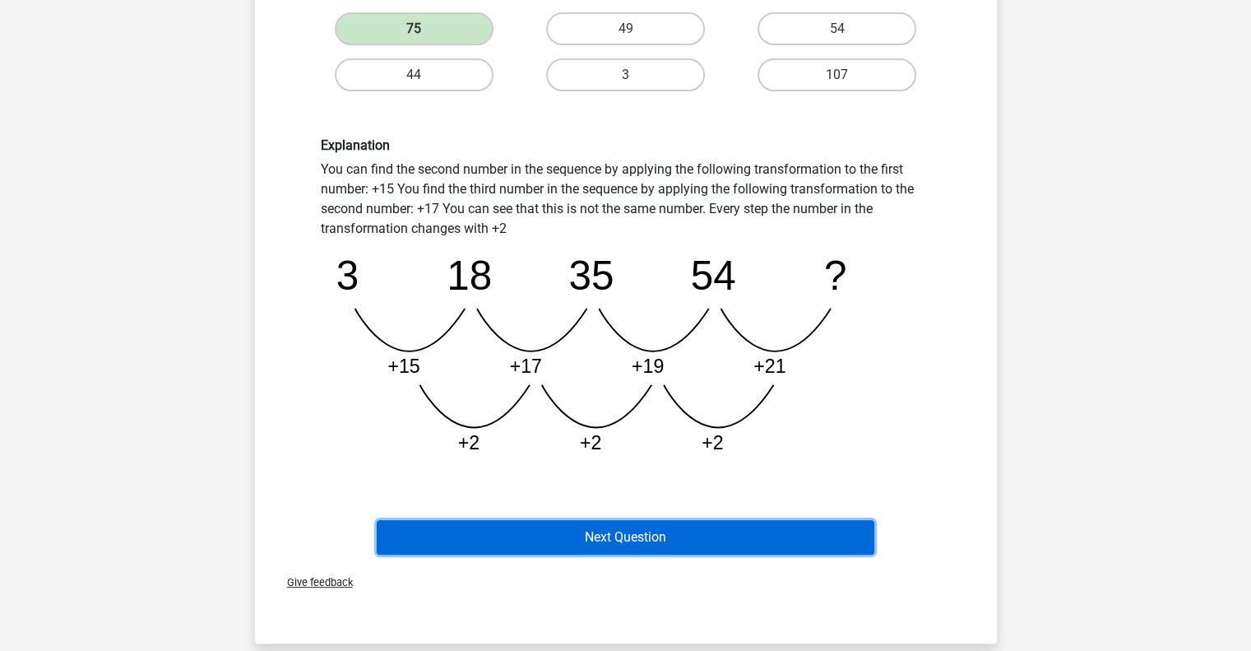
click at [712, 532] on button "Next Question" at bounding box center [626, 537] width 498 height 35
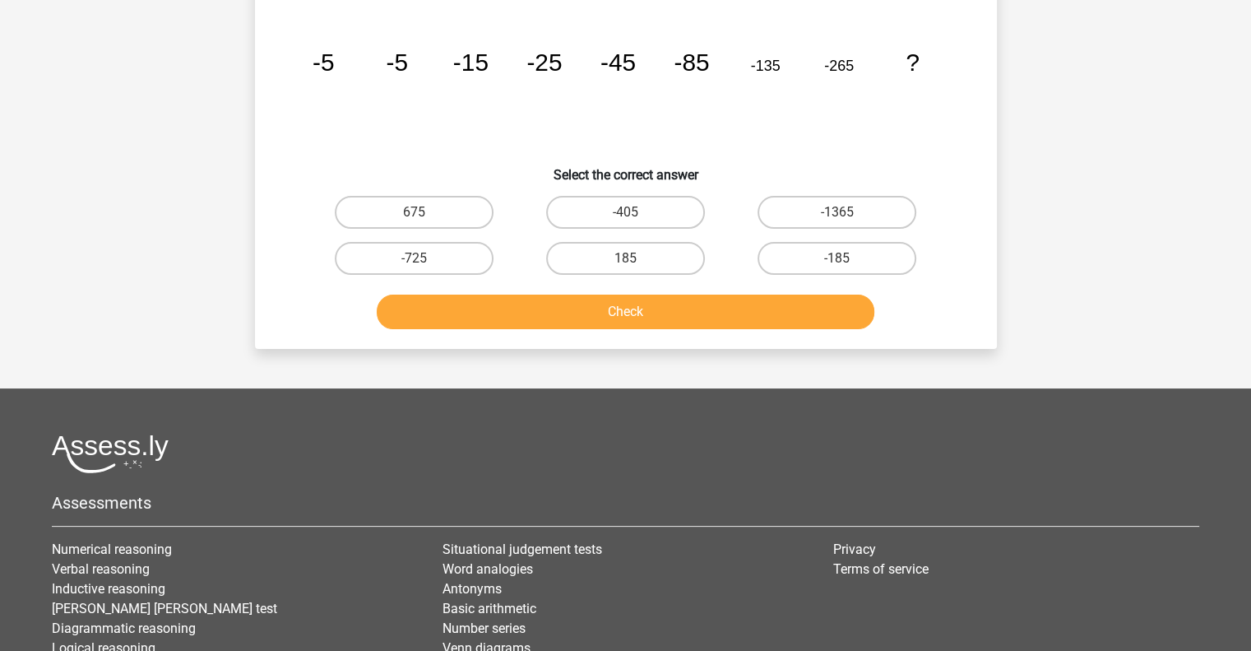
scroll to position [76, 0]
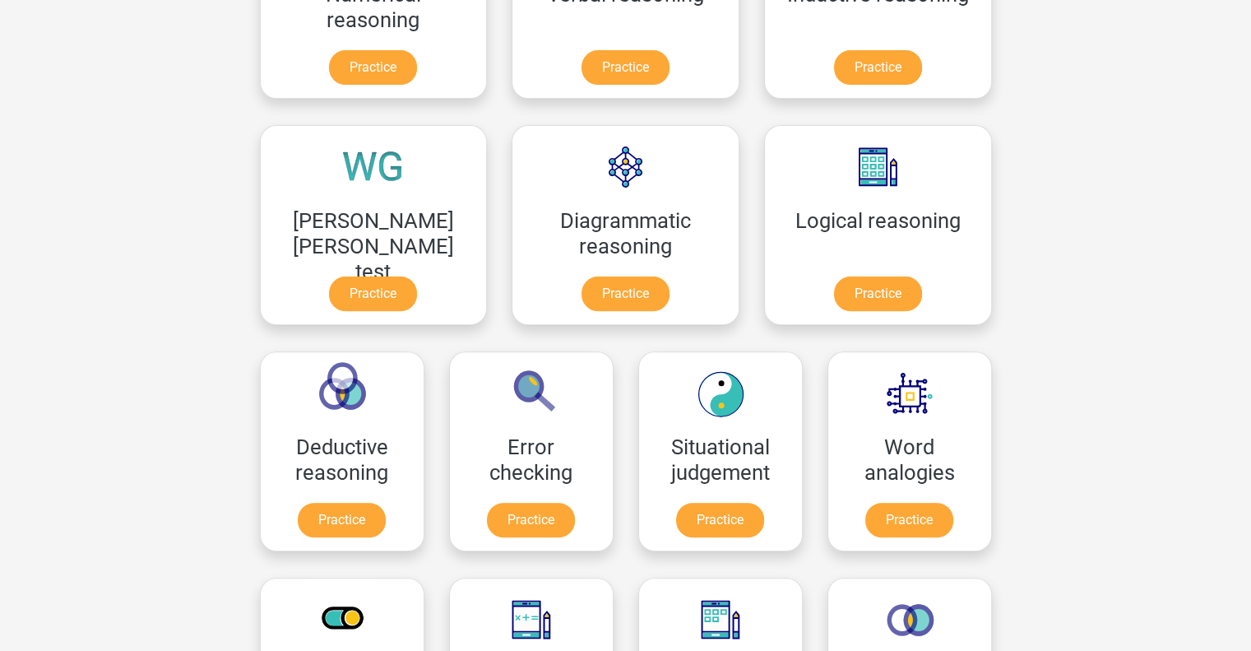
scroll to position [698, 0]
